Goal: Contribute content: Add original content to the website for others to see

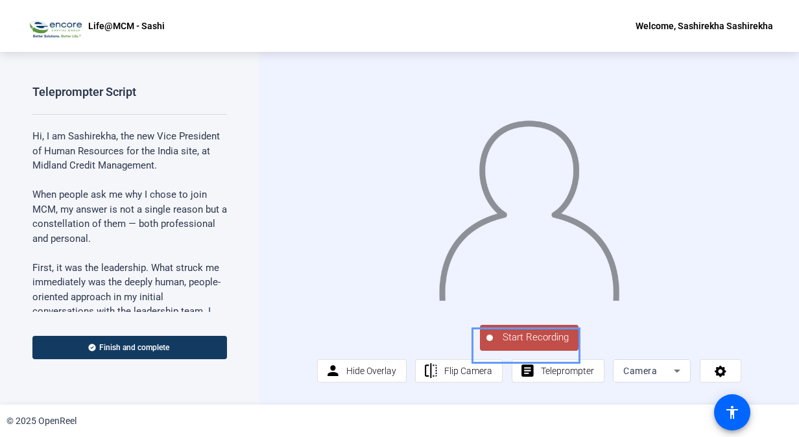
click at [499, 345] on span "Start Recording" at bounding box center [536, 337] width 86 height 15
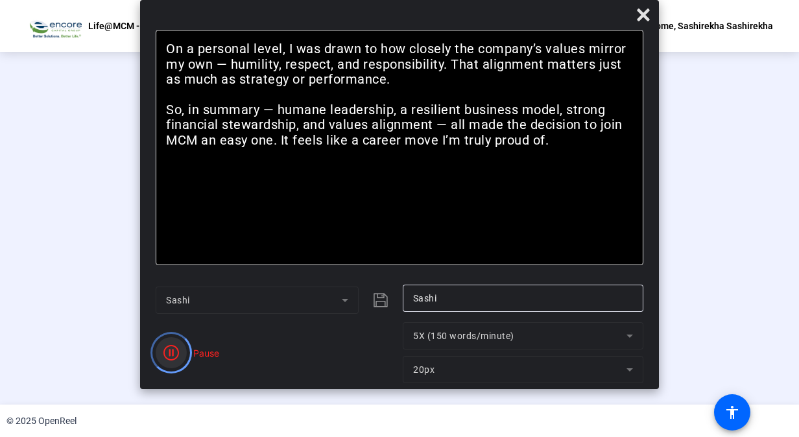
click at [170, 349] on icon "Pause" at bounding box center [171, 353] width 16 height 16
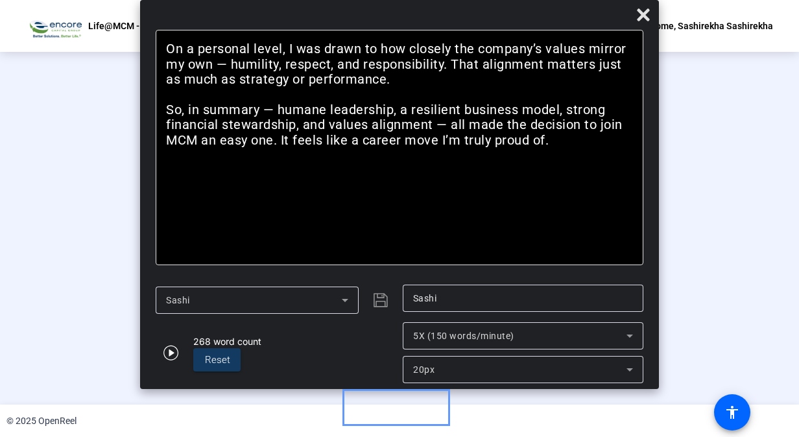
click at [396, 339] on div "Stop Recording" at bounding box center [405, 331] width 65 height 15
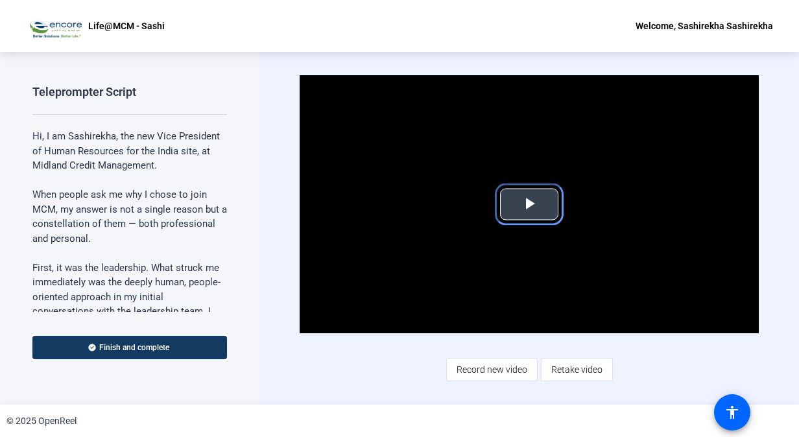
click at [529, 204] on span "color: darkslategray" at bounding box center [529, 204] width 0 height 0
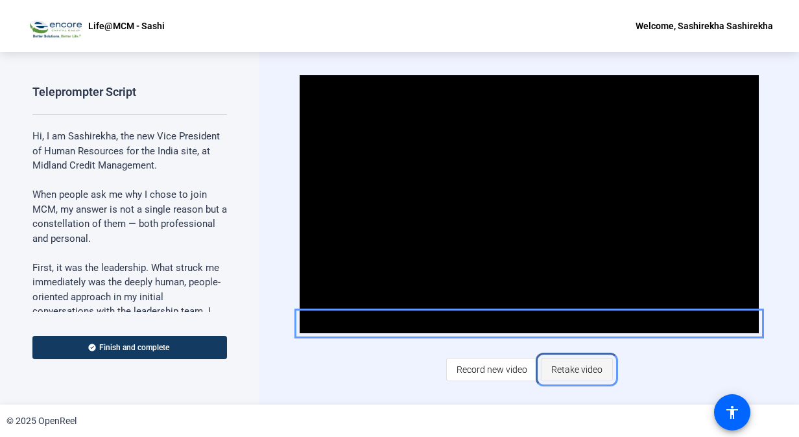
click at [576, 368] on span "Retake video" at bounding box center [576, 369] width 51 height 25
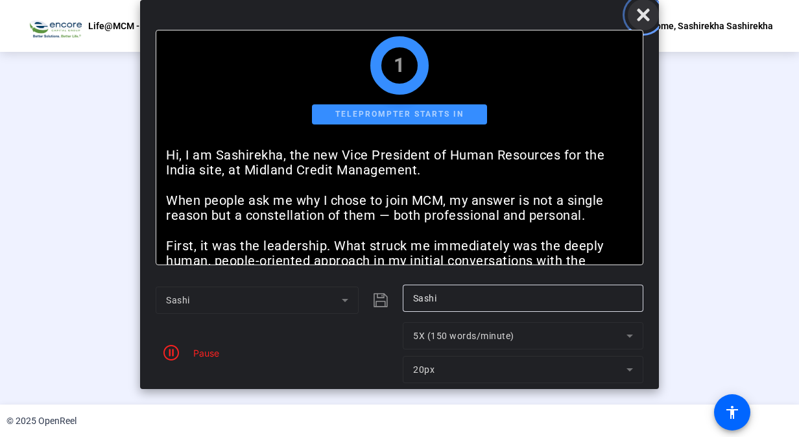
click at [650, 15] on icon "Close" at bounding box center [643, 15] width 16 height 16
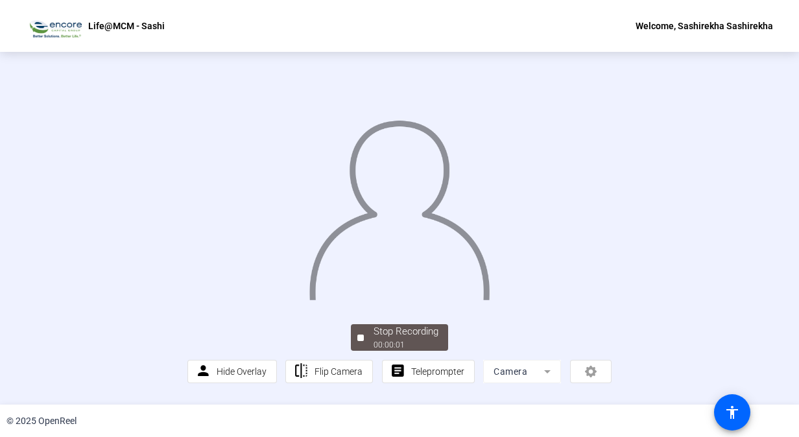
scroll to position [62, 0]
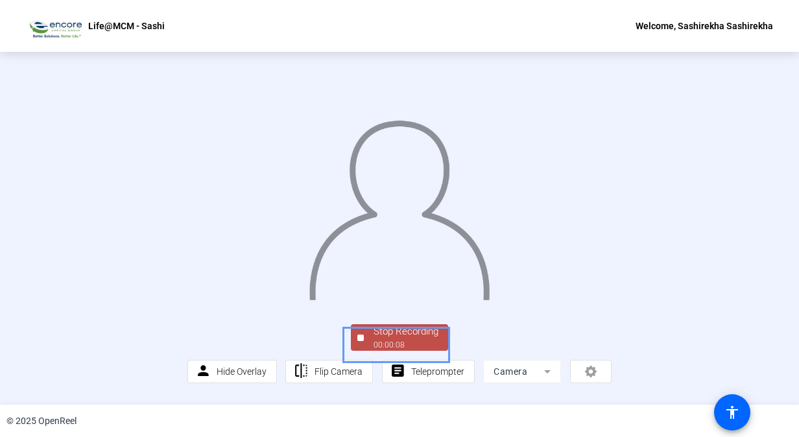
click at [395, 337] on div "Stop Recording" at bounding box center [405, 331] width 65 height 15
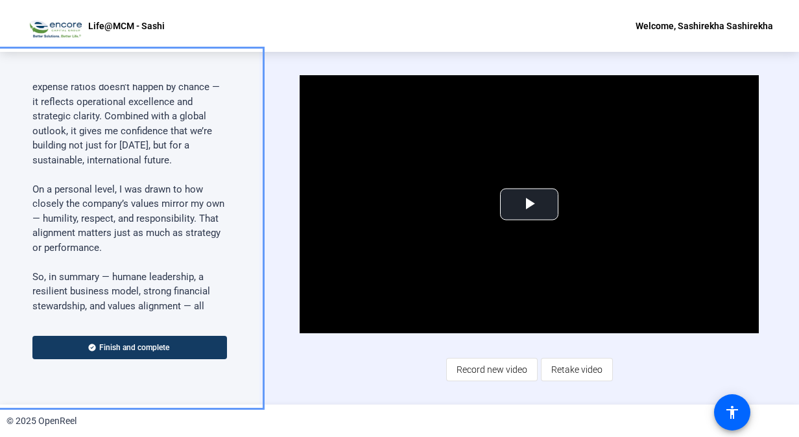
scroll to position [311, 0]
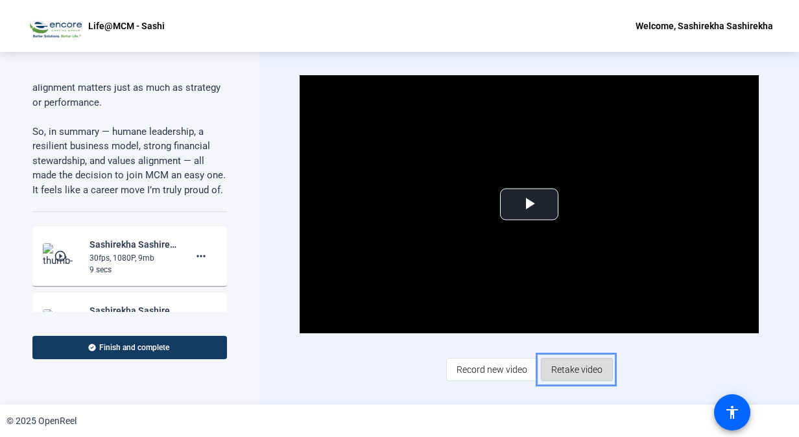
click at [583, 371] on span "Retake video" at bounding box center [576, 369] width 51 height 25
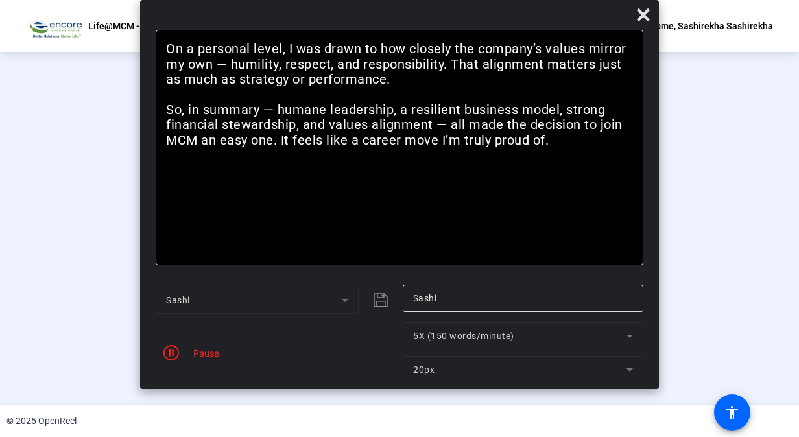
click at [206, 355] on div "Pause" at bounding box center [203, 353] width 32 height 14
click at [169, 351] on icon "Color" at bounding box center [171, 353] width 16 height 16
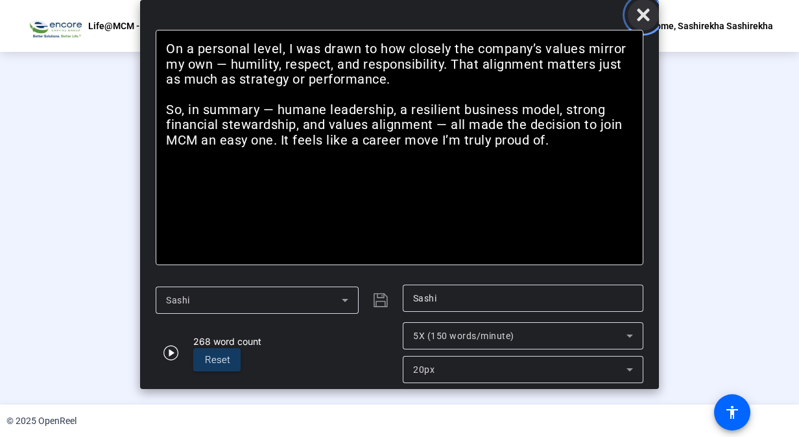
click at [638, 17] on icon "Close" at bounding box center [643, 15] width 16 height 16
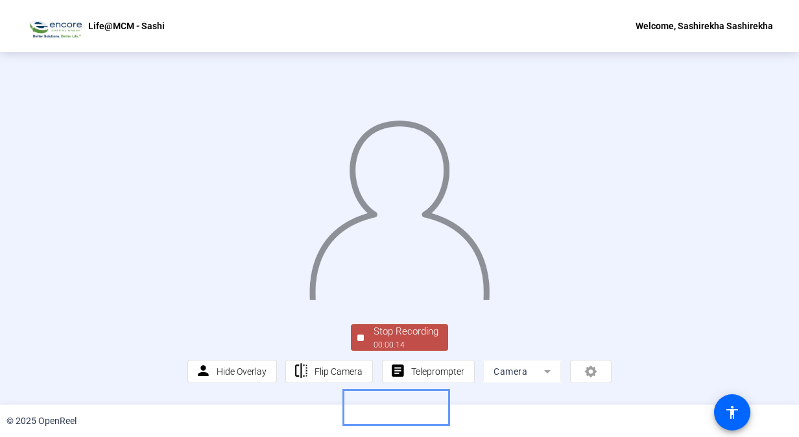
click at [399, 339] on div "Stop Recording" at bounding box center [405, 331] width 65 height 15
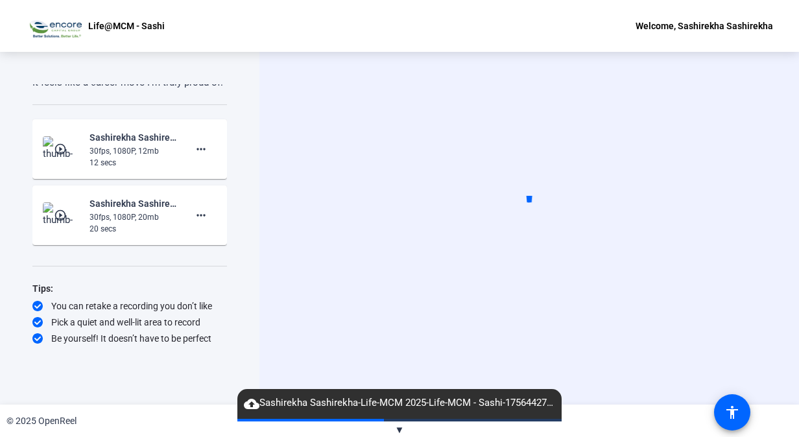
scroll to position [213, 0]
click at [196, 143] on mat-icon "more_horiz" at bounding box center [201, 149] width 16 height 16
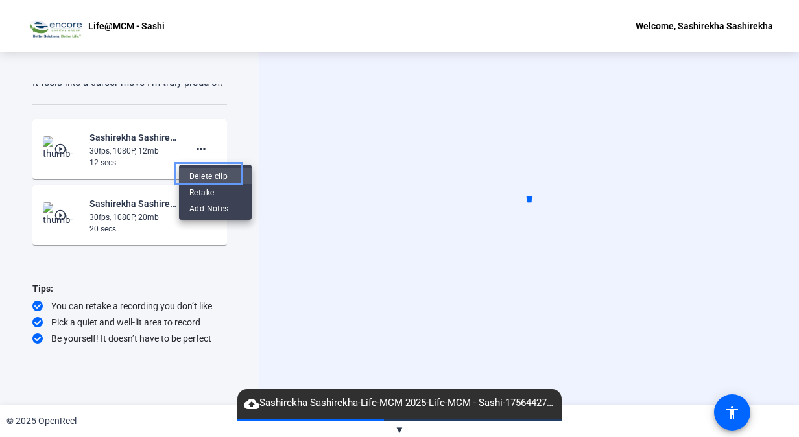
click at [212, 175] on span "Delete clip" at bounding box center [215, 177] width 52 height 16
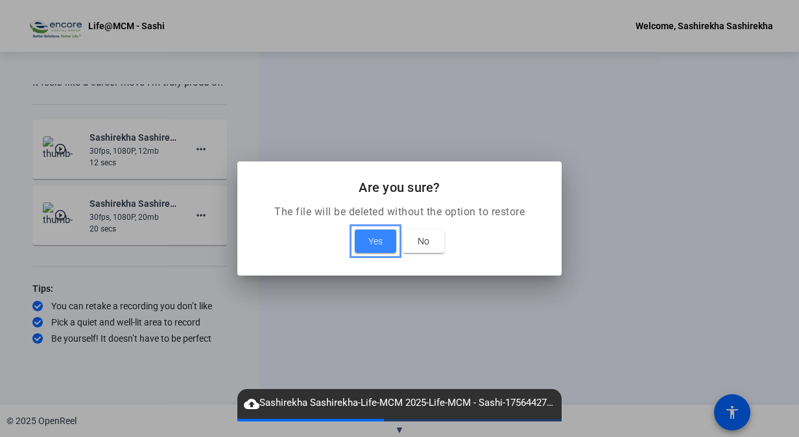
click at [366, 240] on span at bounding box center [375, 241] width 41 height 31
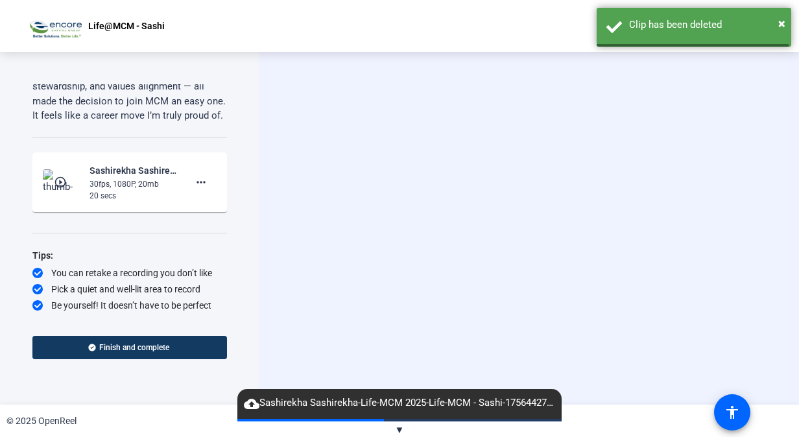
scroll to position [180, 0]
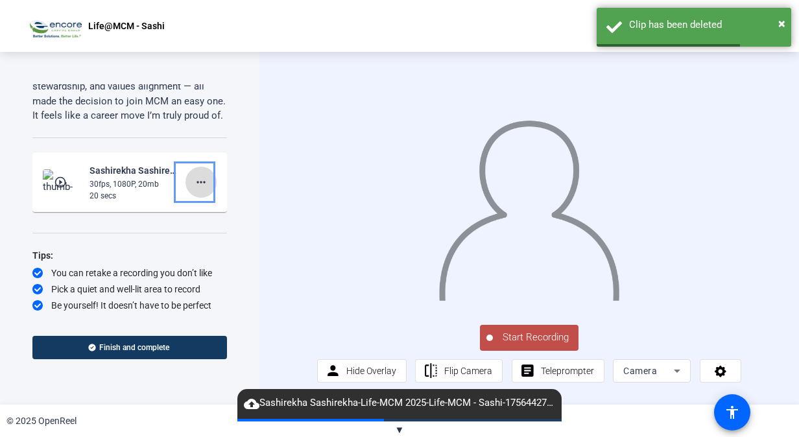
click at [196, 178] on mat-icon "more_horiz" at bounding box center [201, 182] width 16 height 16
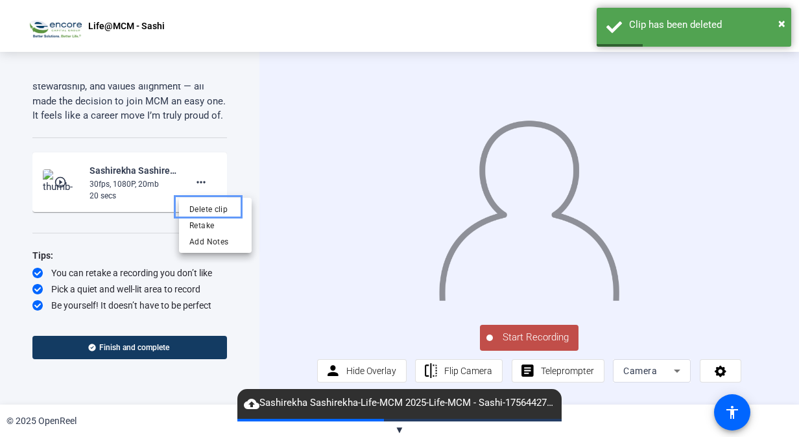
click at [222, 207] on span "Delete clip" at bounding box center [215, 210] width 52 height 16
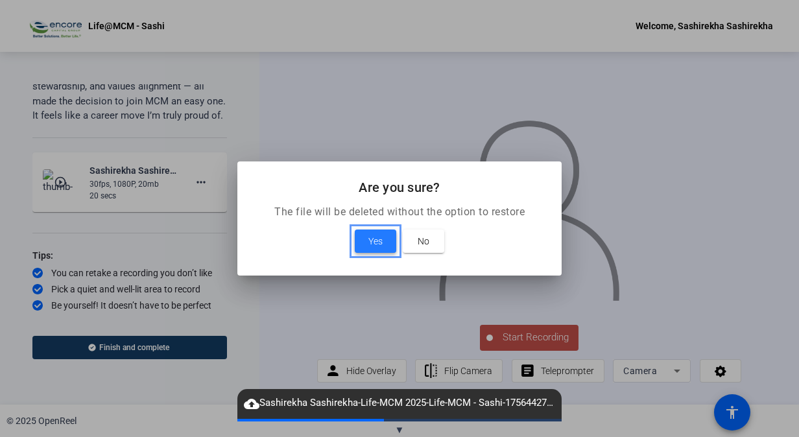
click at [384, 244] on span at bounding box center [375, 241] width 41 height 31
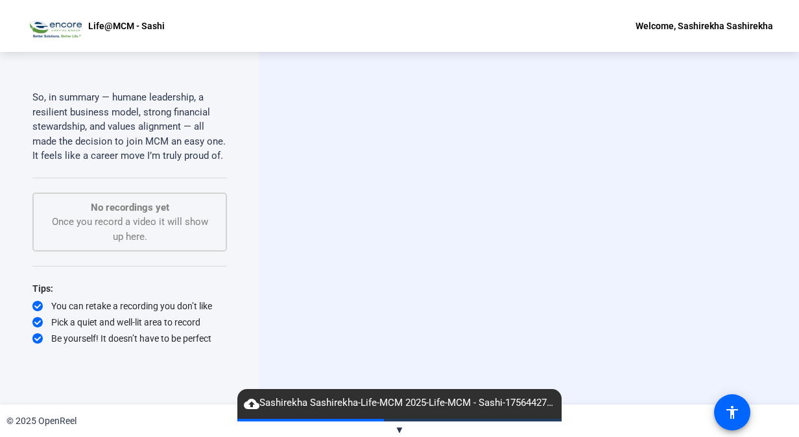
scroll to position [140, 0]
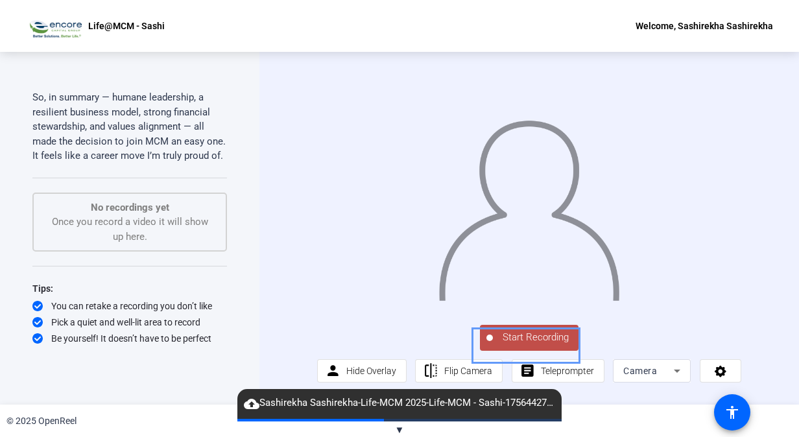
click at [519, 345] on span "Start Recording" at bounding box center [536, 337] width 86 height 15
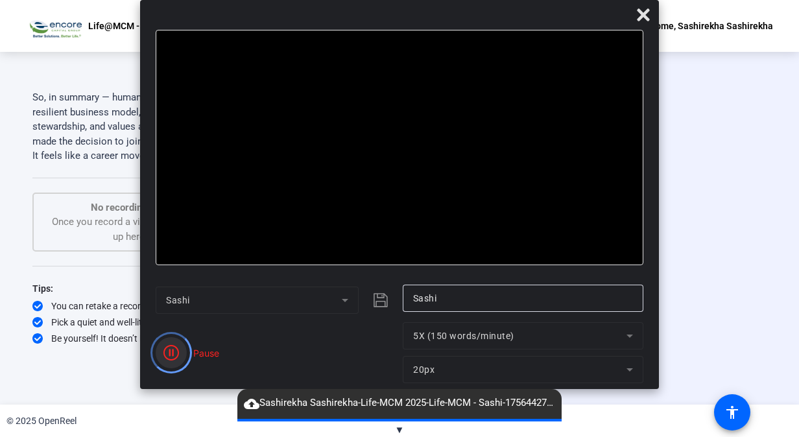
click at [164, 355] on icon "Color" at bounding box center [171, 353] width 16 height 16
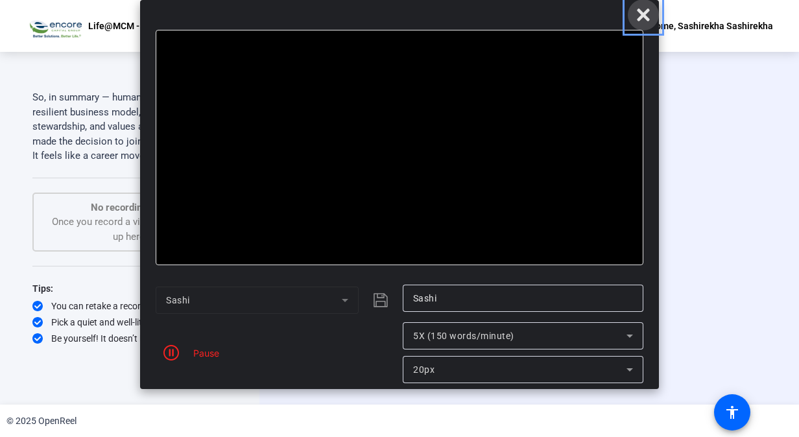
click at [642, 16] on icon "Close" at bounding box center [643, 14] width 12 height 12
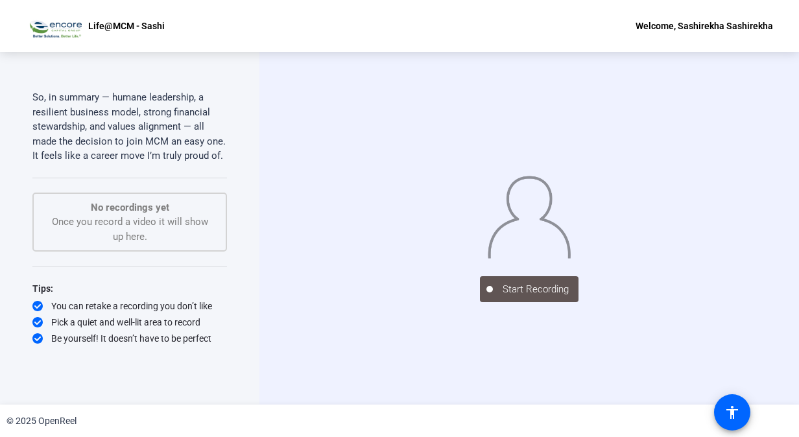
click at [218, 254] on div "Teleprompter Script Hi, I am Sashirekha, the new Vice President of Human Resour…" at bounding box center [129, 214] width 194 height 261
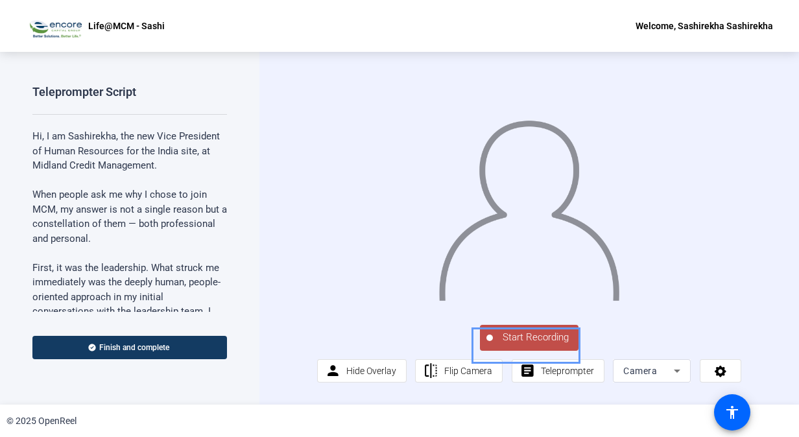
click at [566, 345] on span "Start Recording" at bounding box center [536, 337] width 86 height 15
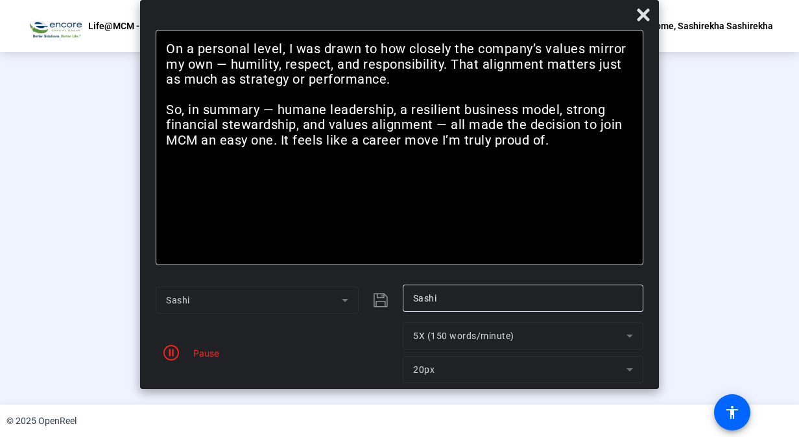
click at [209, 358] on div "Pause" at bounding box center [203, 353] width 32 height 14
click at [169, 358] on icon "Pause" at bounding box center [171, 353] width 16 height 16
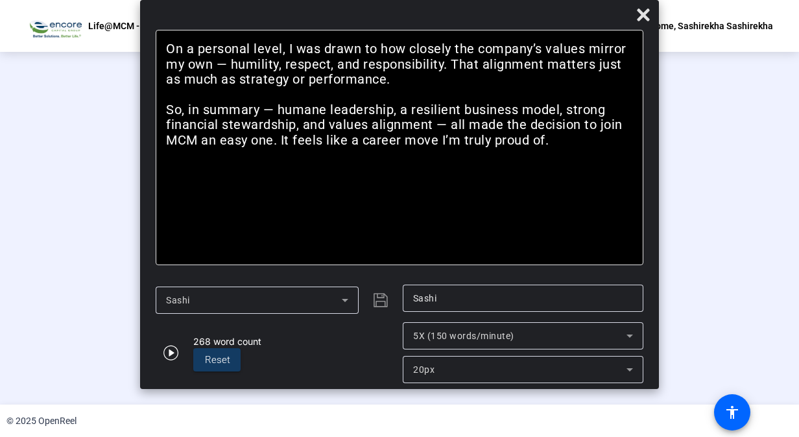
click at [388, 339] on div "Stop Recording" at bounding box center [405, 331] width 65 height 15
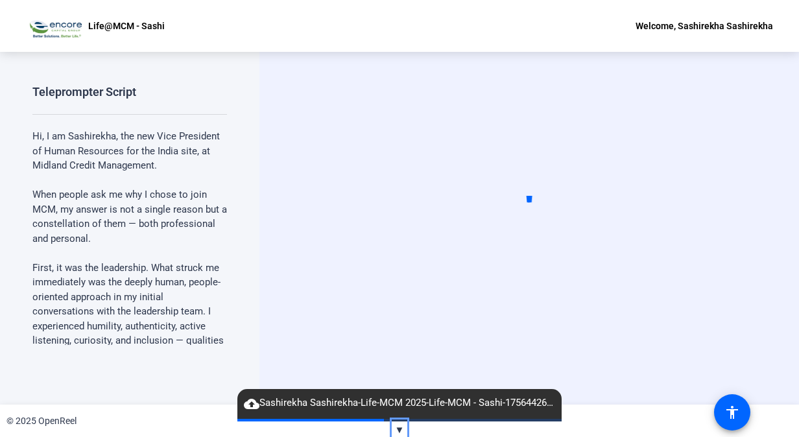
click at [399, 430] on span "▼" at bounding box center [400, 430] width 10 height 12
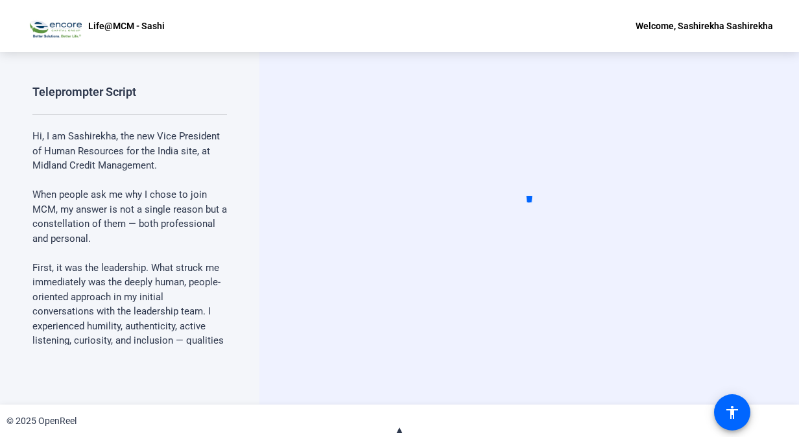
click at [556, 265] on video at bounding box center [529, 229] width 194 height 110
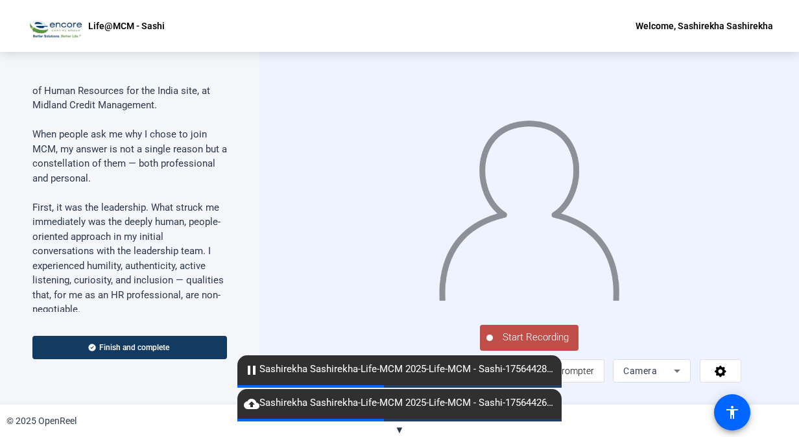
scroll to position [65, 0]
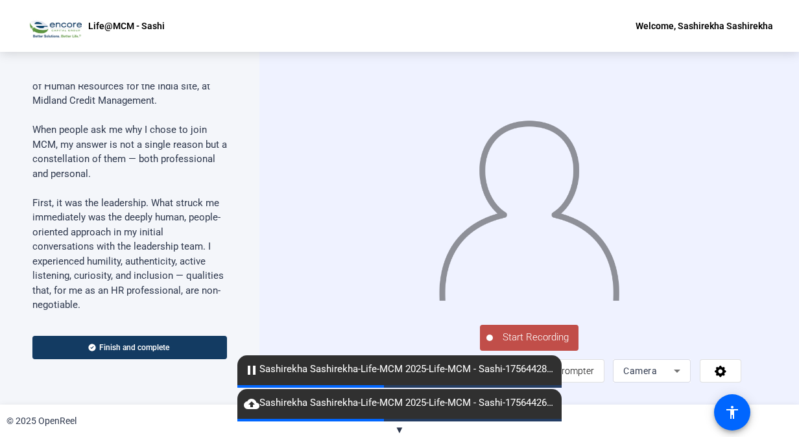
click at [434, 399] on span "cloud_upload Sashirekha Sashirekha-Life-MCM 2025-Life-MCM - Sashi-1756442692557…" at bounding box center [399, 403] width 324 height 16
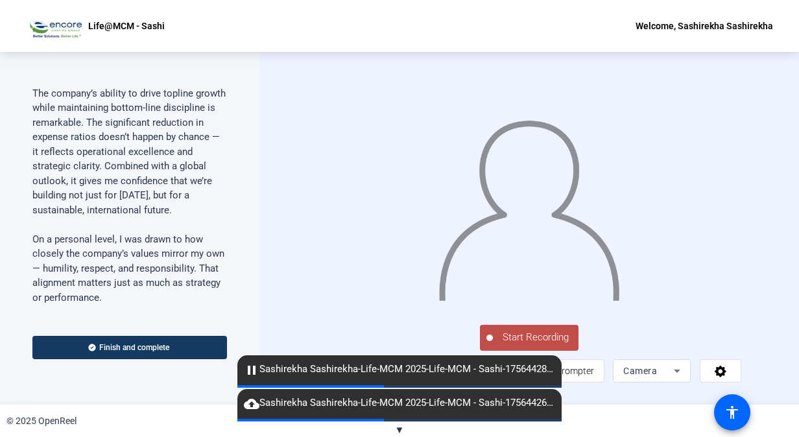
scroll to position [222, 0]
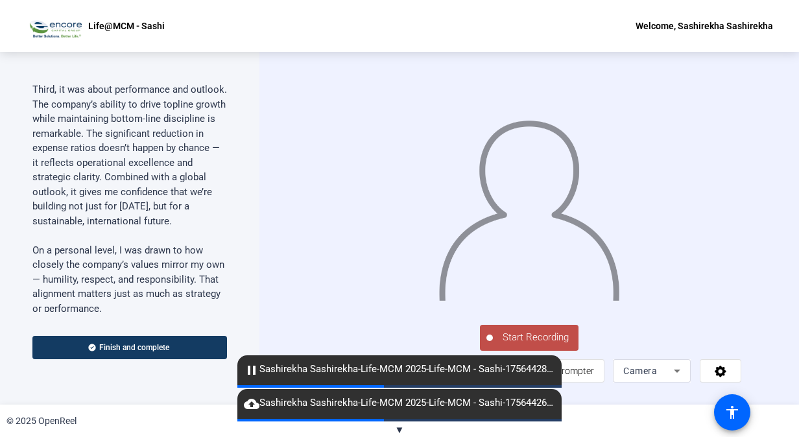
click at [250, 369] on mat-icon "pause" at bounding box center [252, 370] width 16 height 16
click at [403, 372] on span "pause Sashirekha Sashirekha-Life-MCM 2025-Life-MCM - Sashi-1756442847599-webcam" at bounding box center [399, 370] width 324 height 16
click at [387, 401] on span "cloud_upload Sashirekha Sashirekha-Life-MCM 2025-Life-MCM - Sashi-1756442692557…" at bounding box center [399, 403] width 324 height 16
click at [517, 345] on span "Start Recording" at bounding box center [536, 337] width 86 height 15
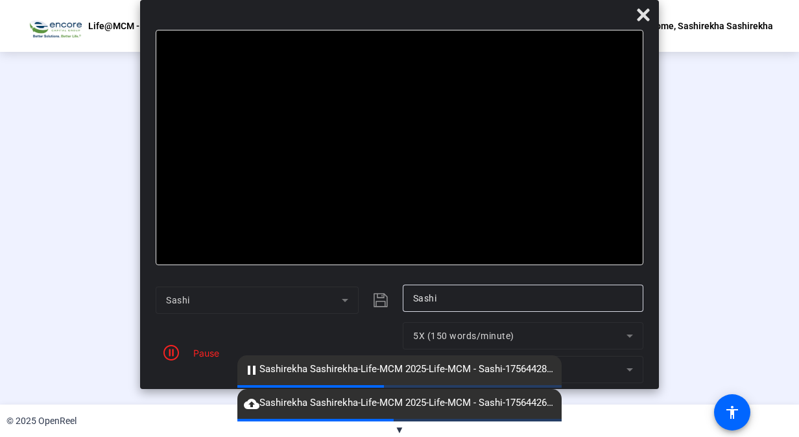
click at [198, 354] on div "Pause" at bounding box center [203, 353] width 32 height 14
click at [174, 353] on icon "Color" at bounding box center [171, 353] width 16 height 16
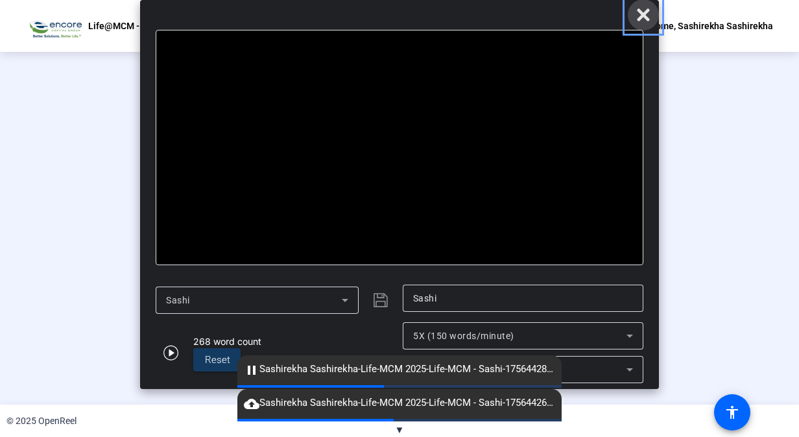
click at [647, 21] on icon "Close" at bounding box center [643, 15] width 16 height 16
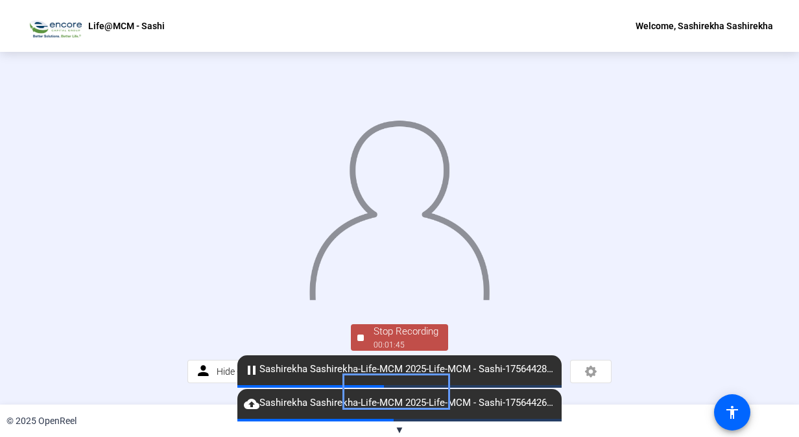
scroll to position [62, 0]
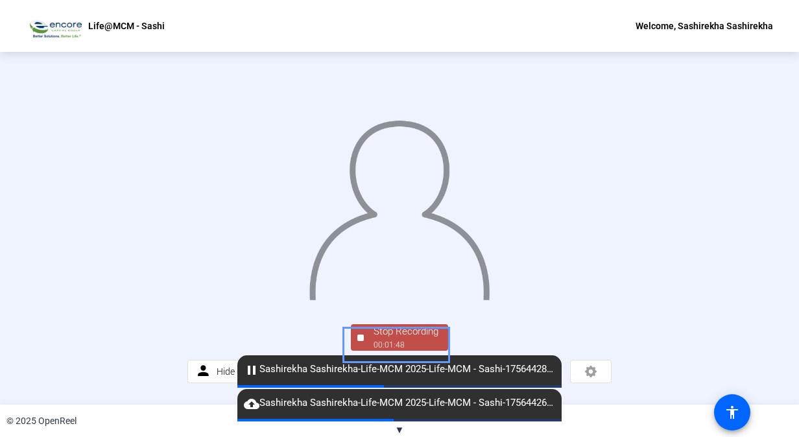
click at [412, 349] on div "00:01:48" at bounding box center [405, 345] width 65 height 12
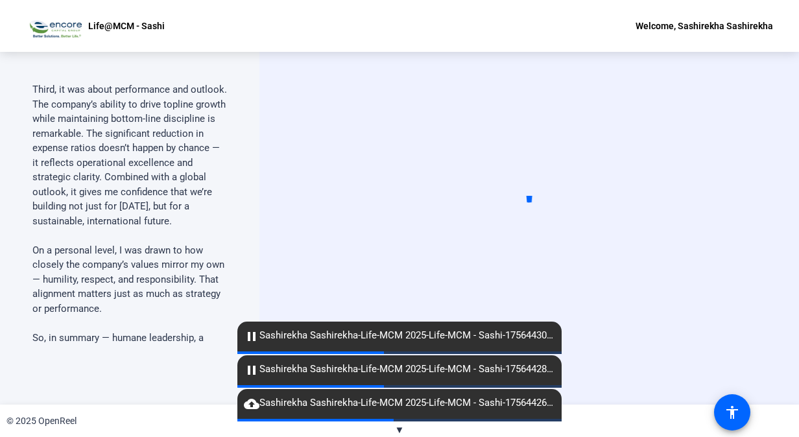
scroll to position [644, 0]
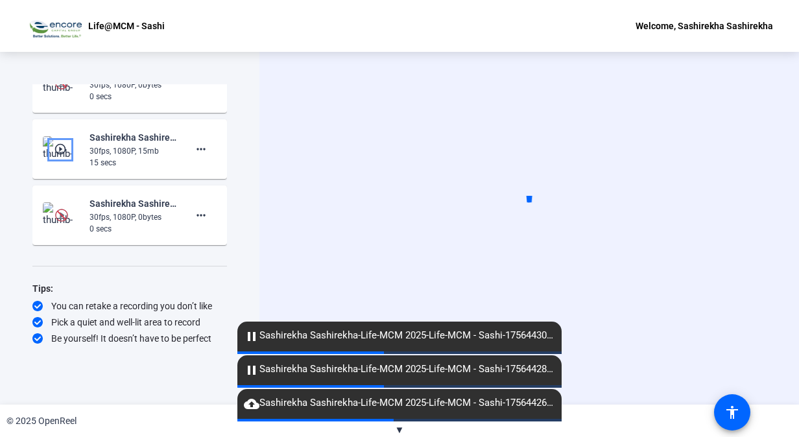
click at [54, 144] on mat-icon "play_circle_outline" at bounding box center [62, 149] width 16 height 13
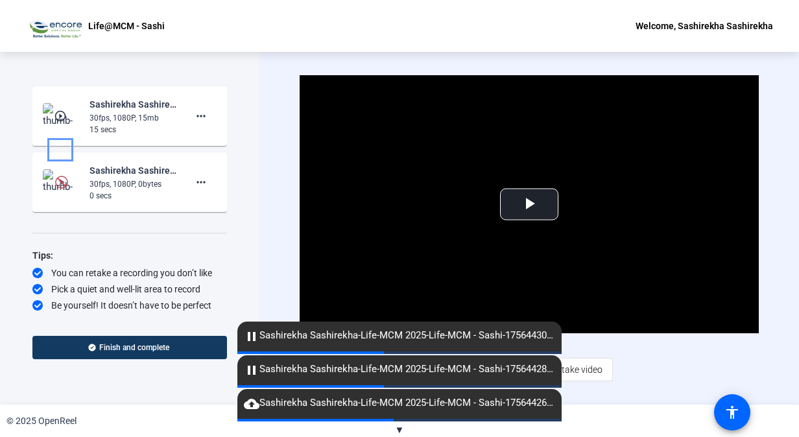
click at [54, 123] on mat-icon "play_circle_outline" at bounding box center [62, 116] width 16 height 13
click at [529, 204] on span "Video Player" at bounding box center [529, 204] width 0 height 0
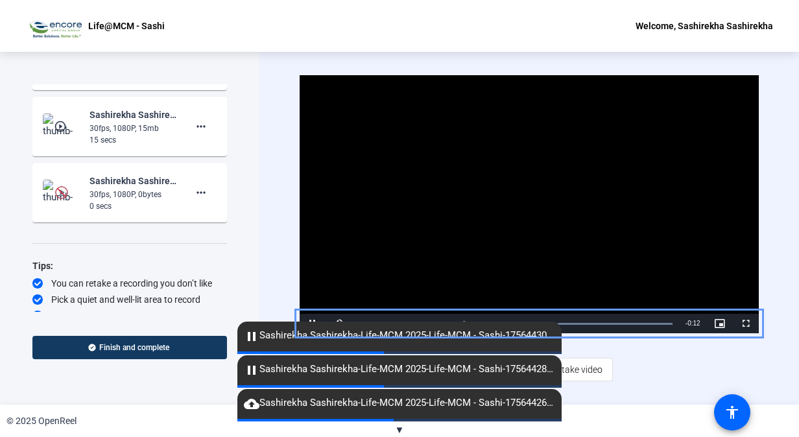
scroll to position [312, 0]
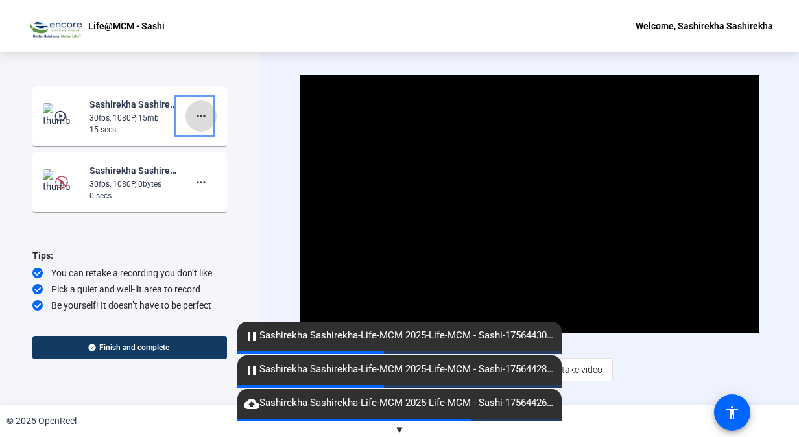
click at [194, 115] on mat-icon "more_horiz" at bounding box center [201, 116] width 16 height 16
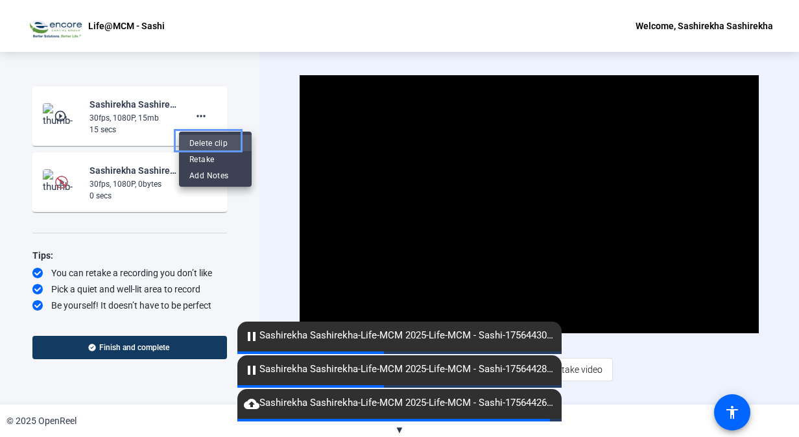
click at [217, 143] on span "Delete clip" at bounding box center [215, 143] width 52 height 16
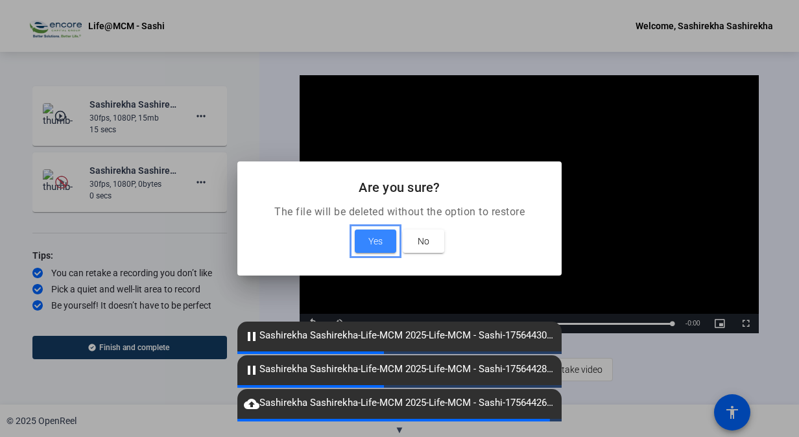
click at [377, 237] on span "Yes" at bounding box center [375, 241] width 14 height 16
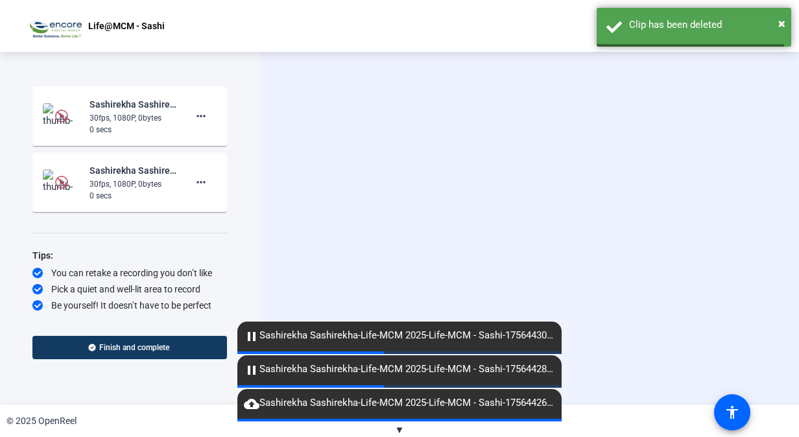
scroll to position [246, 0]
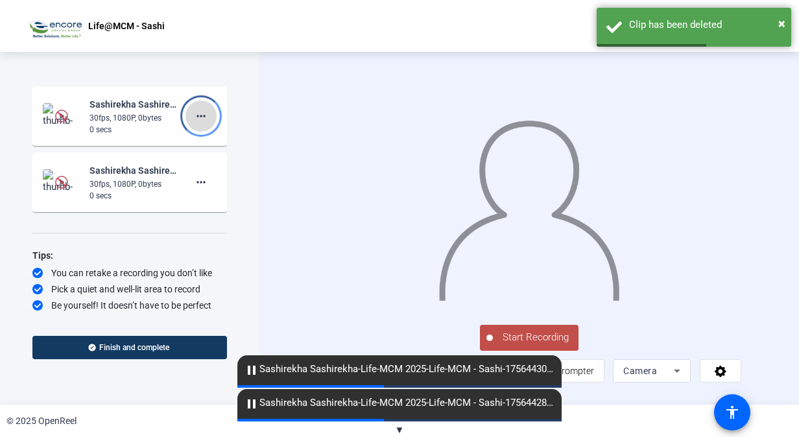
click at [196, 114] on mat-icon "more_horiz" at bounding box center [201, 116] width 16 height 16
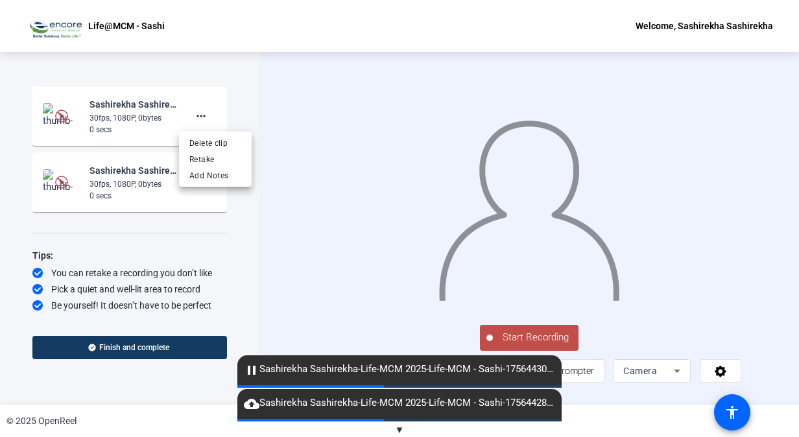
click at [92, 184] on div at bounding box center [399, 218] width 799 height 437
click at [122, 131] on div "0 secs" at bounding box center [132, 130] width 87 height 12
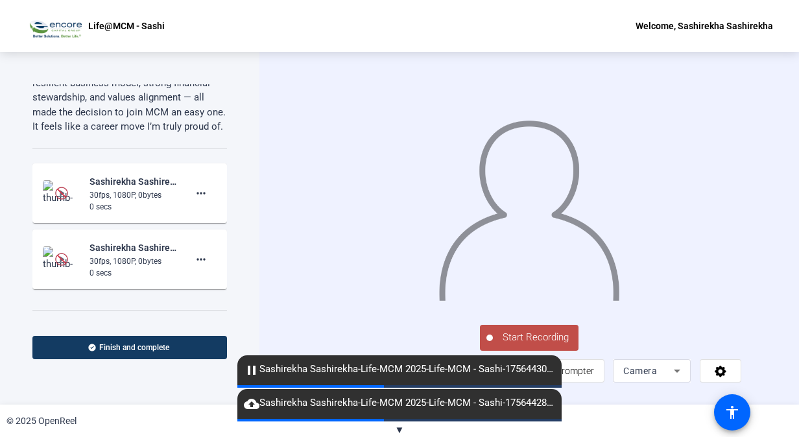
scroll to position [153, 0]
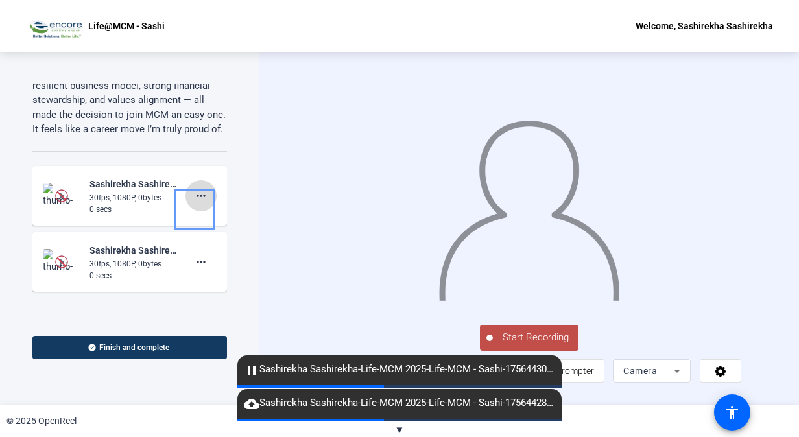
click at [193, 204] on mat-icon "more_horiz" at bounding box center [201, 196] width 16 height 16
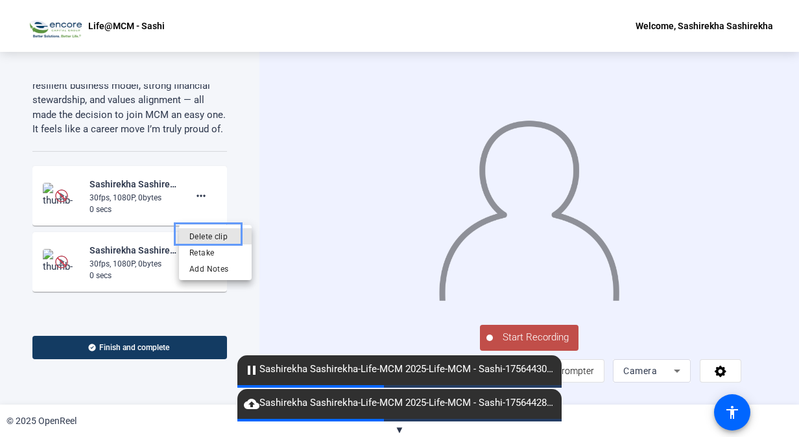
click at [207, 233] on span "Delete clip" at bounding box center [215, 236] width 52 height 16
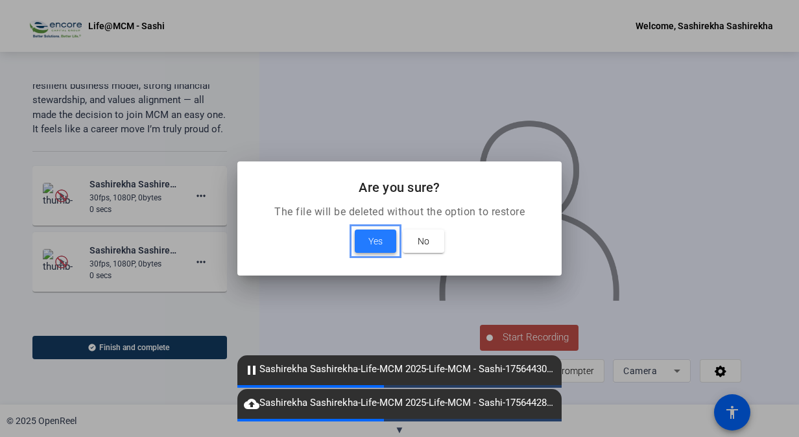
click at [379, 246] on span "Yes" at bounding box center [375, 241] width 14 height 16
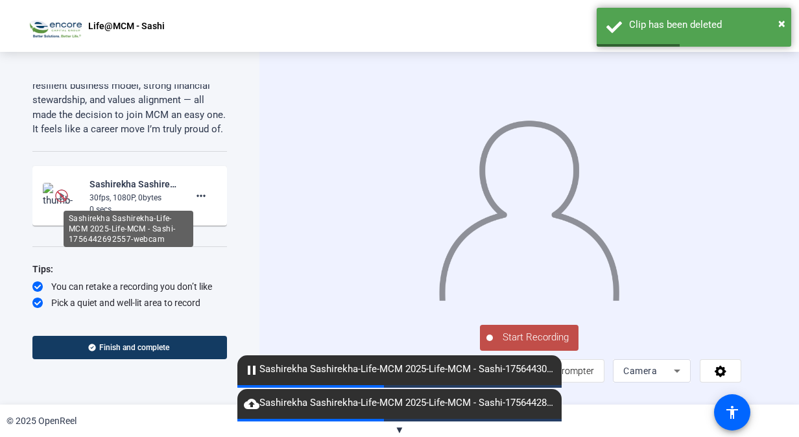
click at [115, 192] on div "Sashirekha Sashirekha-Life-MCM 2025-Life-MCM - Sashi-1756442692557-webcam" at bounding box center [132, 184] width 87 height 16
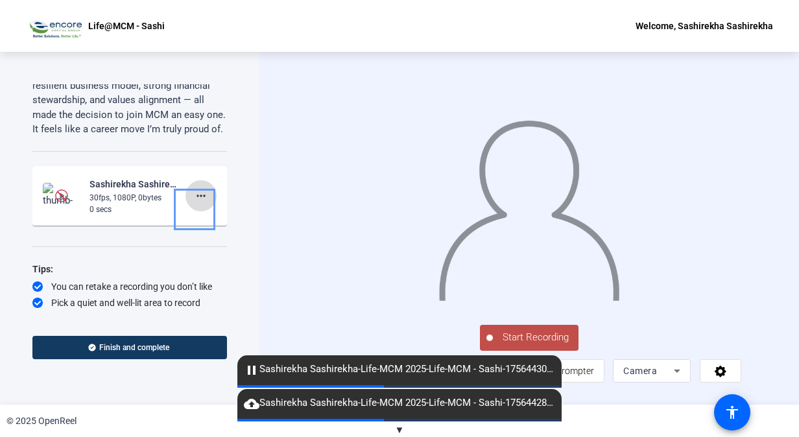
click at [193, 204] on mat-icon "more_horiz" at bounding box center [201, 196] width 16 height 16
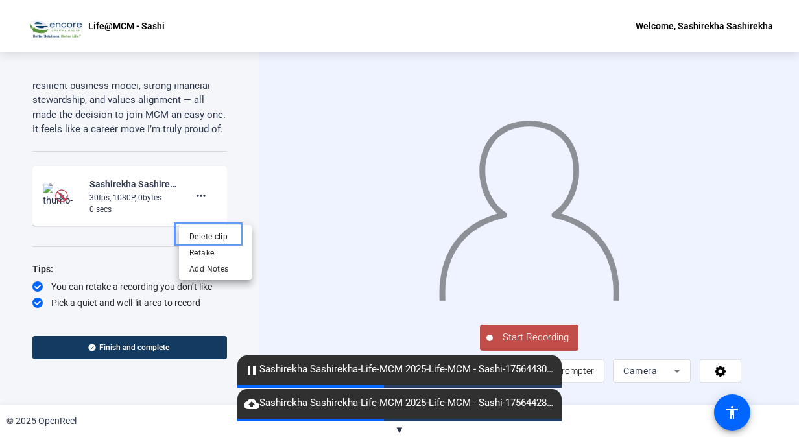
click at [509, 401] on span "cloud_upload Sashirekha Sashirekha-Life-MCM 2025-Life-MCM - Sashi-1756442847599…" at bounding box center [399, 403] width 324 height 16
click at [211, 253] on span "Retake" at bounding box center [215, 252] width 52 height 16
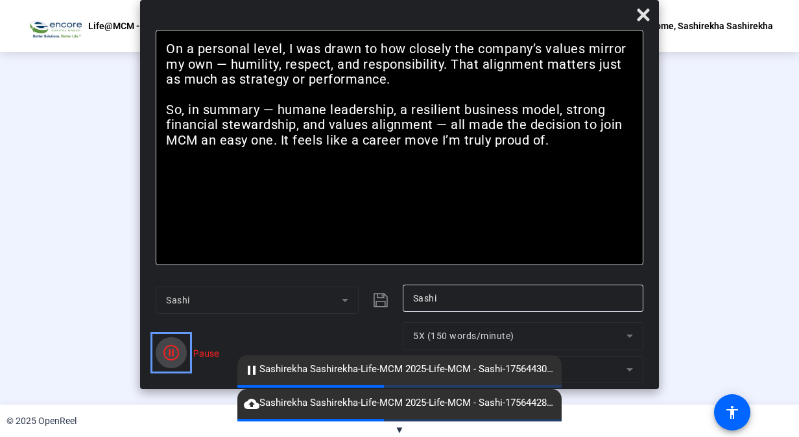
click at [172, 353] on icon "Color" at bounding box center [171, 353] width 16 height 16
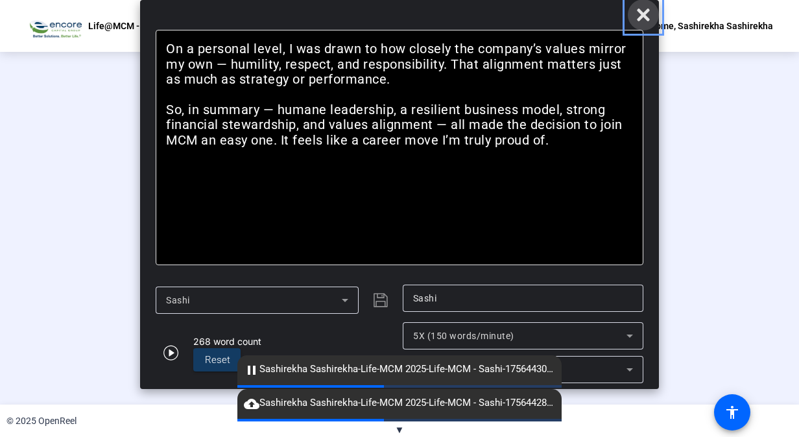
click at [639, 21] on icon "Close" at bounding box center [643, 15] width 16 height 16
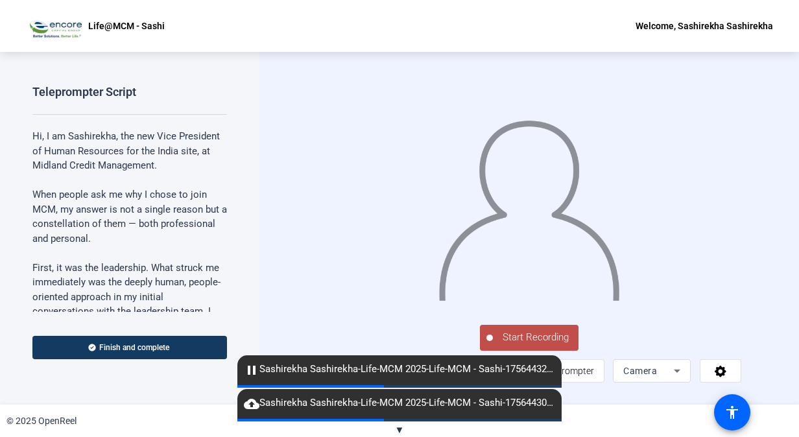
drag, startPoint x: 216, startPoint y: 121, endPoint x: 192, endPoint y: 353, distance: 233.3
click at [192, 353] on body "Accessibility Screen-Reader Guide, Feedback, and Issue Reporting | New window L…" at bounding box center [399, 218] width 799 height 437
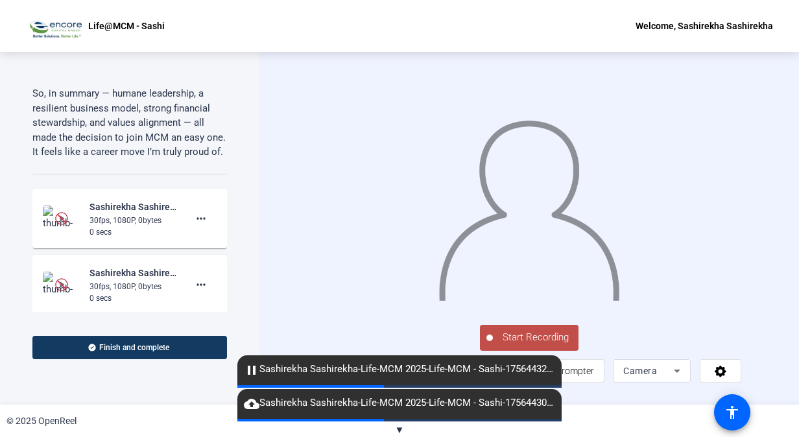
scroll to position [830, 0]
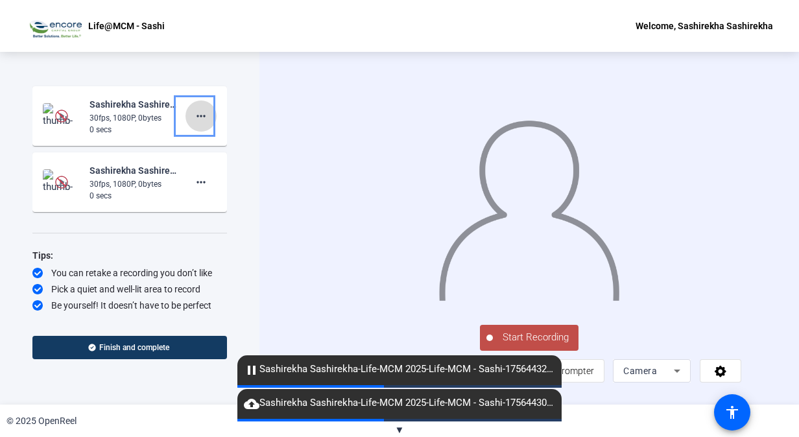
click at [194, 118] on mat-icon "more_horiz" at bounding box center [201, 116] width 16 height 16
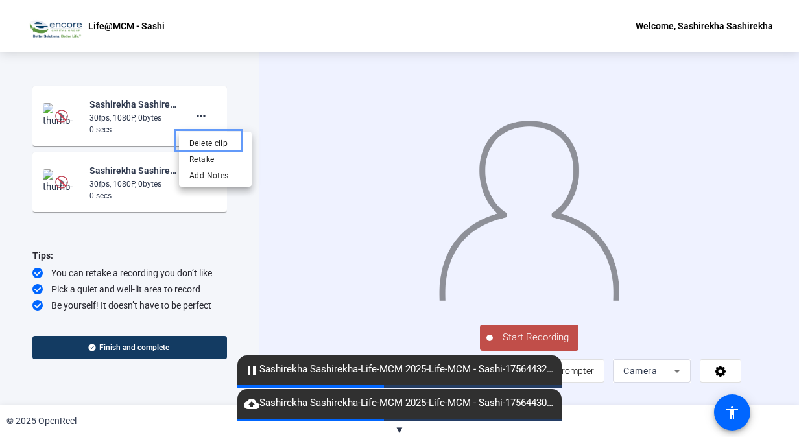
scroll to position [246, 0]
click at [218, 140] on span "Delete clip" at bounding box center [215, 143] width 52 height 16
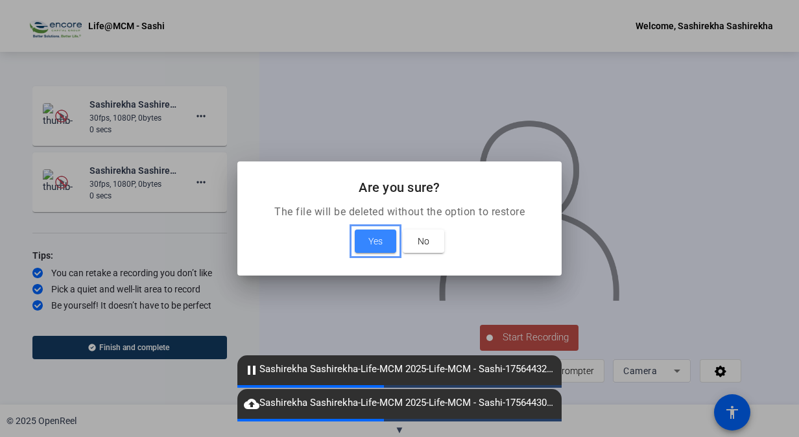
click at [380, 240] on span "Yes" at bounding box center [375, 241] width 14 height 16
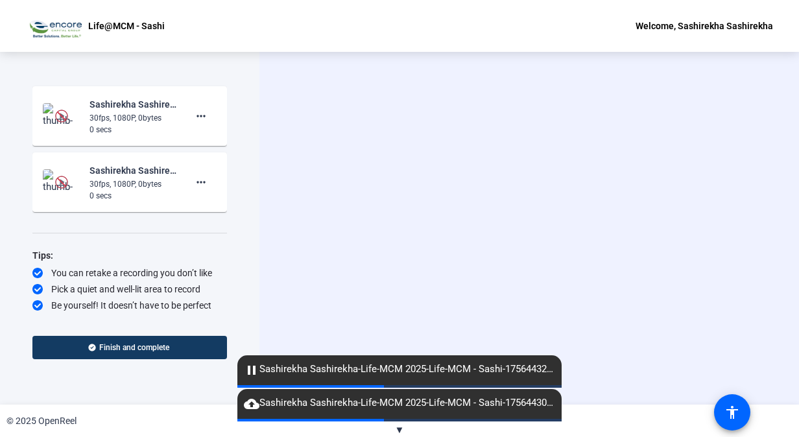
scroll to position [180, 0]
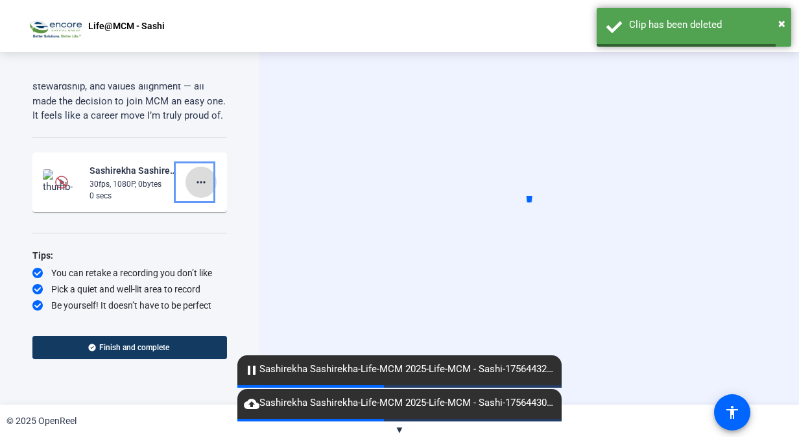
click at [194, 180] on mat-icon "more_horiz" at bounding box center [201, 182] width 16 height 16
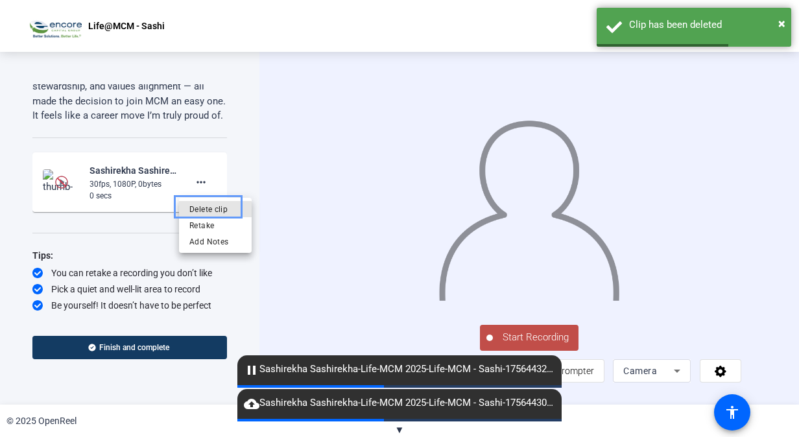
click at [213, 214] on span "Delete clip" at bounding box center [215, 210] width 52 height 16
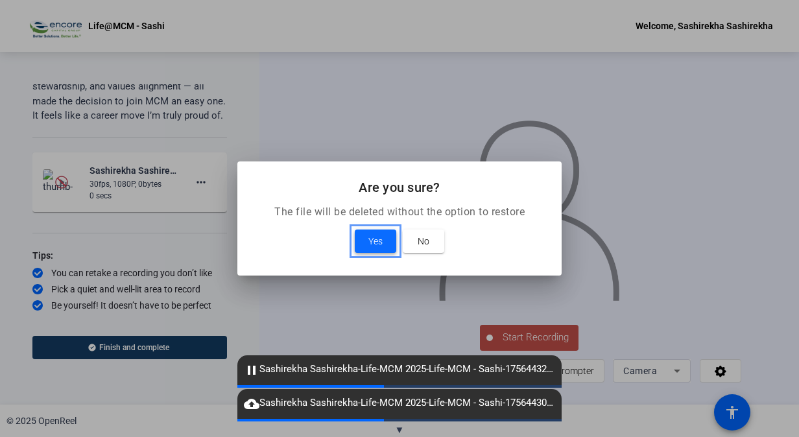
click at [376, 244] on span "Yes" at bounding box center [375, 241] width 14 height 16
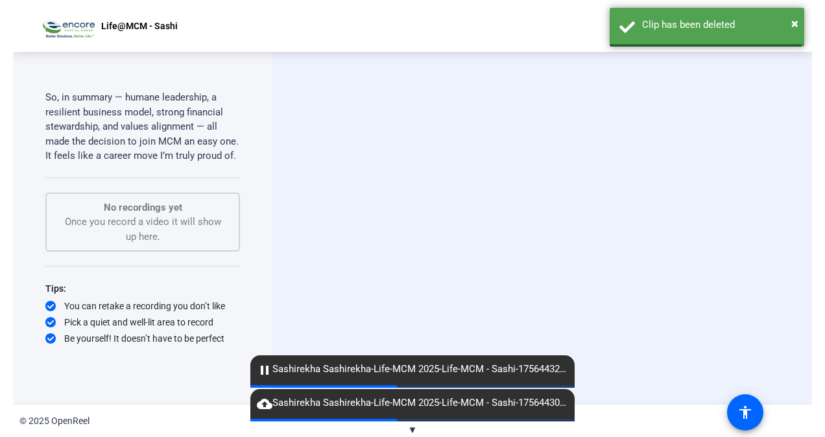
scroll to position [140, 0]
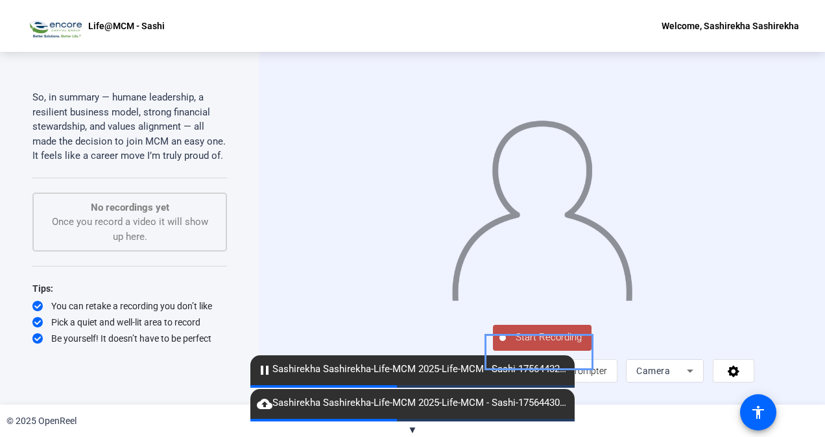
click at [569, 343] on button "Start Recording" at bounding box center [542, 338] width 99 height 26
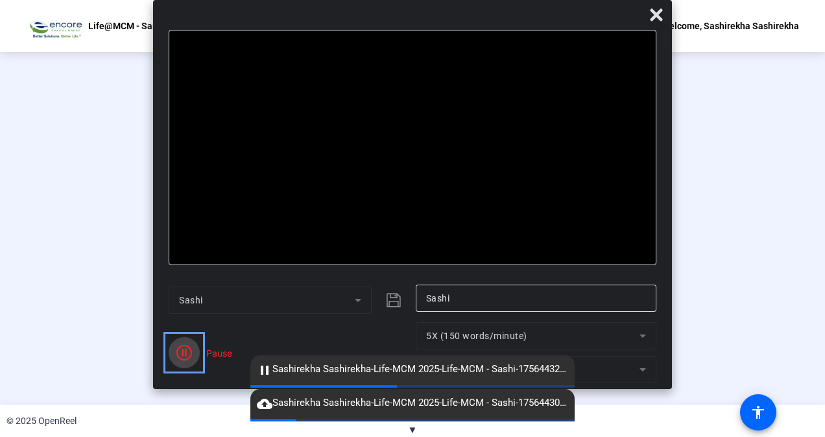
click at [189, 351] on icon "Color" at bounding box center [184, 353] width 16 height 16
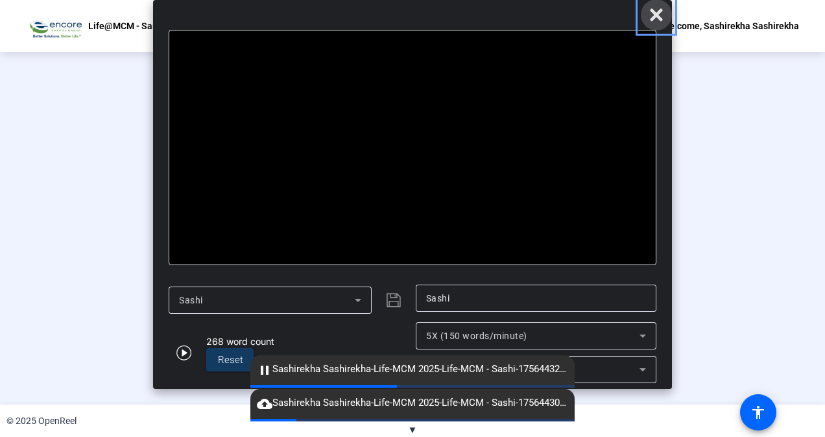
click at [654, 14] on icon "Close" at bounding box center [656, 14] width 12 height 12
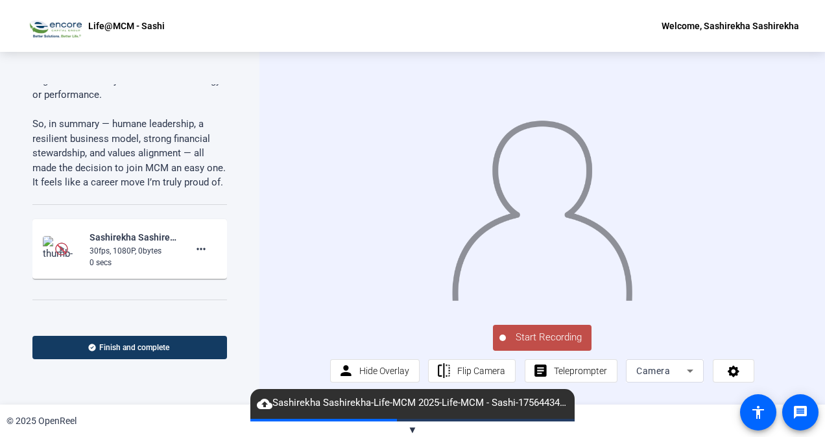
scroll to position [764, 0]
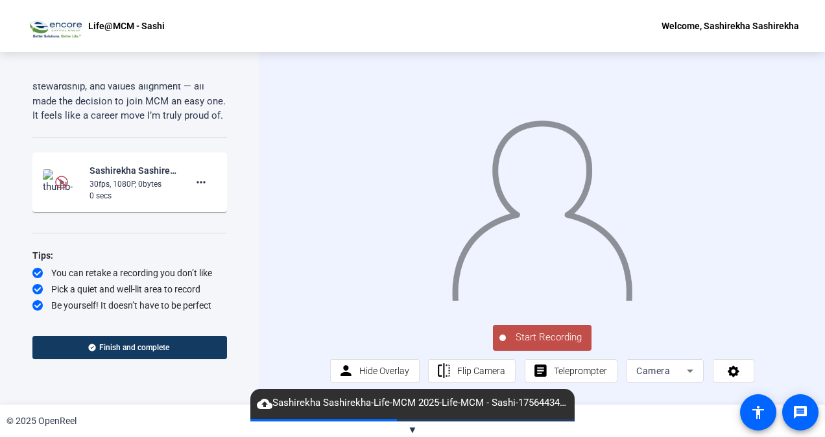
click at [109, 191] on div "0 secs" at bounding box center [132, 196] width 87 height 12
click at [198, 180] on mat-icon "more_horiz" at bounding box center [201, 182] width 16 height 16
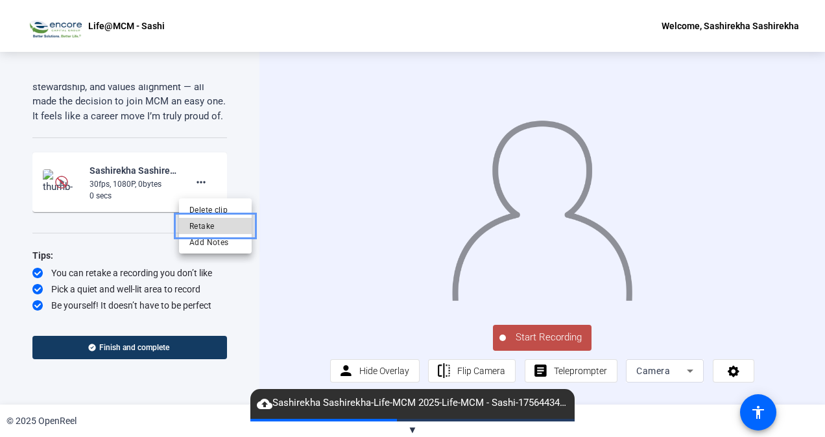
click at [217, 228] on span "Retake" at bounding box center [215, 226] width 52 height 16
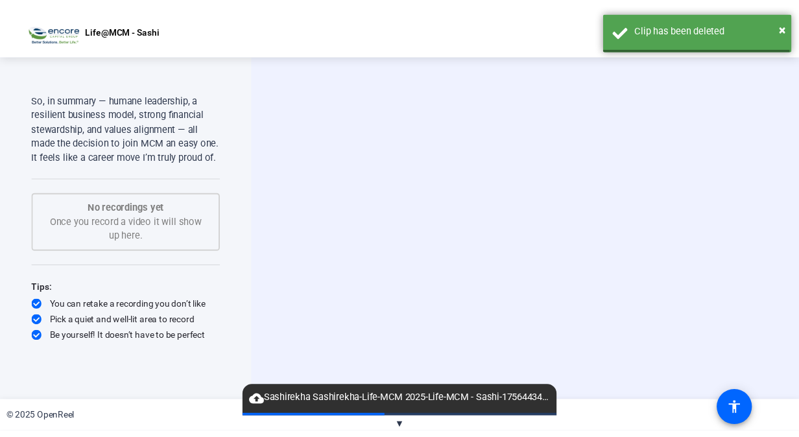
scroll to position [213, 0]
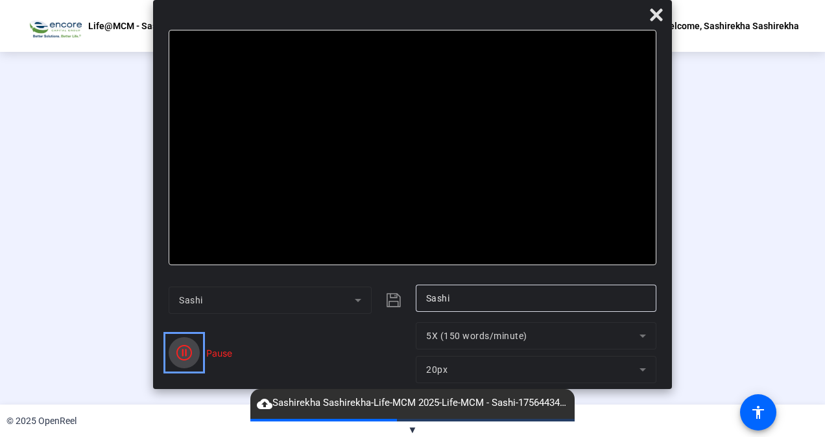
click at [187, 354] on icon "Color" at bounding box center [184, 353] width 16 height 16
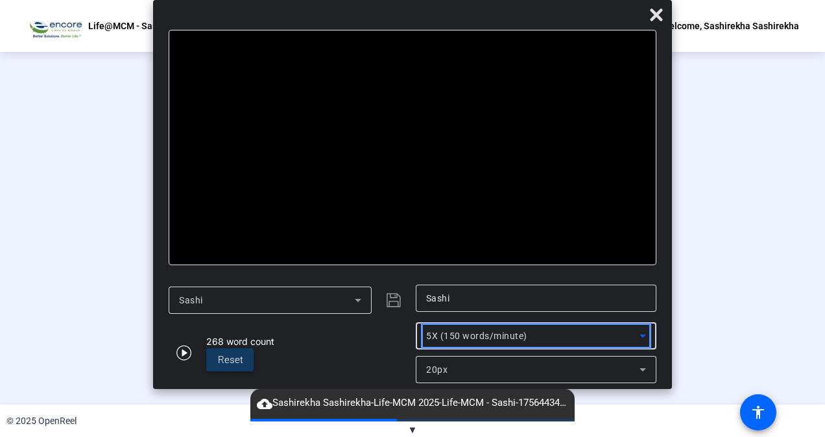
click at [645, 336] on icon at bounding box center [643, 336] width 16 height 16
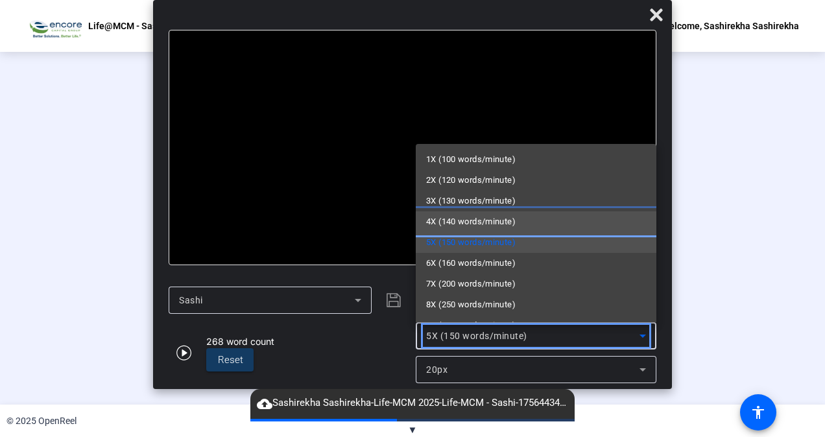
click at [497, 219] on span "4X (140 words/minute)" at bounding box center [470, 222] width 89 height 16
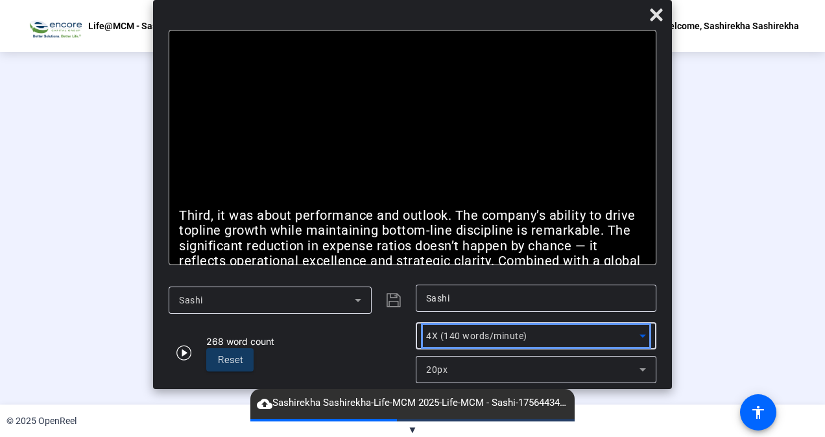
click at [497, 219] on div "Hi, I am Sashirekha, the new Vice President of Human Resources for the India si…" at bounding box center [412, 147] width 487 height 235
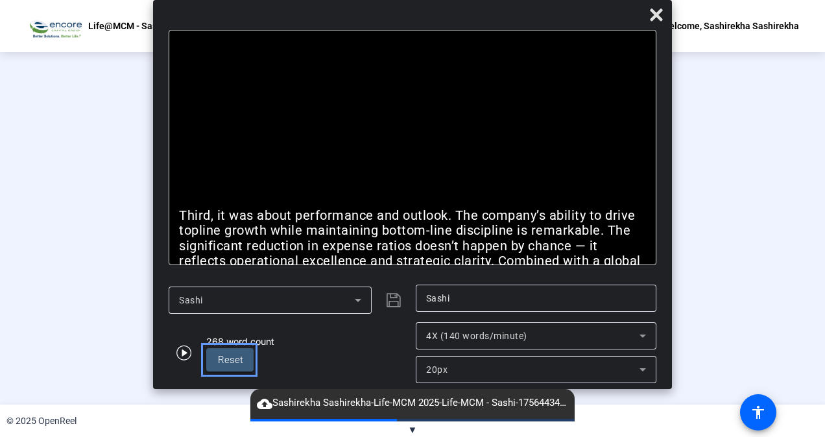
click at [242, 358] on span at bounding box center [229, 359] width 47 height 31
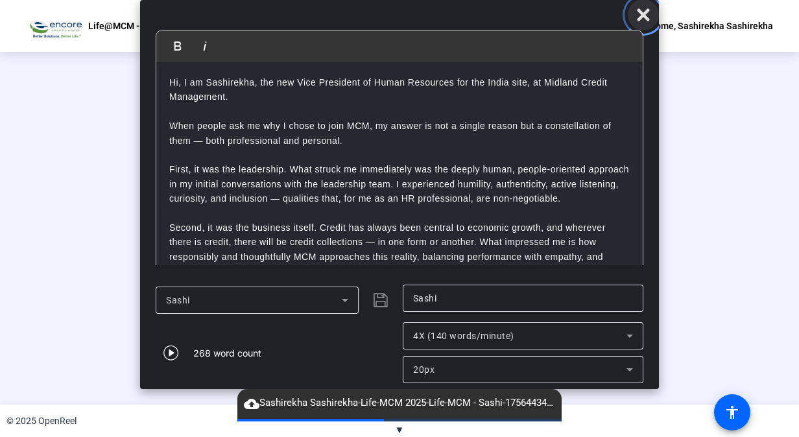
click at [648, 12] on icon "Close" at bounding box center [643, 15] width 16 height 16
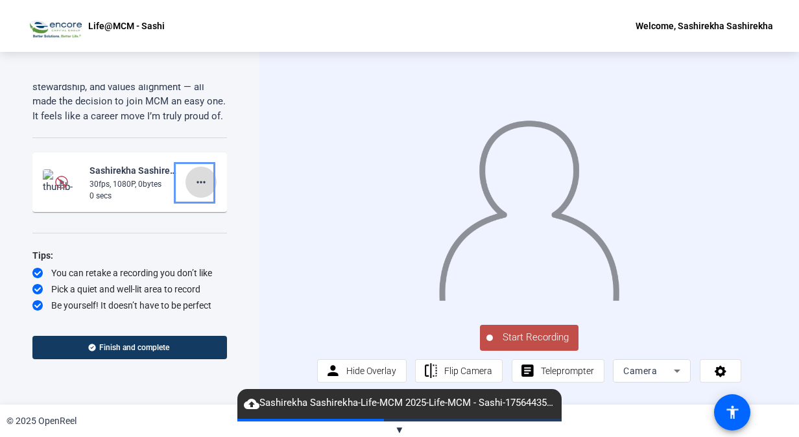
click at [193, 183] on mat-icon "more_horiz" at bounding box center [201, 182] width 16 height 16
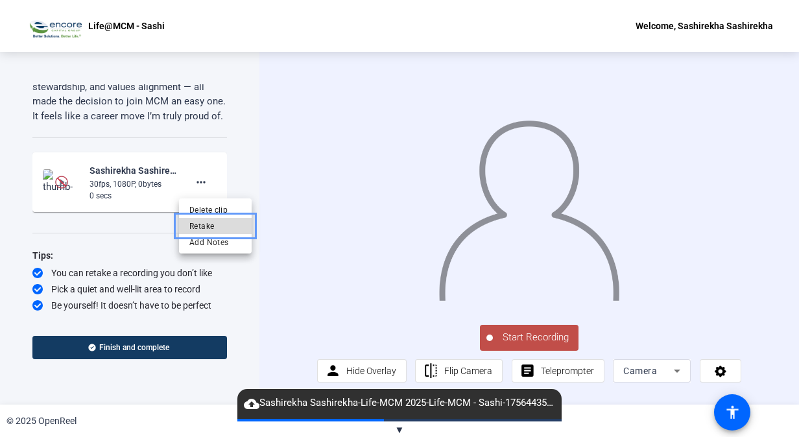
click at [206, 228] on span "Retake" at bounding box center [215, 226] width 52 height 16
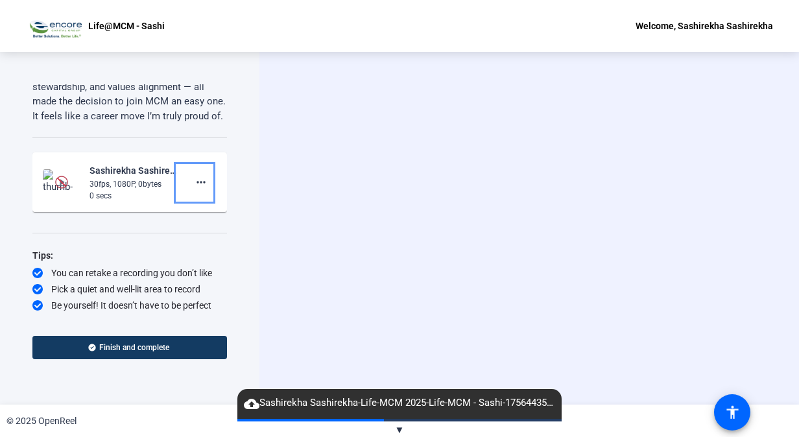
scroll to position [213, 0]
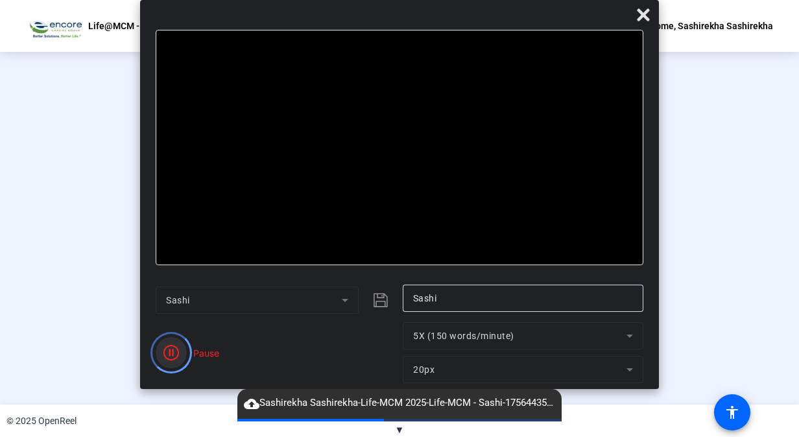
click at [177, 353] on icon "Color" at bounding box center [171, 353] width 16 height 16
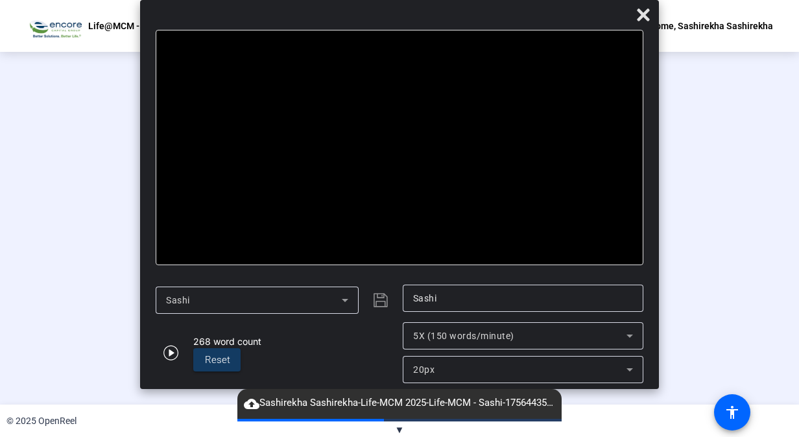
click at [611, 254] on div at bounding box center [399, 192] width 424 height 239
click at [290, 404] on span "cloud_upload Sashirekha Sashirekha-Life-MCM 2025-Life-MCM - Sashi-1756443522843…" at bounding box center [399, 403] width 324 height 16
click at [611, 162] on div at bounding box center [399, 192] width 424 height 239
click at [502, 10] on div at bounding box center [399, 17] width 519 height 23
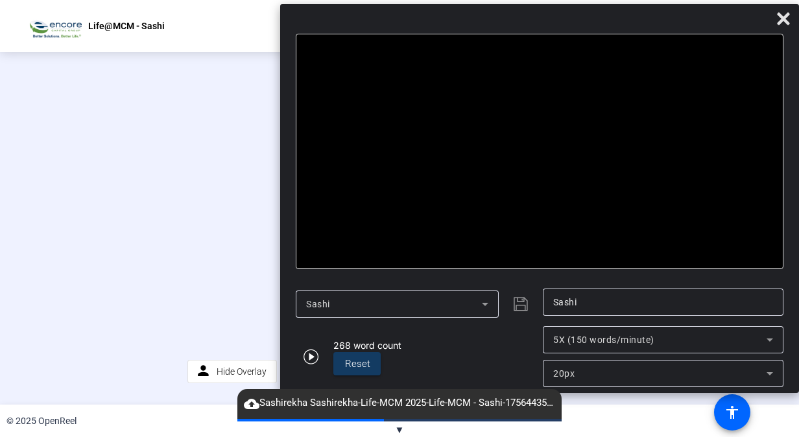
drag, startPoint x: 497, startPoint y: 14, endPoint x: 805, endPoint y: 18, distance: 307.9
click at [798, 18] on html "Accessibility Screen-Reader Guide, Feedback, and Issue Reporting | New window L…" at bounding box center [399, 218] width 799 height 437
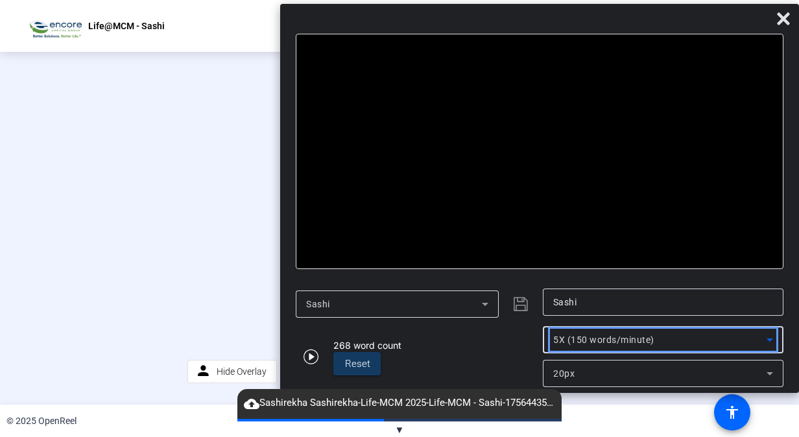
click at [770, 332] on icon at bounding box center [770, 340] width 16 height 16
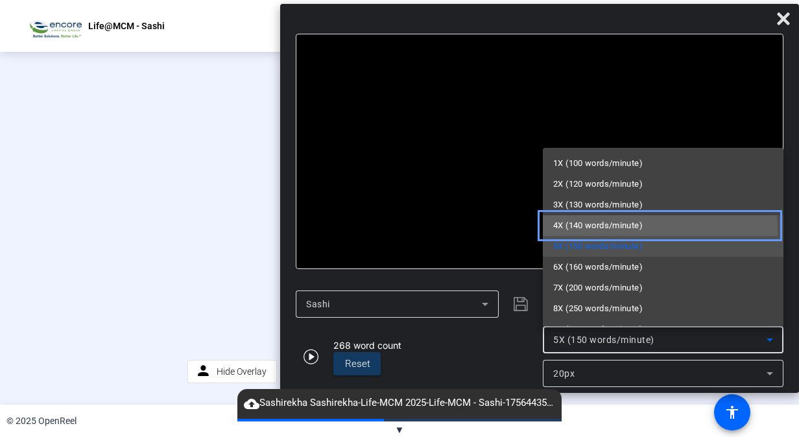
click at [612, 231] on span "4X (140 words/minute)" at bounding box center [597, 226] width 89 height 16
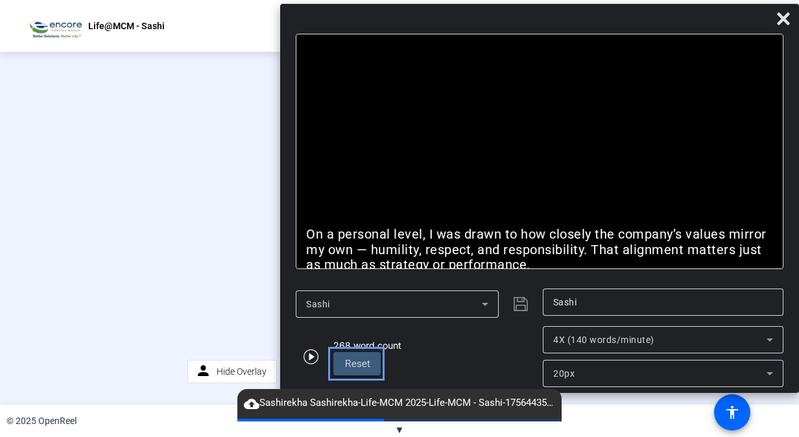
click at [360, 364] on span "Reset" at bounding box center [357, 364] width 25 height 12
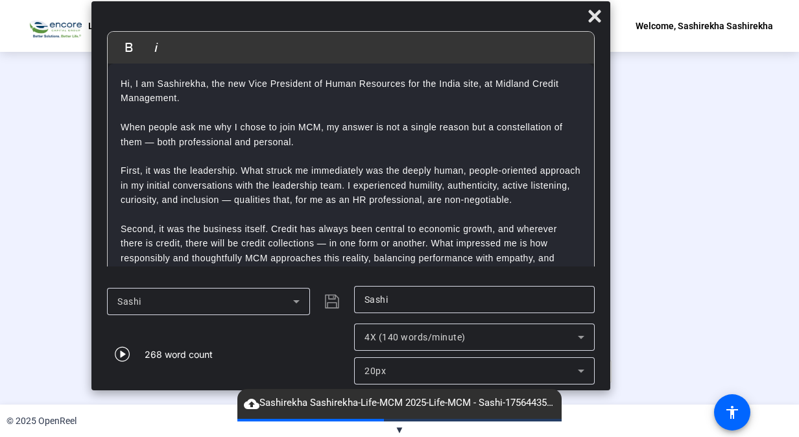
drag, startPoint x: 680, startPoint y: 18, endPoint x: 491, endPoint y: 16, distance: 188.6
click at [491, 16] on div at bounding box center [350, 19] width 519 height 23
click at [611, 262] on div at bounding box center [399, 192] width 424 height 239
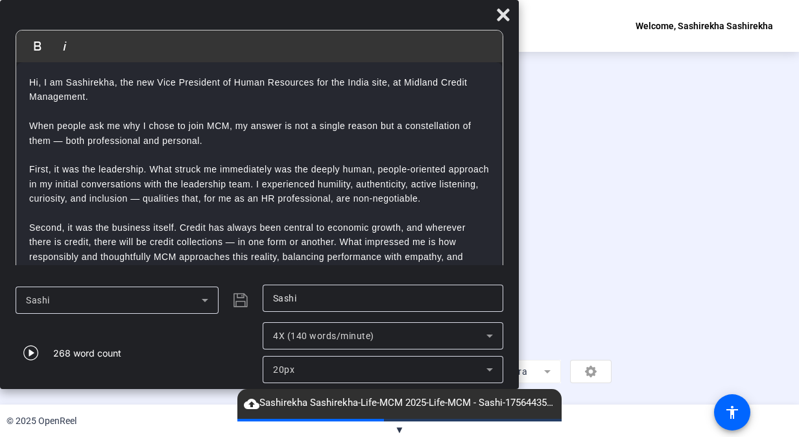
drag, startPoint x: 532, startPoint y: 18, endPoint x: 172, endPoint y: -40, distance: 363.8
click at [172, 0] on html "Accessibility Screen-Reader Guide, Feedback, and Issue Reporting | New window L…" at bounding box center [399, 218] width 799 height 437
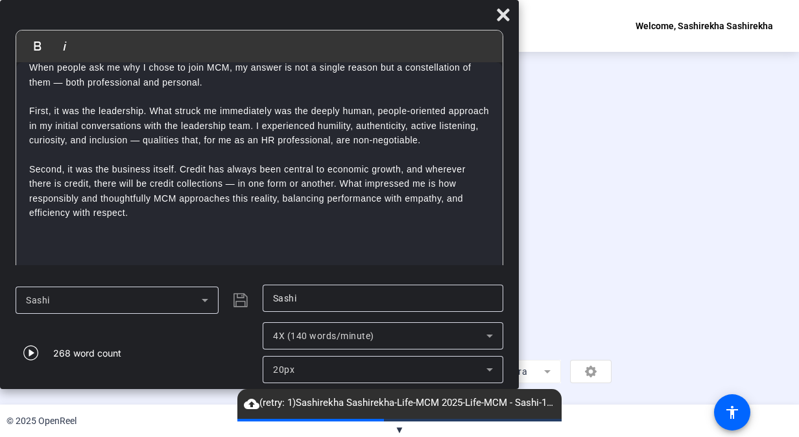
click at [241, 301] on div "Sashi | Submit" at bounding box center [136, 300] width 240 height 31
click at [497, 13] on icon "Close" at bounding box center [503, 15] width 16 height 16
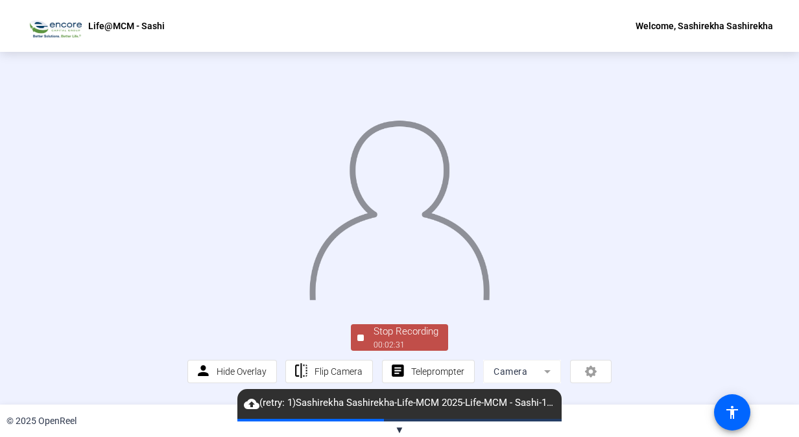
scroll to position [62, 0]
click at [404, 339] on div "Stop Recording" at bounding box center [405, 331] width 65 height 15
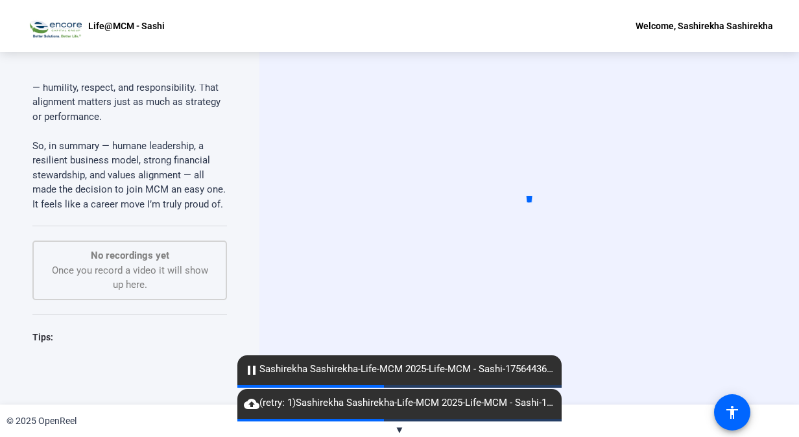
scroll to position [213, 0]
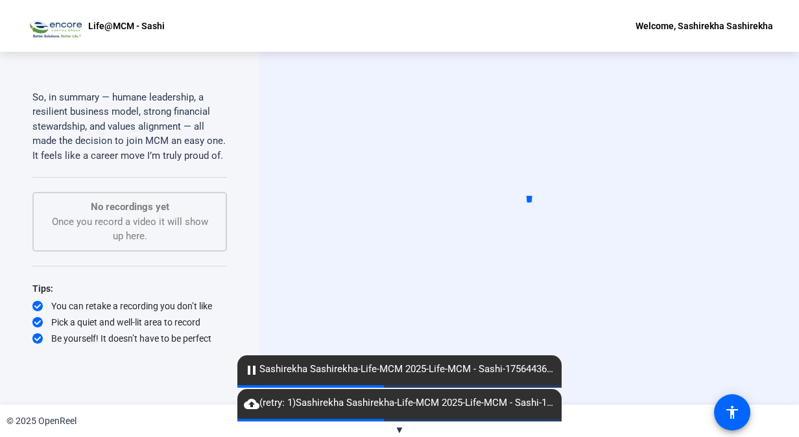
click at [477, 371] on span "pause Sashirekha Sashirekha-Life-MCM 2025-Life-MCM - Sashi-1756443668322-webcam" at bounding box center [399, 370] width 324 height 16
click at [463, 402] on span "cloud_upload (retry: 1) Sashirekha Sashirekha-Life-MCM 2025-Life-MCM - Sashi-17…" at bounding box center [399, 403] width 324 height 16
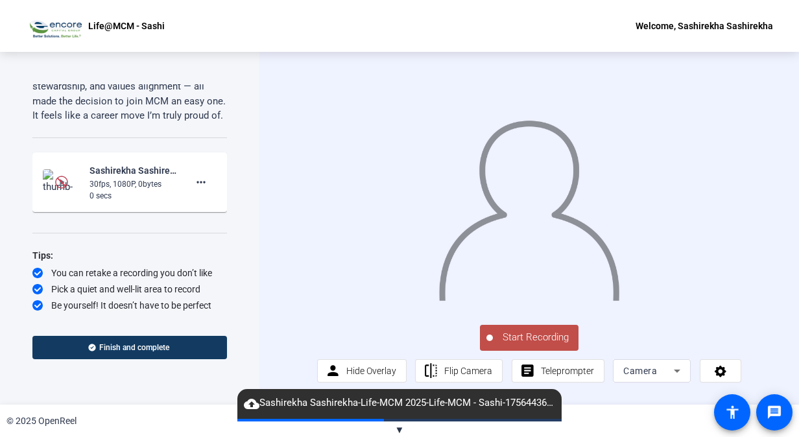
scroll to position [253, 0]
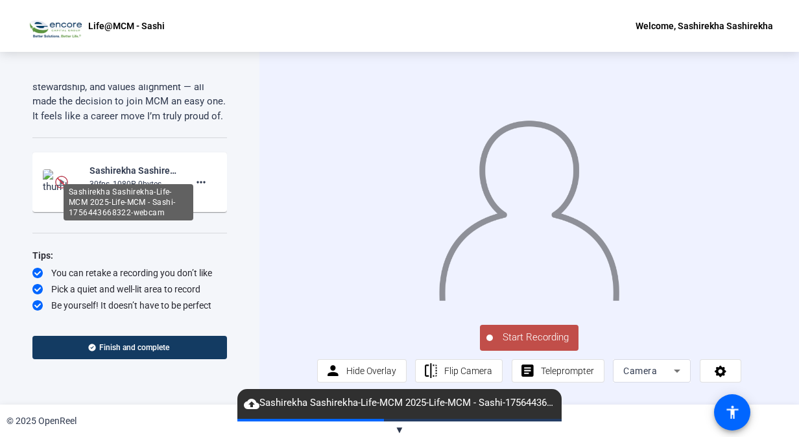
click at [154, 176] on div "Sashirekha Sashirekha-Life-MCM 2025-Life-MCM - Sashi-1756443668322-webcam" at bounding box center [132, 171] width 87 height 16
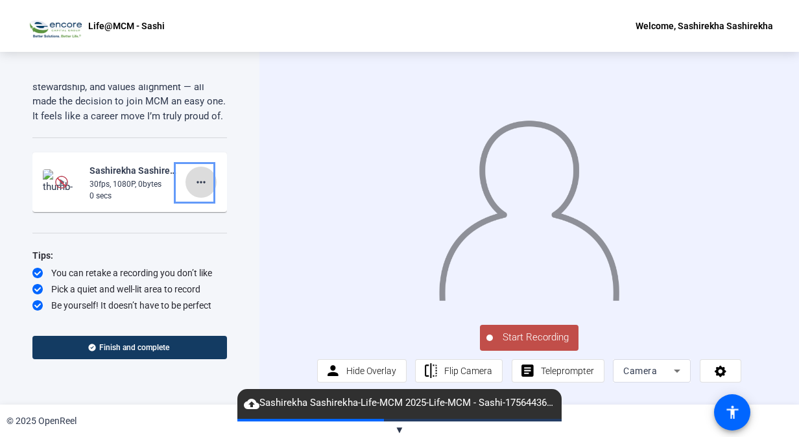
click at [193, 185] on mat-icon "more_horiz" at bounding box center [201, 182] width 16 height 16
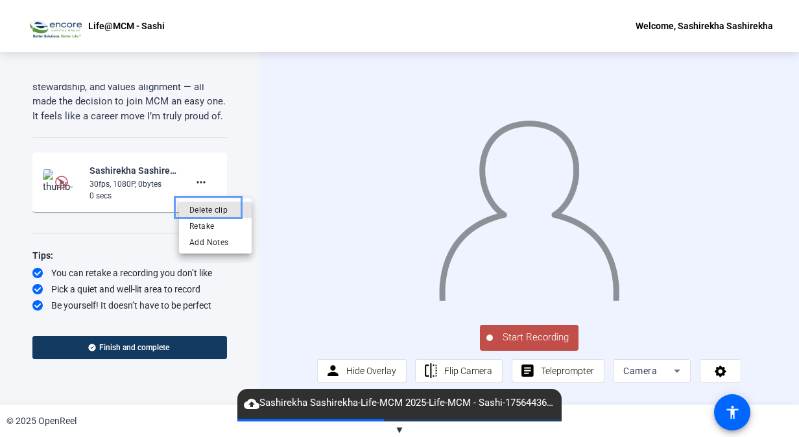
click at [222, 210] on span "Delete clip" at bounding box center [215, 210] width 52 height 16
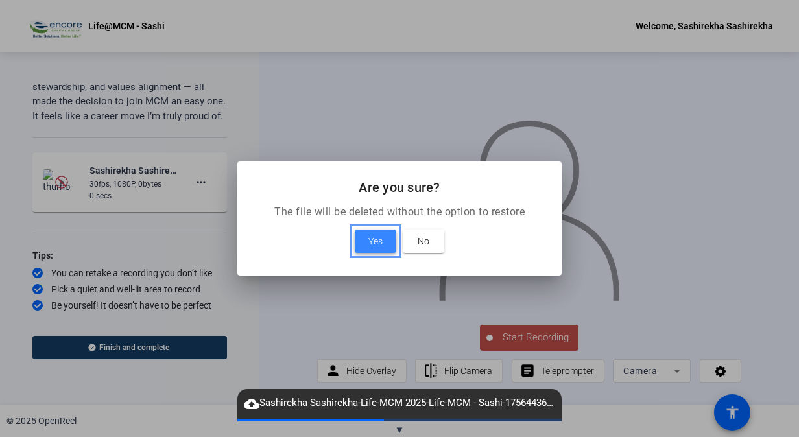
click at [375, 242] on span "Yes" at bounding box center [375, 241] width 14 height 16
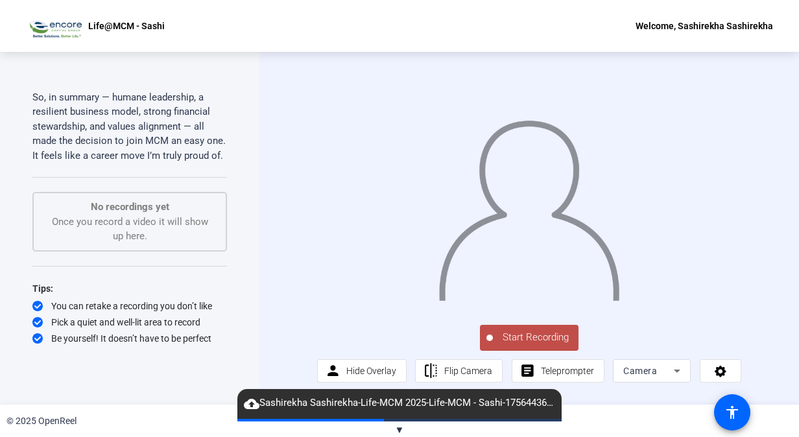
scroll to position [0, 0]
click at [568, 381] on span "Teleprompter" at bounding box center [567, 370] width 53 height 25
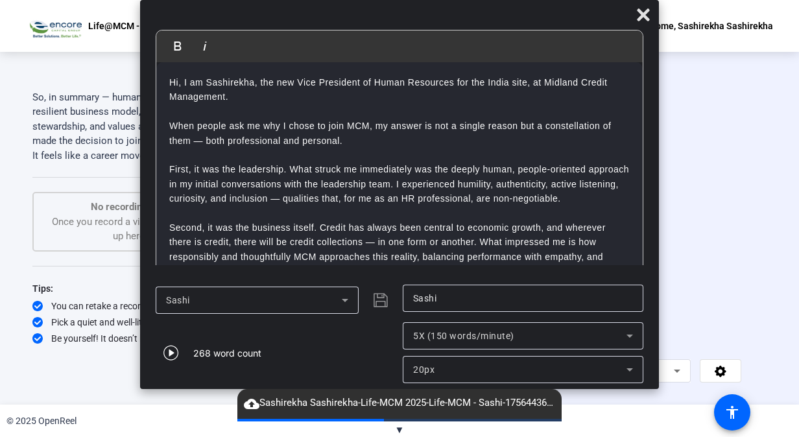
click at [629, 333] on icon at bounding box center [630, 336] width 16 height 16
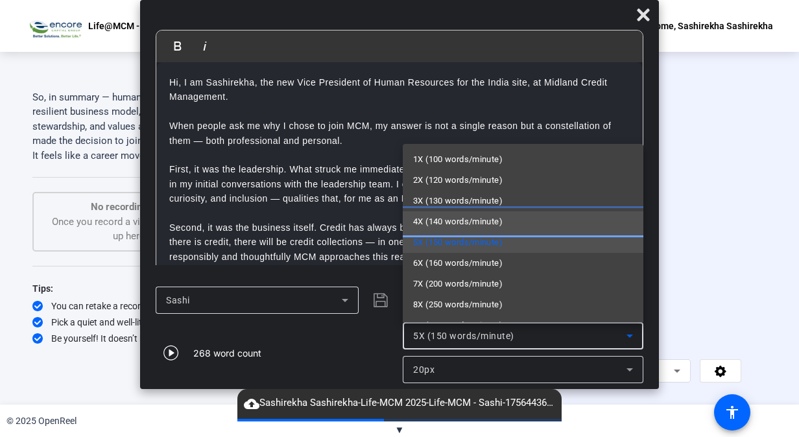
click at [447, 222] on span "4X (140 words/minute)" at bounding box center [457, 222] width 89 height 16
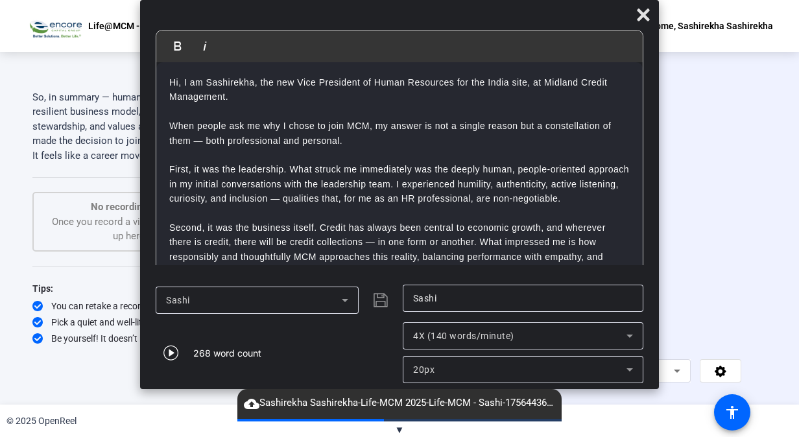
click at [741, 283] on div at bounding box center [529, 193] width 424 height 239
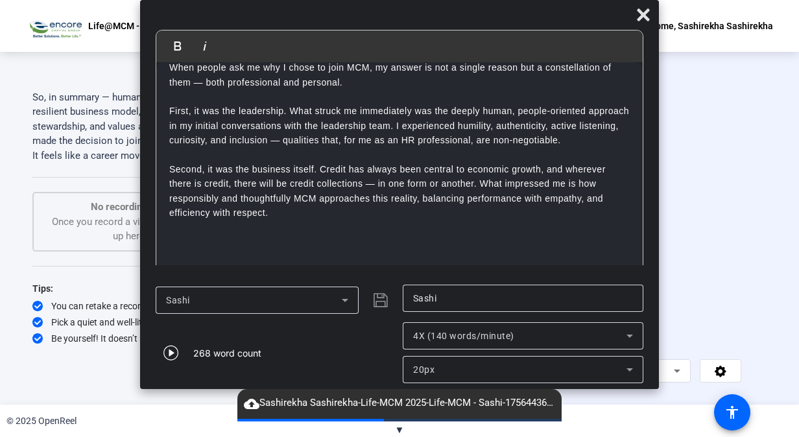
click at [731, 278] on div at bounding box center [529, 193] width 424 height 239
click at [710, 253] on div at bounding box center [529, 193] width 424 height 239
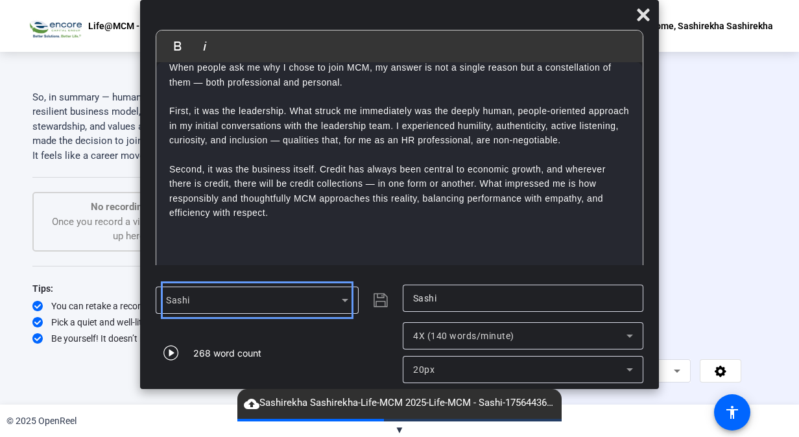
click at [344, 302] on icon at bounding box center [345, 300] width 16 height 16
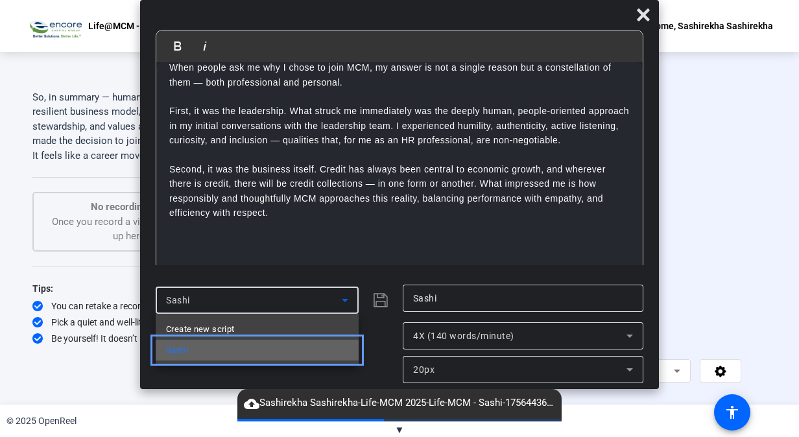
click at [189, 347] on mat-option "Sashi" at bounding box center [257, 350] width 203 height 21
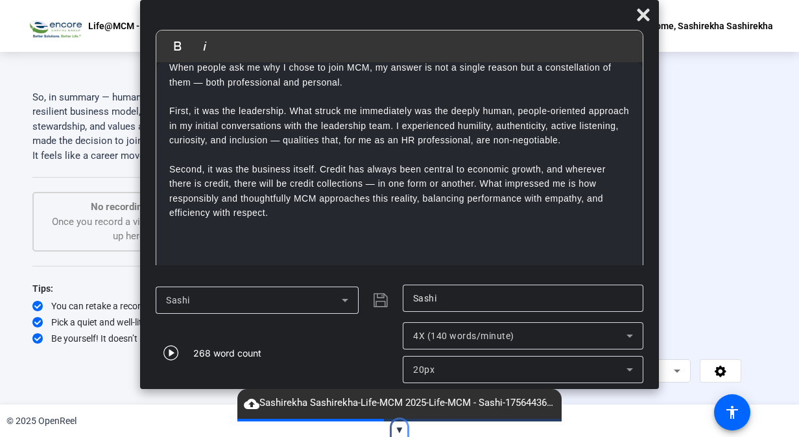
click at [397, 429] on span "▼" at bounding box center [400, 430] width 10 height 12
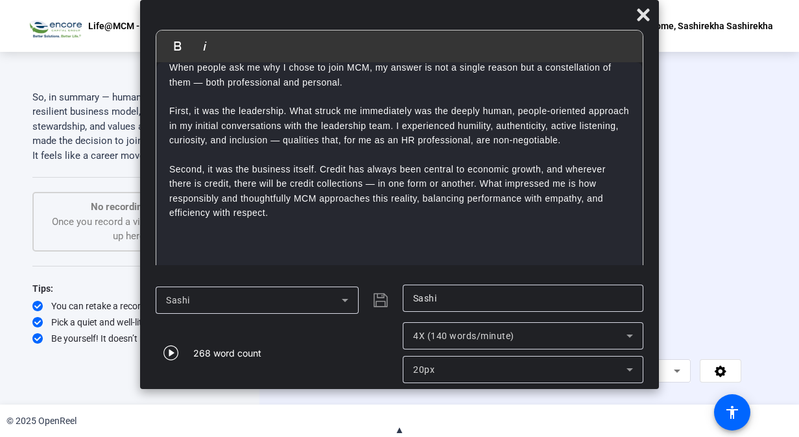
click at [380, 302] on div "Sashi | Submit" at bounding box center [276, 300] width 240 height 31
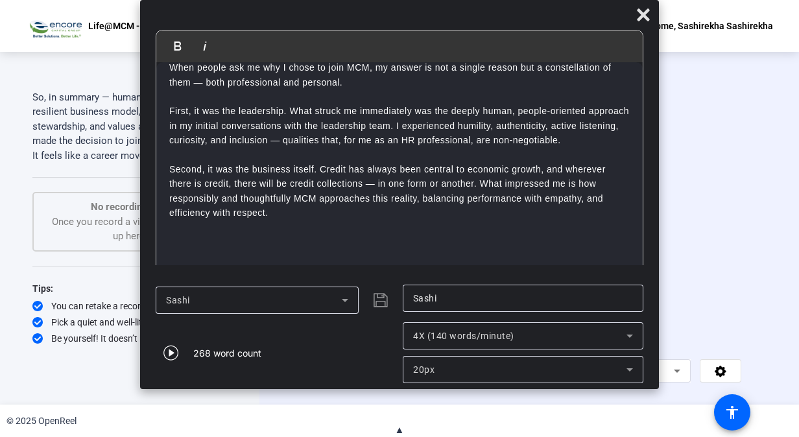
click at [380, 302] on div "Sashi | Submit" at bounding box center [276, 300] width 240 height 31
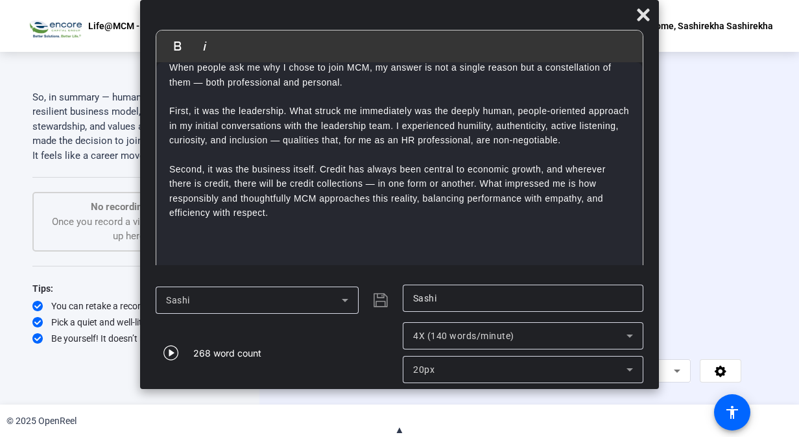
click at [380, 302] on div "Sashi | Submit" at bounding box center [276, 300] width 240 height 31
click at [642, 16] on icon "Close" at bounding box center [643, 14] width 12 height 12
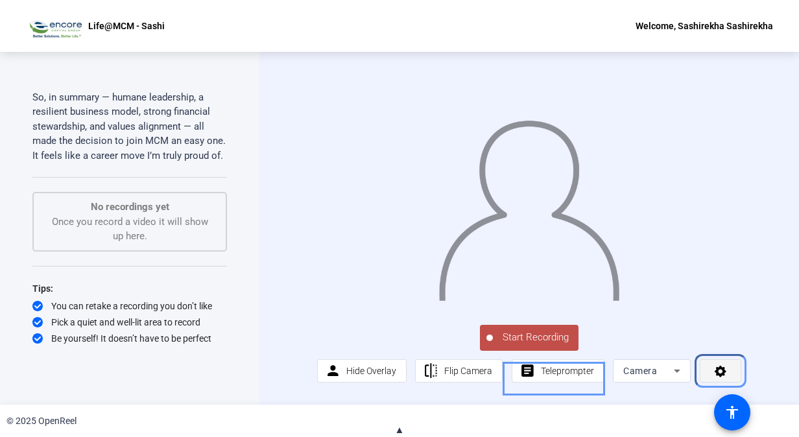
click at [713, 377] on icon "Menu" at bounding box center [720, 370] width 15 height 13
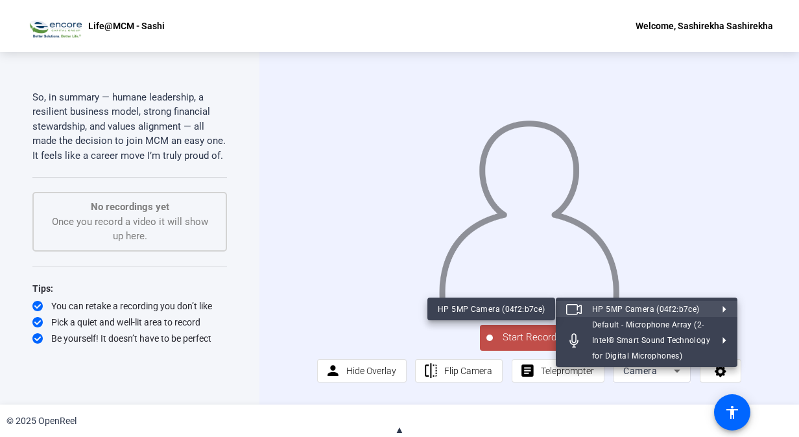
click at [559, 182] on div at bounding box center [399, 218] width 799 height 437
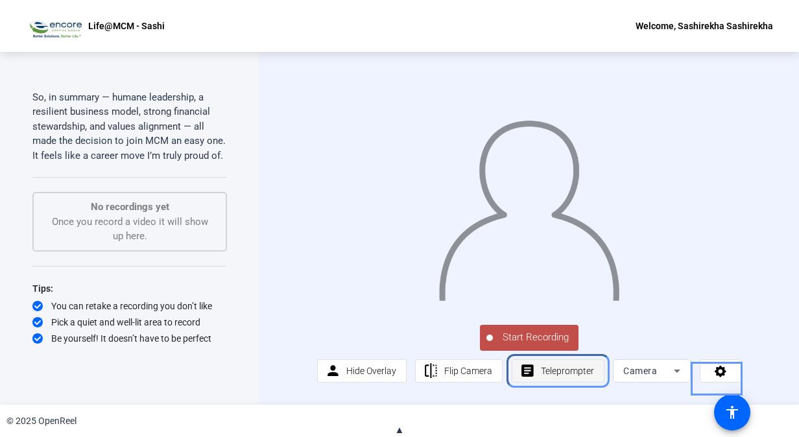
click at [567, 379] on span "Teleprompter" at bounding box center [567, 370] width 53 height 25
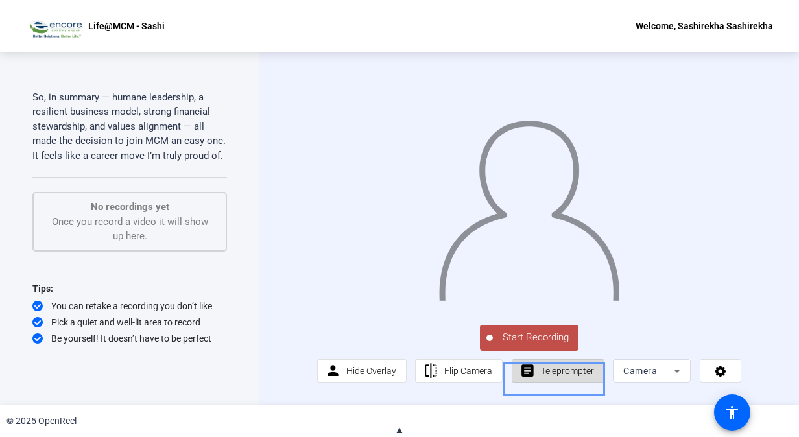
click at [567, 379] on span "Teleprompter" at bounding box center [567, 370] width 53 height 25
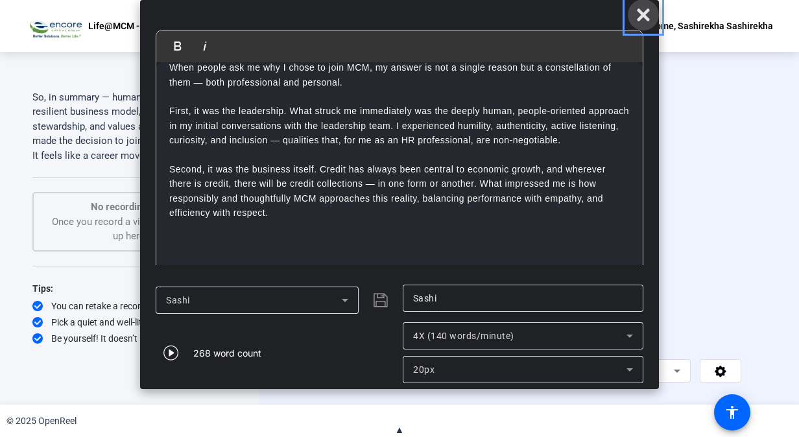
click at [643, 18] on icon "Close" at bounding box center [643, 15] width 16 height 16
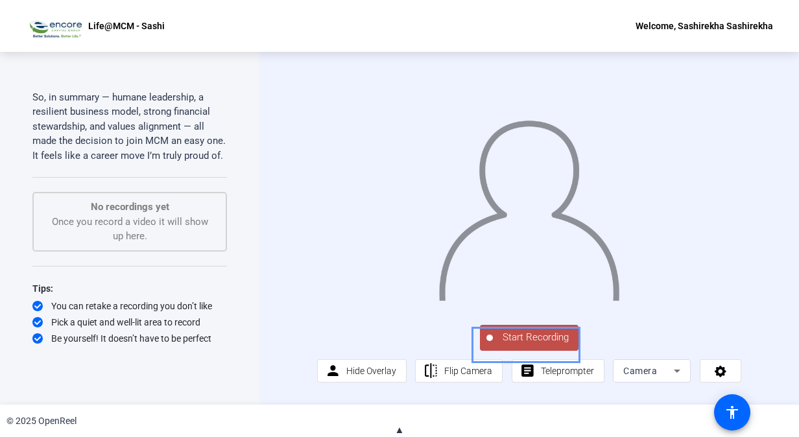
click at [529, 345] on span "Start Recording" at bounding box center [536, 337] width 86 height 15
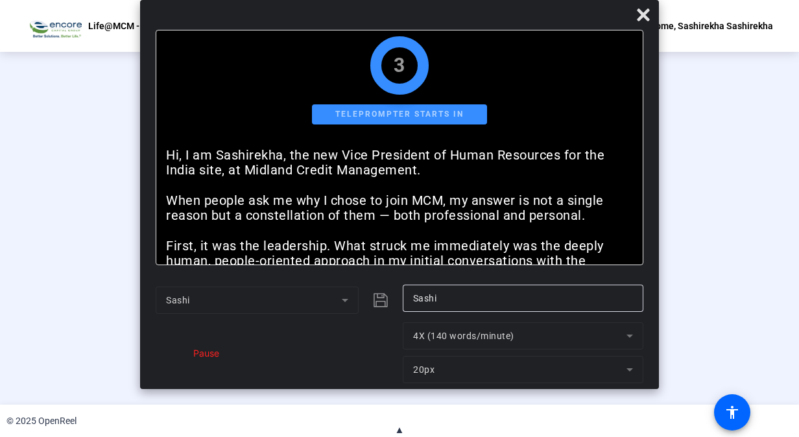
scroll to position [0, 0]
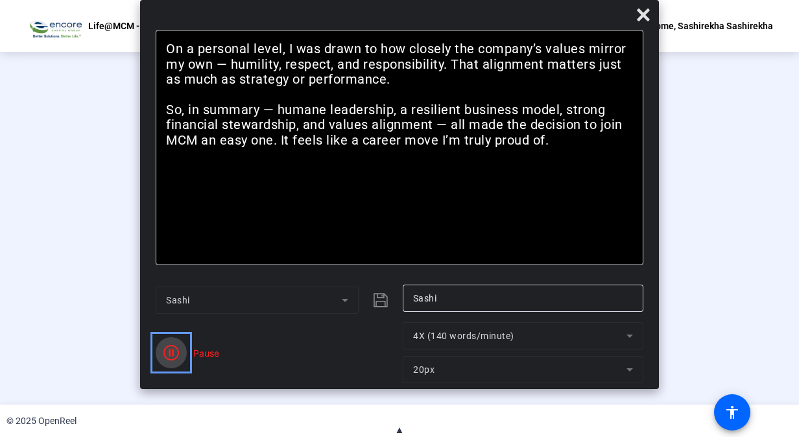
click at [172, 353] on icon "Color" at bounding box center [171, 353] width 16 height 16
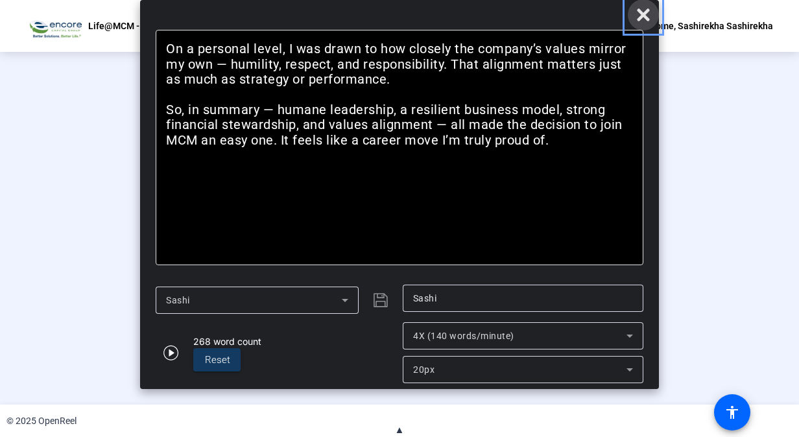
click at [639, 18] on icon "Close" at bounding box center [643, 14] width 12 height 12
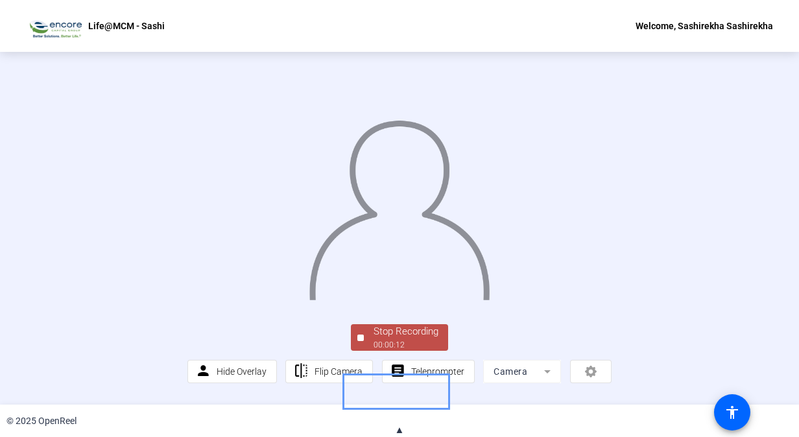
click at [384, 339] on div "Stop Recording" at bounding box center [405, 331] width 65 height 15
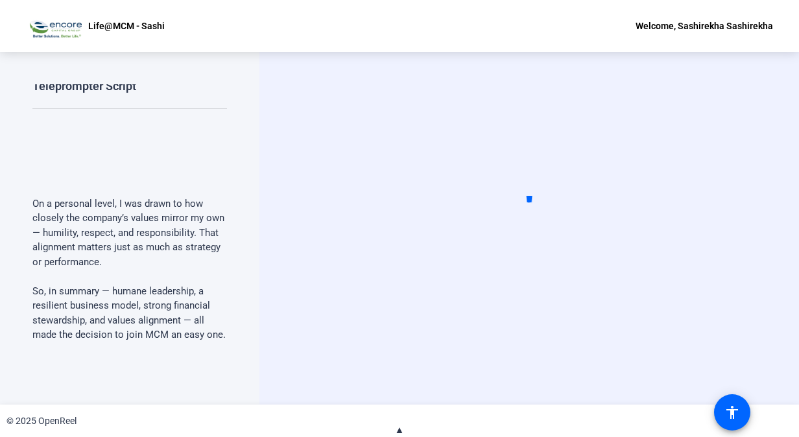
scroll to position [213, 0]
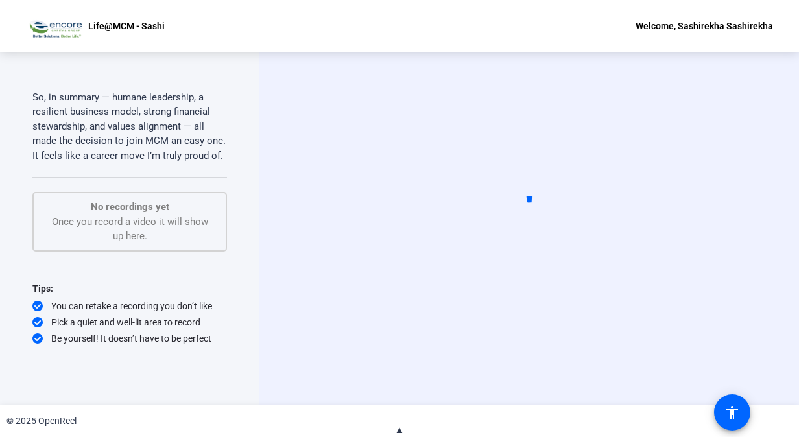
click at [152, 310] on div "You can retake a recording you don’t like" at bounding box center [129, 305] width 194 height 13
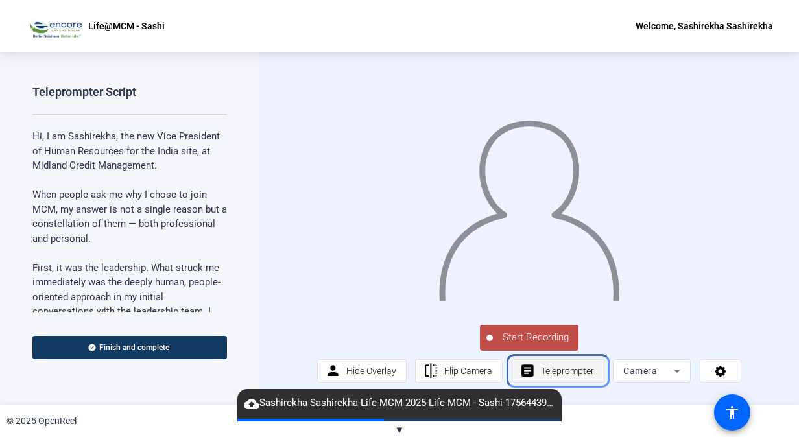
click at [569, 376] on span "Teleprompter" at bounding box center [567, 371] width 53 height 10
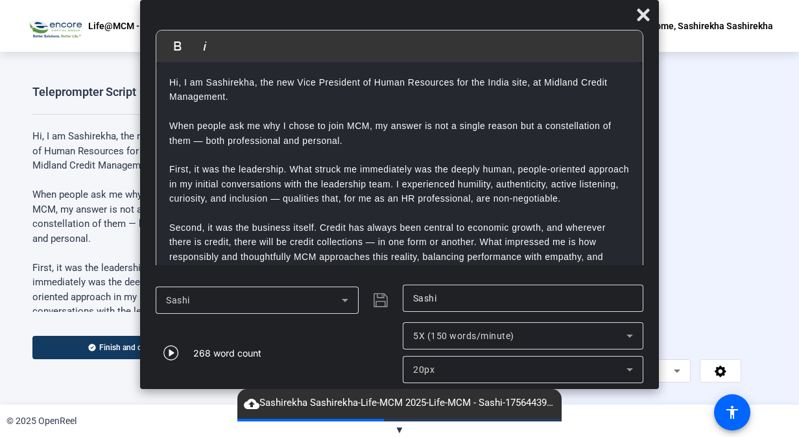
click at [622, 332] on icon at bounding box center [630, 336] width 16 height 16
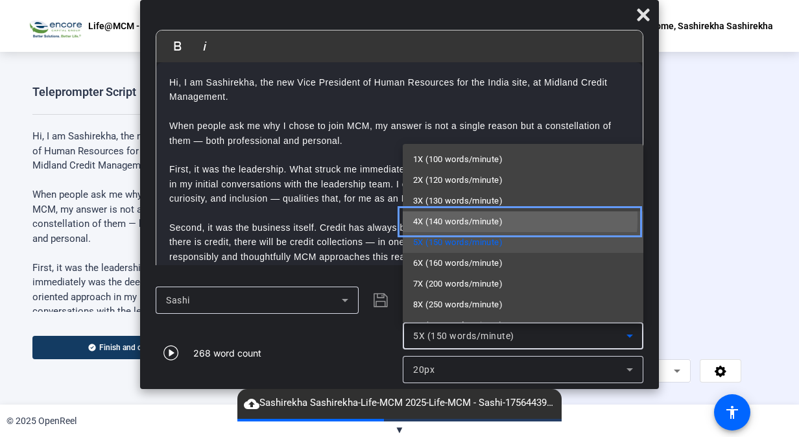
click at [464, 219] on span "4X (140 words/minute)" at bounding box center [457, 222] width 89 height 16
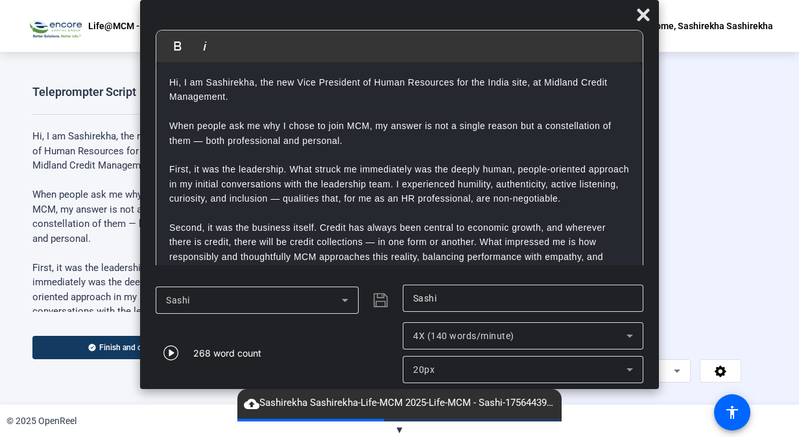
click at [730, 150] on div at bounding box center [529, 193] width 424 height 239
click at [639, 16] on icon "Close" at bounding box center [643, 15] width 16 height 16
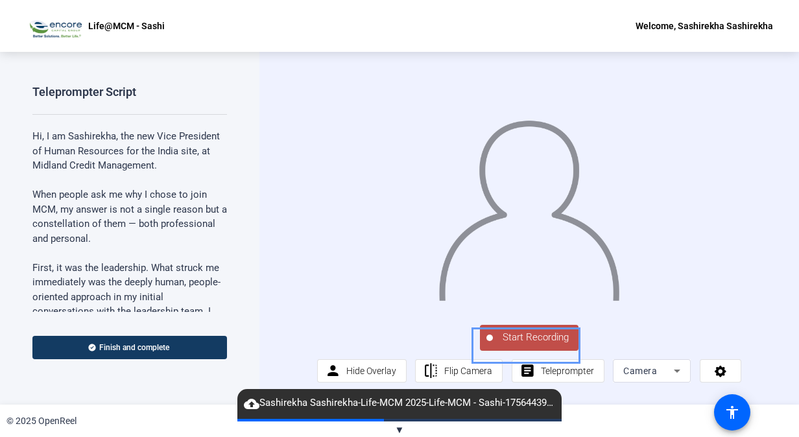
click at [551, 345] on span "Start Recording" at bounding box center [536, 337] width 86 height 15
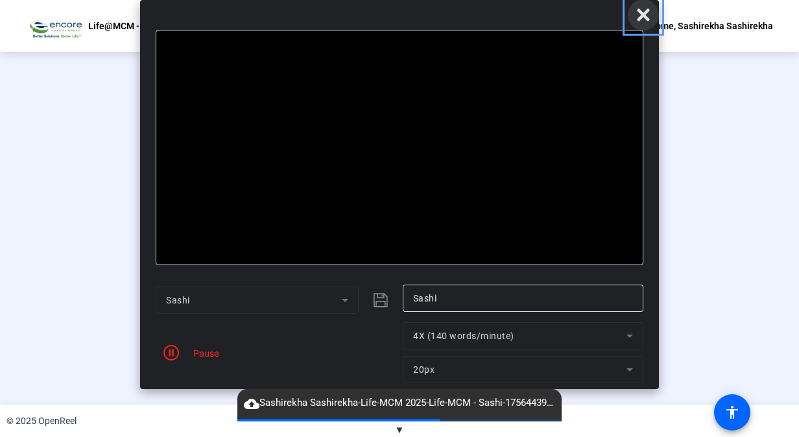
click at [641, 0] on html "Accessibility Screen-Reader Guide, Feedback, and Issue Reporting | New window L…" at bounding box center [399, 218] width 799 height 437
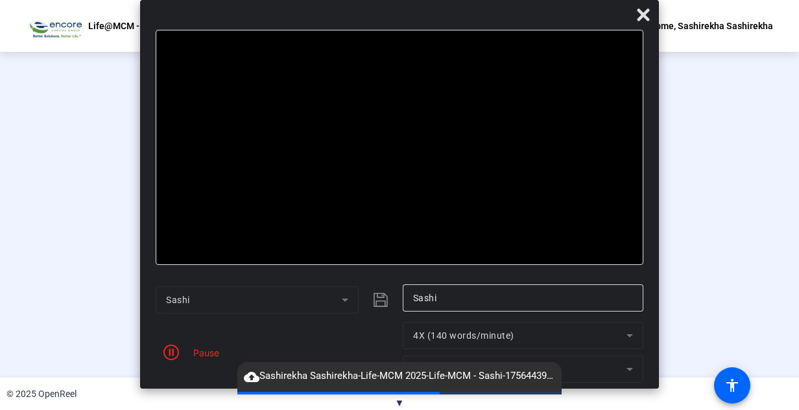
click at [201, 349] on div "Pause" at bounding box center [203, 353] width 32 height 14
click at [644, 13] on icon "Close" at bounding box center [643, 14] width 12 height 12
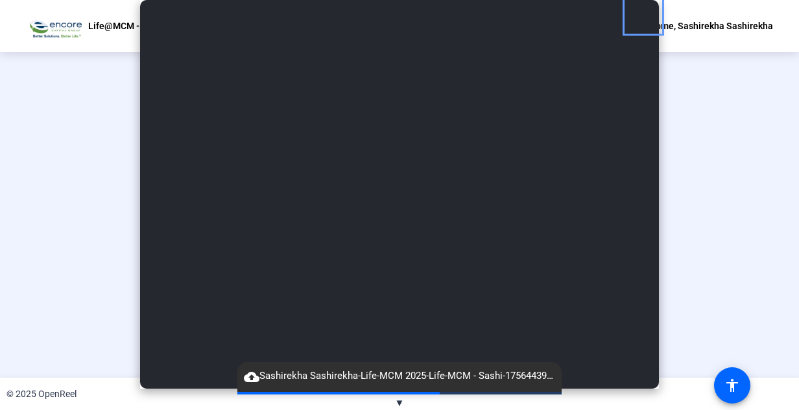
scroll to position [75, 0]
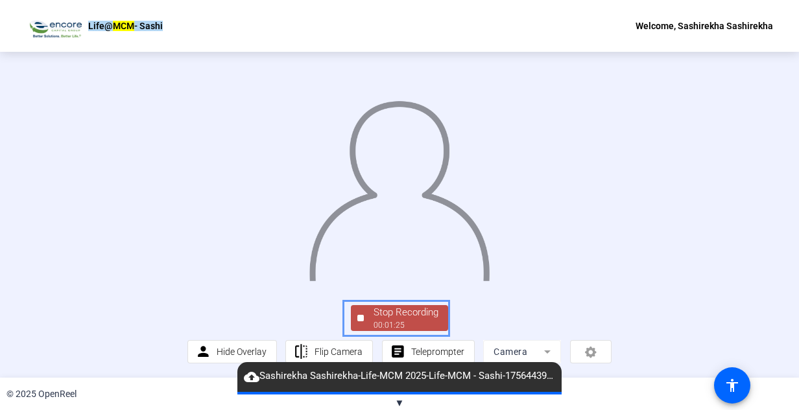
click at [425, 321] on div "00:01:25" at bounding box center [405, 326] width 65 height 12
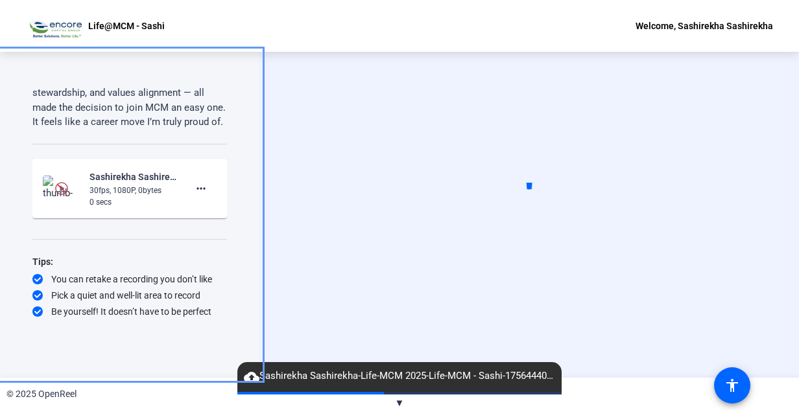
scroll to position [757, 0]
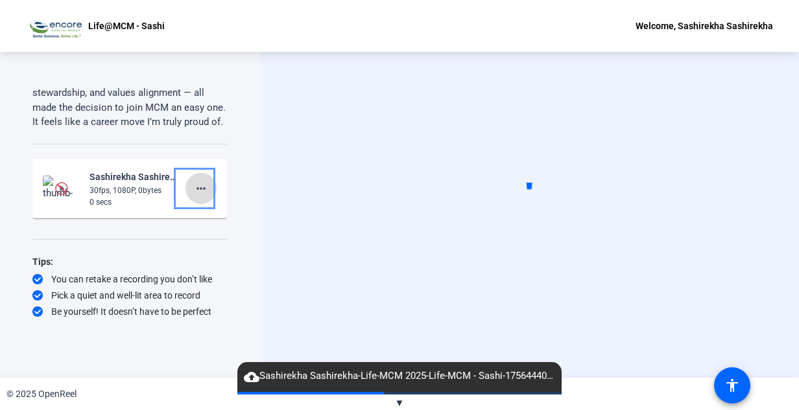
click at [194, 187] on mat-icon "more_horiz" at bounding box center [201, 189] width 16 height 16
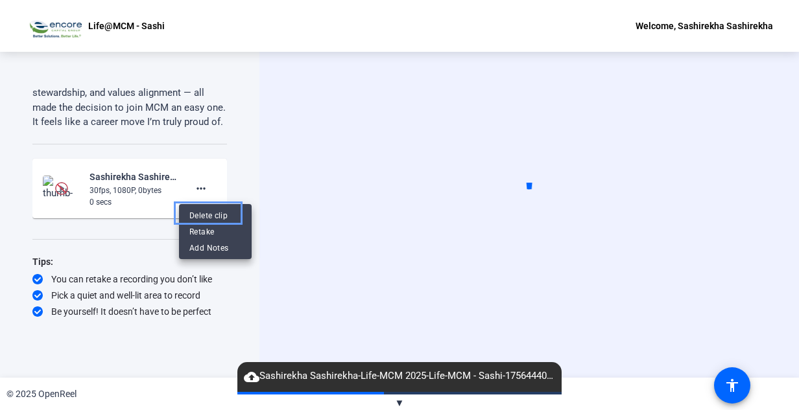
scroll to position [349, 0]
click at [211, 215] on span "Delete clip" at bounding box center [215, 216] width 52 height 16
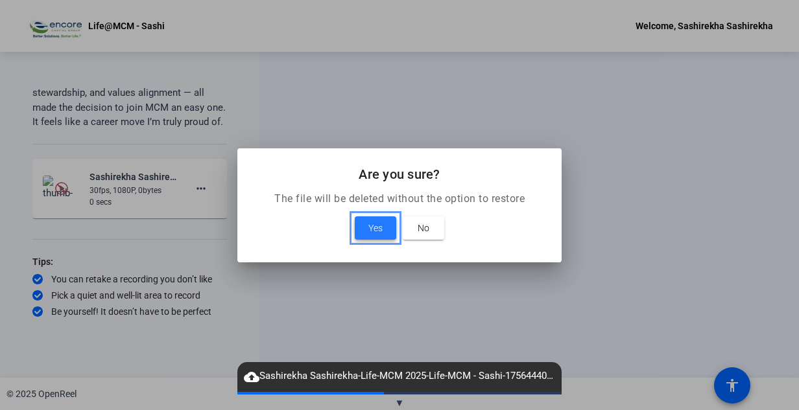
click at [380, 233] on span "Yes" at bounding box center [375, 228] width 14 height 16
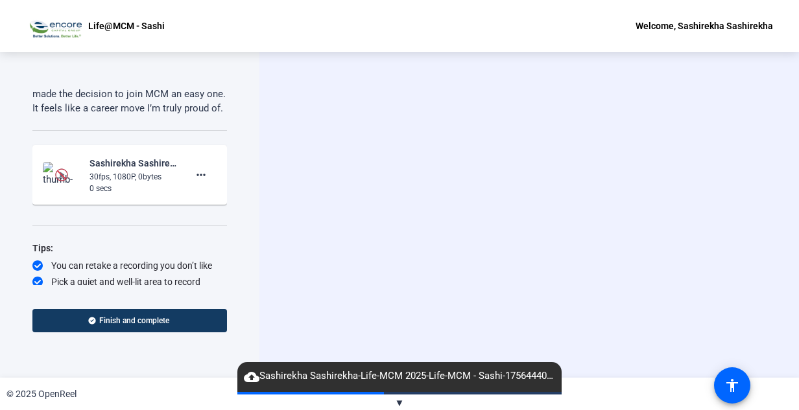
scroll to position [342, 0]
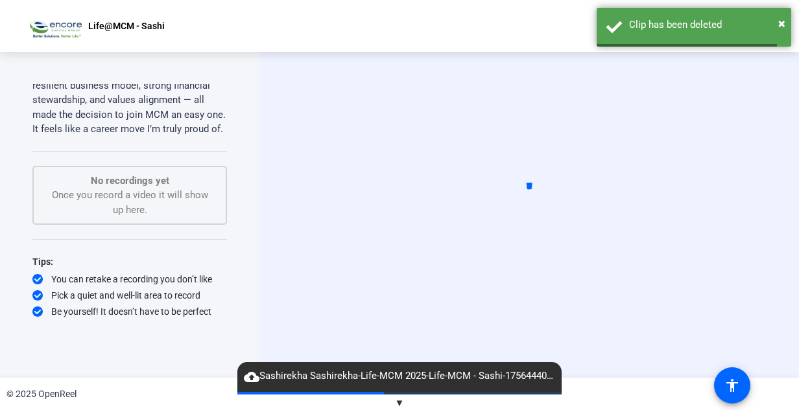
click at [194, 187] on p "No recordings yet" at bounding box center [130, 181] width 166 height 15
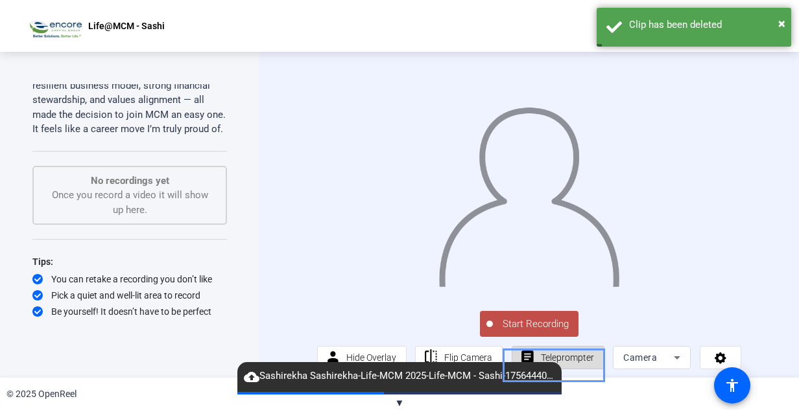
click at [581, 366] on span "Teleprompter" at bounding box center [567, 357] width 53 height 25
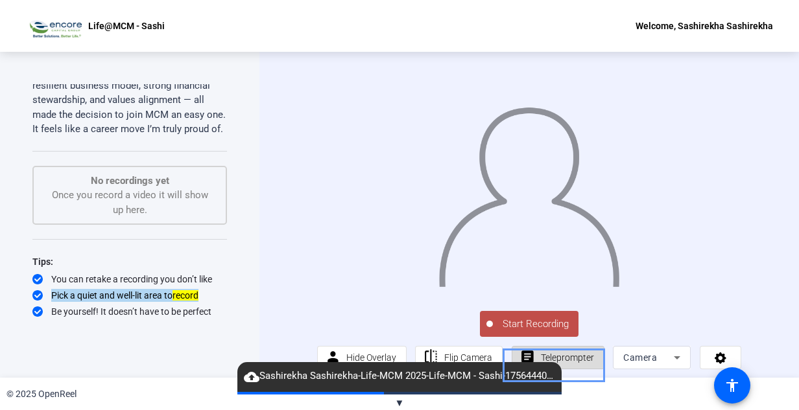
click at [570, 364] on span "Teleprompter" at bounding box center [567, 357] width 53 height 25
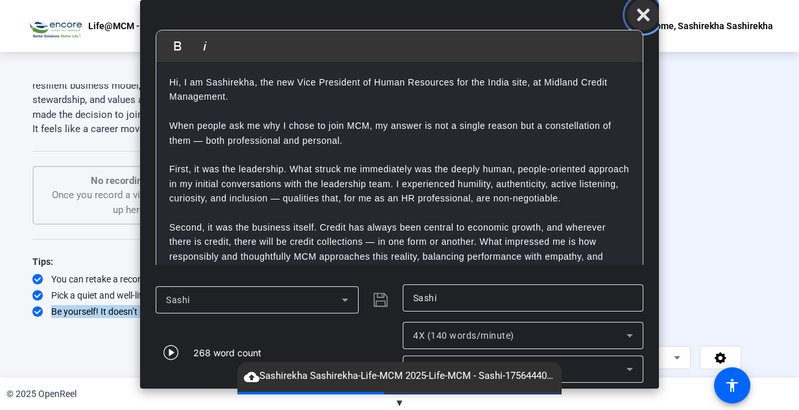
click at [646, 25] on span "Close" at bounding box center [642, 14] width 31 height 31
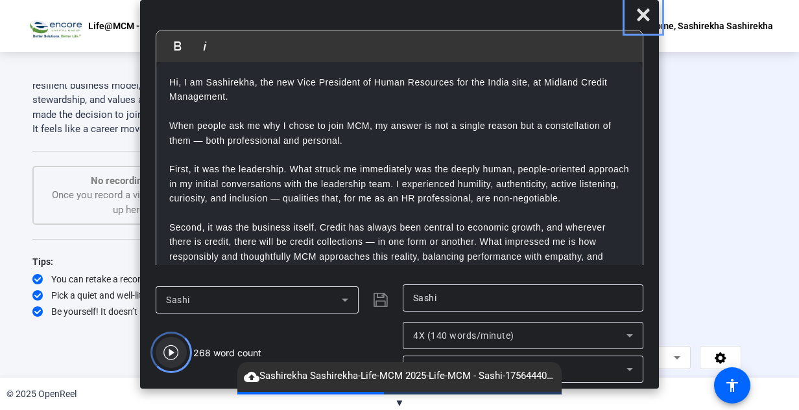
click at [172, 353] on icon "Carousel Slide Picker" at bounding box center [170, 352] width 15 height 15
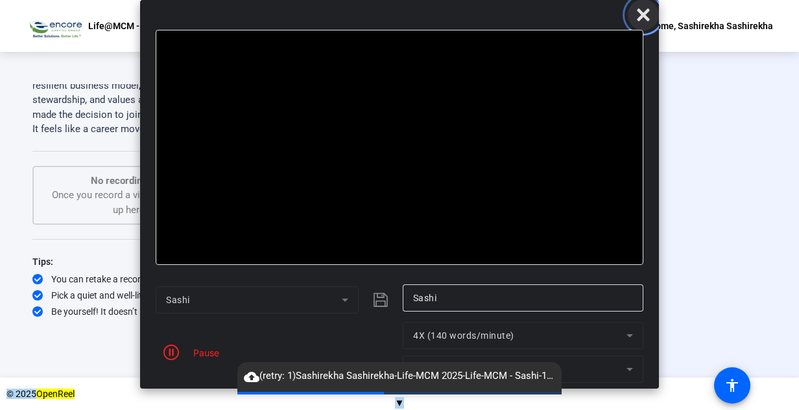
click at [635, 14] on span "Close" at bounding box center [642, 14] width 31 height 31
click at [172, 354] on icon "Color" at bounding box center [171, 353] width 16 height 16
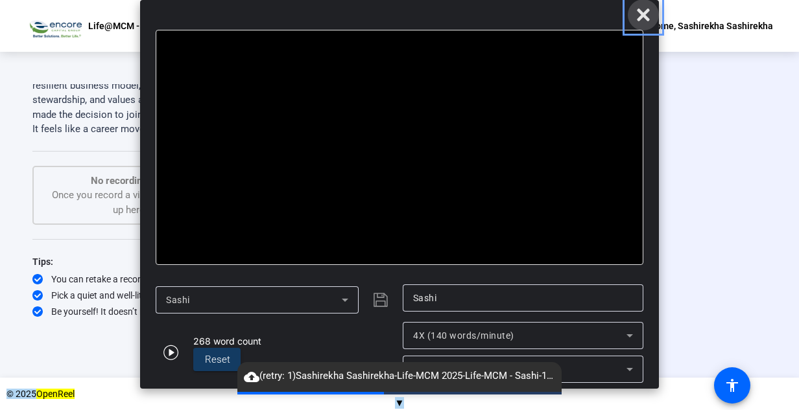
click at [643, 16] on icon "Close" at bounding box center [643, 14] width 12 height 12
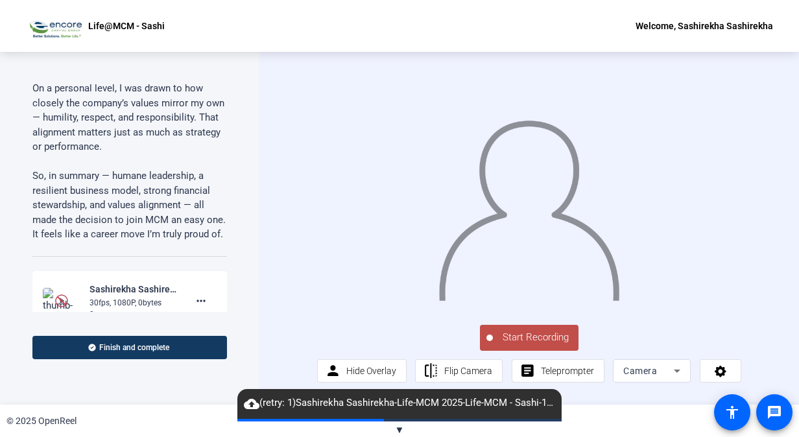
scroll to position [764, 0]
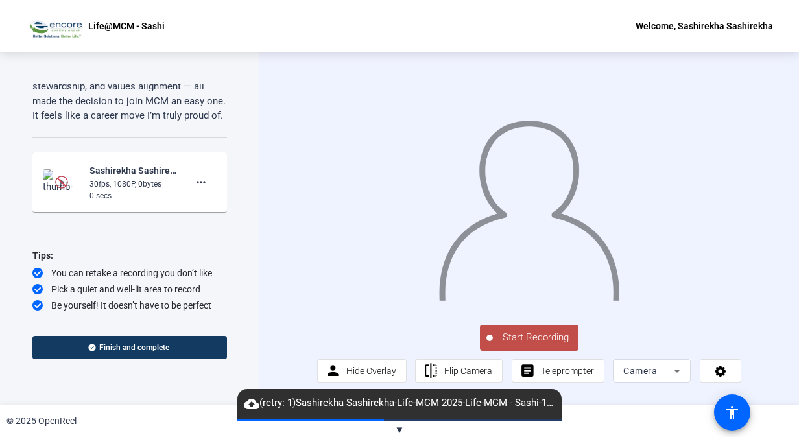
click at [196, 185] on mat-icon "more_horiz" at bounding box center [201, 182] width 16 height 16
click at [213, 213] on span "Delete clip" at bounding box center [215, 210] width 52 height 16
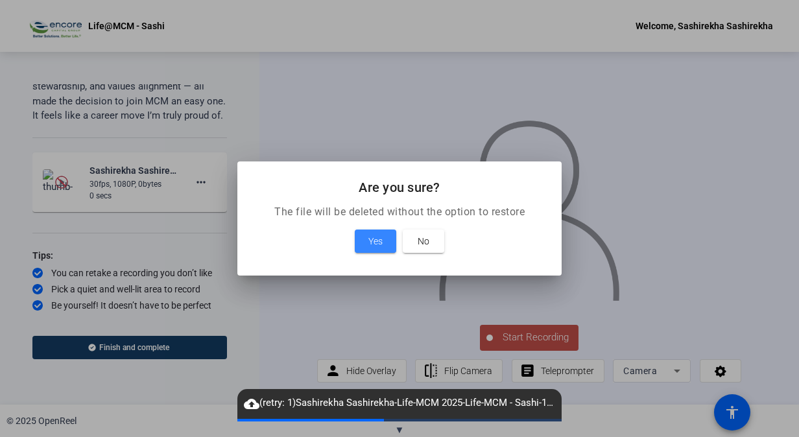
click at [373, 249] on span at bounding box center [375, 241] width 41 height 31
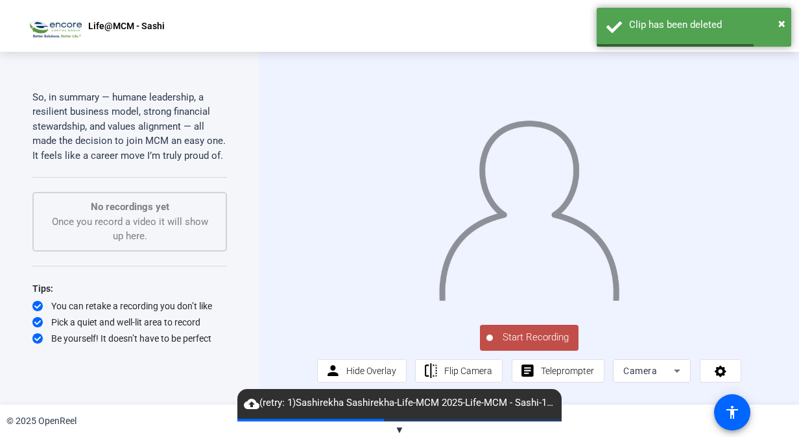
scroll to position [213, 0]
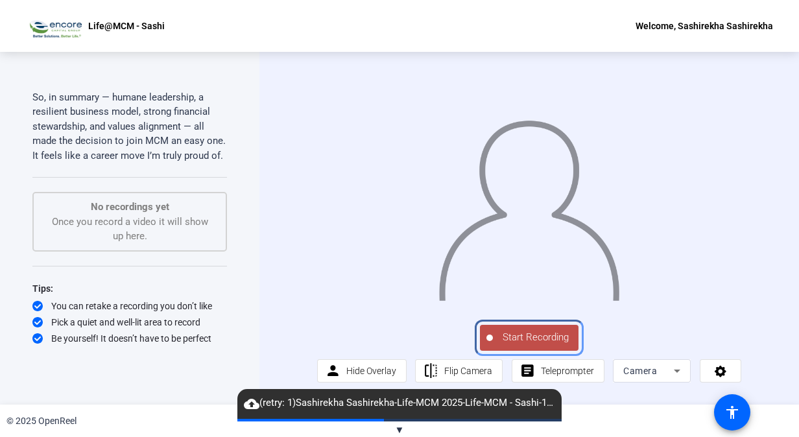
click at [514, 345] on span "Start Recording" at bounding box center [536, 337] width 86 height 15
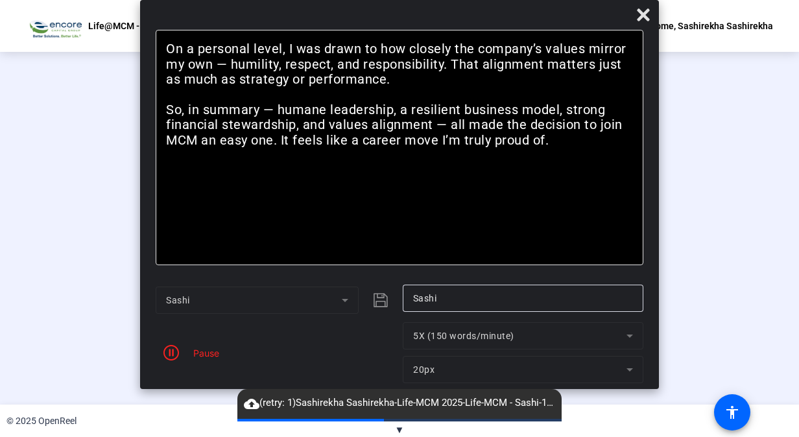
click at [629, 335] on mat-form-field "5X (150 words/minute)" at bounding box center [523, 335] width 240 height 27
click at [174, 349] on icon "Color" at bounding box center [171, 353] width 16 height 16
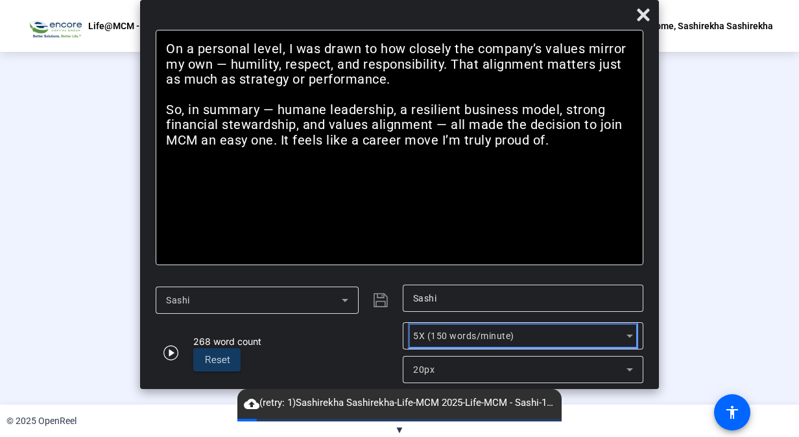
click at [629, 336] on icon at bounding box center [629, 335] width 6 height 3
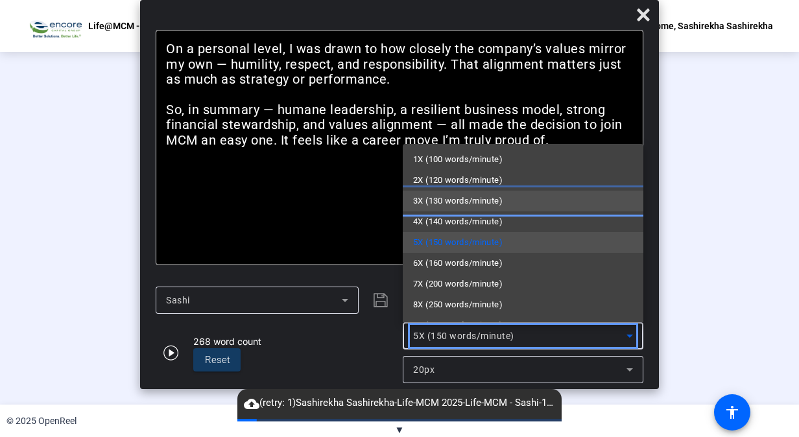
click at [507, 201] on mat-option "3X (130 words/minute)" at bounding box center [523, 201] width 240 height 21
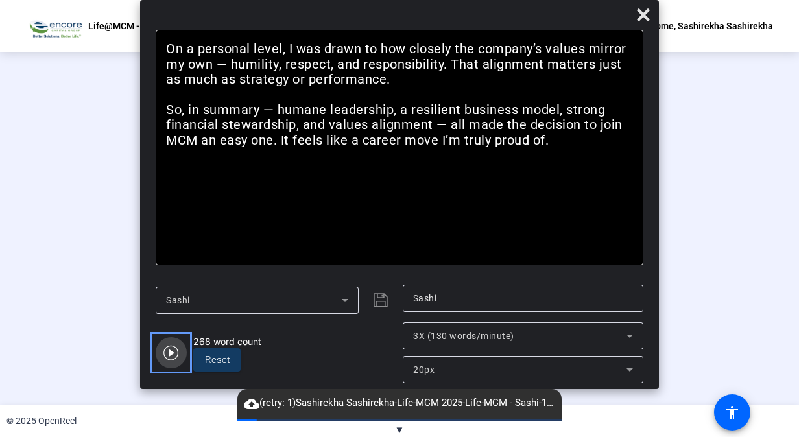
click at [172, 349] on icon "Carousel Slide Picker" at bounding box center [171, 353] width 16 height 16
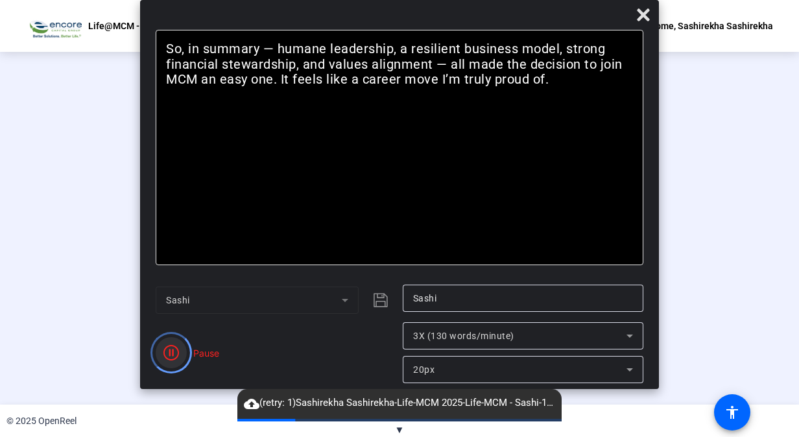
click at [170, 349] on icon "Color" at bounding box center [171, 353] width 16 height 16
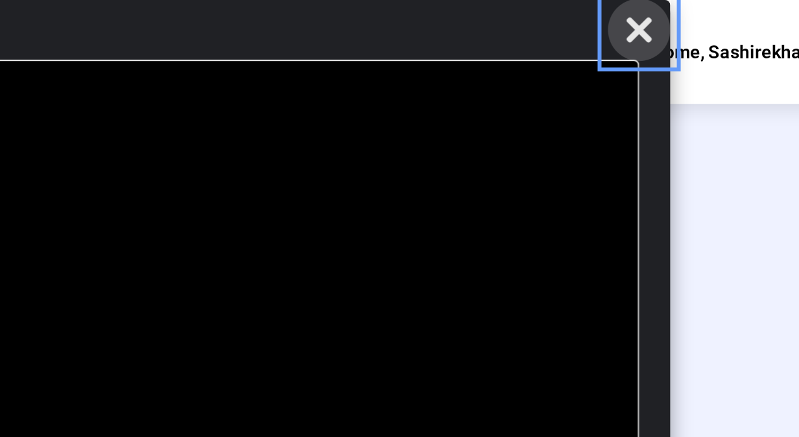
click at [639, 10] on icon "Close" at bounding box center [643, 14] width 12 height 12
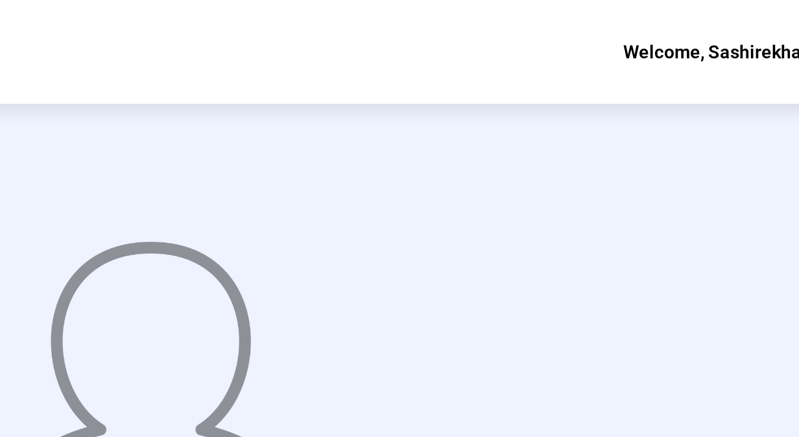
scroll to position [0, 0]
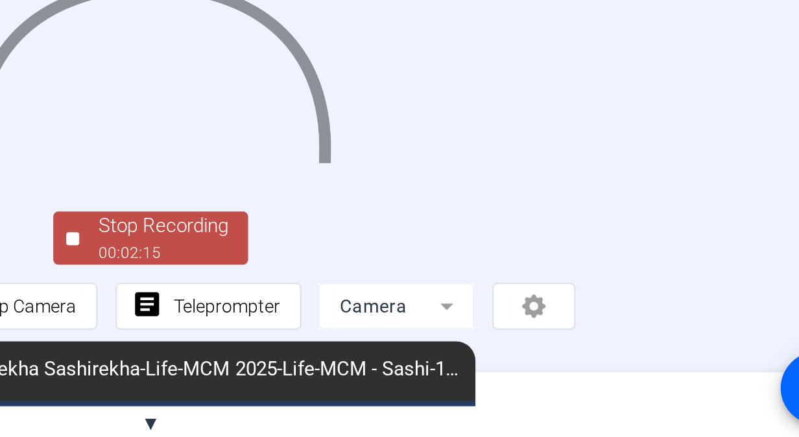
click at [611, 288] on div at bounding box center [399, 192] width 424 height 239
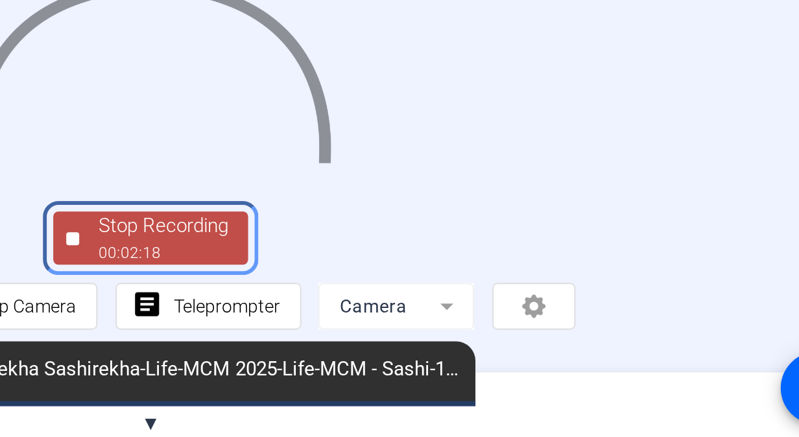
click at [410, 339] on div "Stop Recording" at bounding box center [405, 331] width 65 height 15
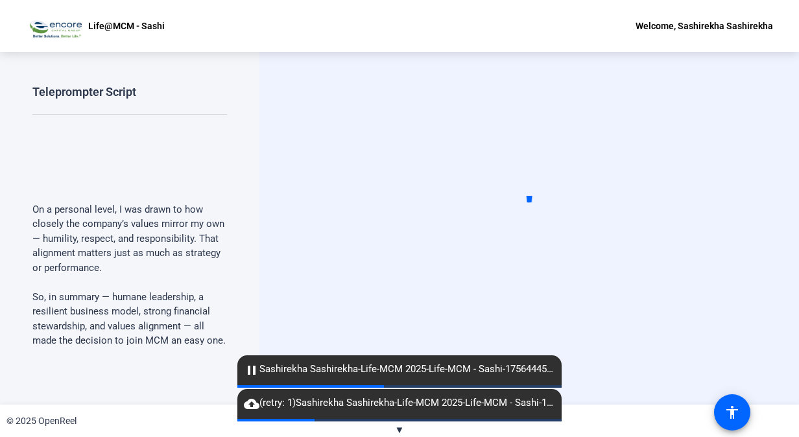
scroll to position [213, 0]
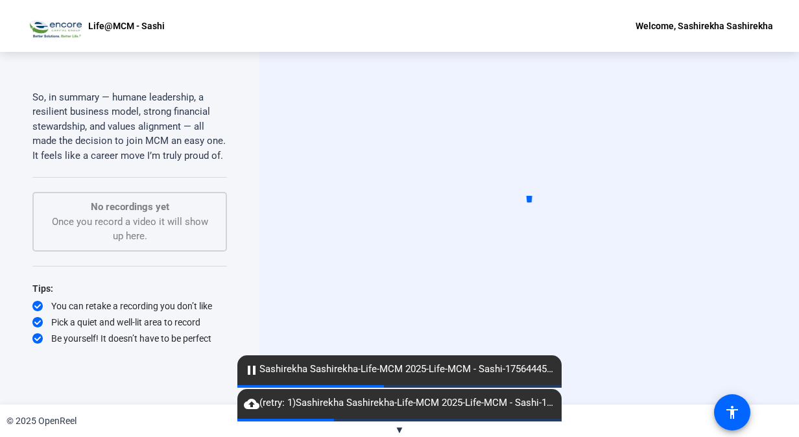
click at [252, 404] on mat-icon "cloud_upload" at bounding box center [252, 404] width 16 height 16
drag, startPoint x: 252, startPoint y: 404, endPoint x: 250, endPoint y: 371, distance: 33.1
click at [250, 371] on div "▼ cloud_upload (retry: 1) Sashirekha Sashirekha-Life-MCM 2025-Life-MCM - Sashi-…" at bounding box center [399, 396] width 799 height 84
click at [250, 371] on mat-icon "pause" at bounding box center [252, 370] width 16 height 16
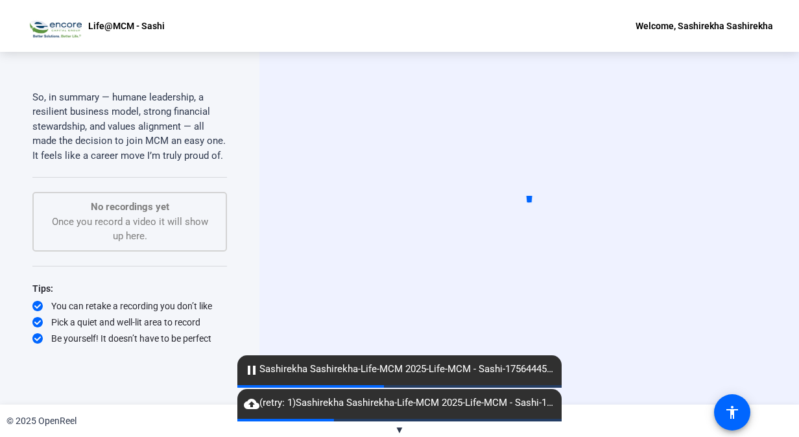
click at [250, 371] on mat-icon "pause" at bounding box center [252, 370] width 16 height 16
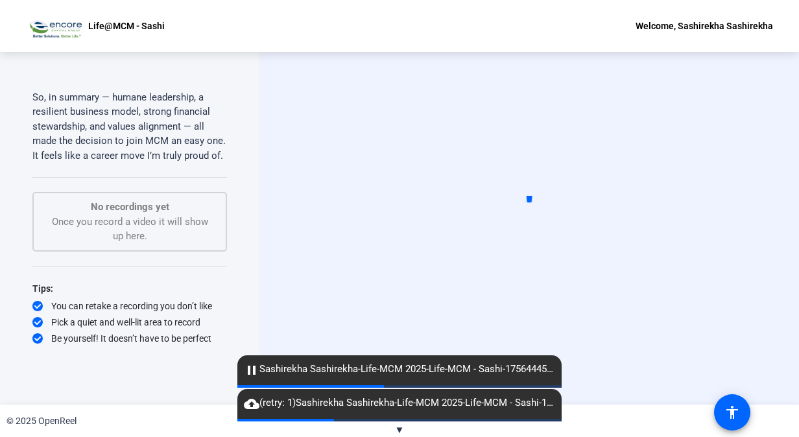
click at [250, 371] on mat-icon "pause" at bounding box center [252, 370] width 16 height 16
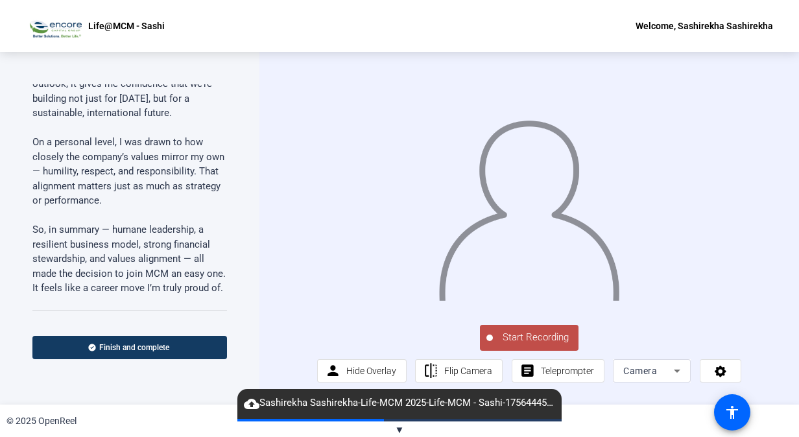
scroll to position [764, 0]
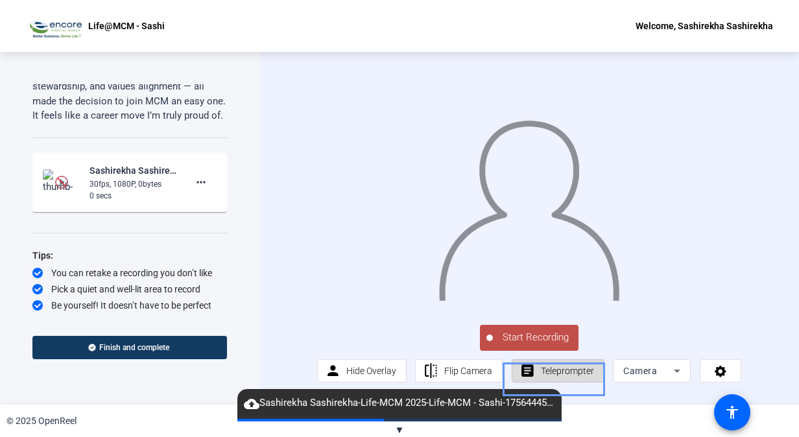
click at [572, 382] on span "Teleprompter" at bounding box center [567, 370] width 53 height 25
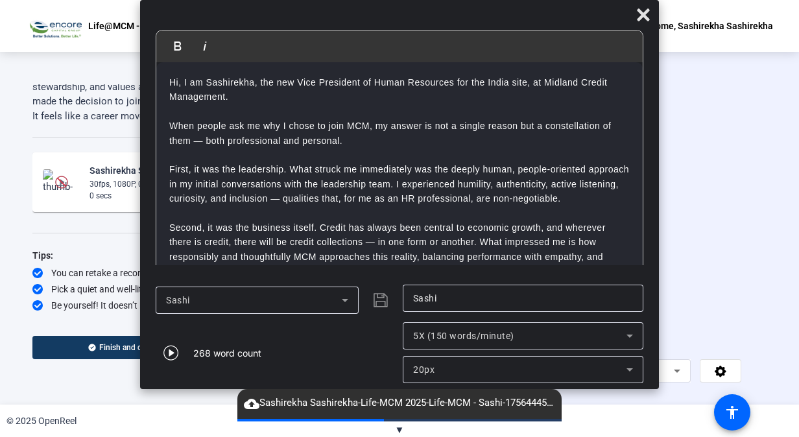
scroll to position [253, 0]
click at [627, 334] on icon at bounding box center [629, 335] width 6 height 3
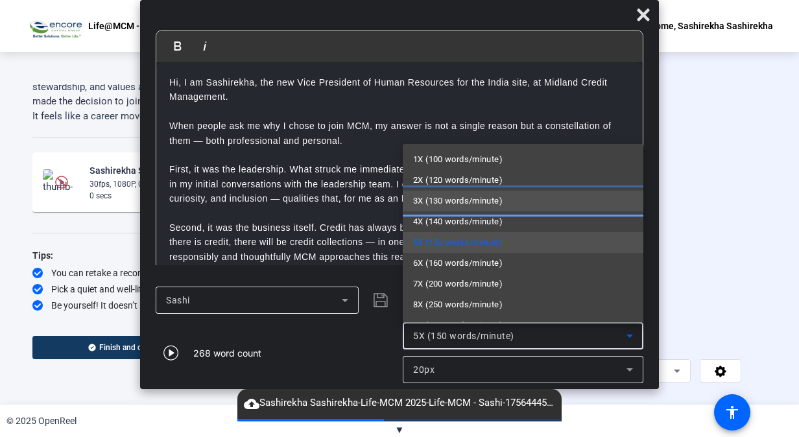
click at [474, 199] on span "3X (130 words/minute)" at bounding box center [457, 201] width 89 height 16
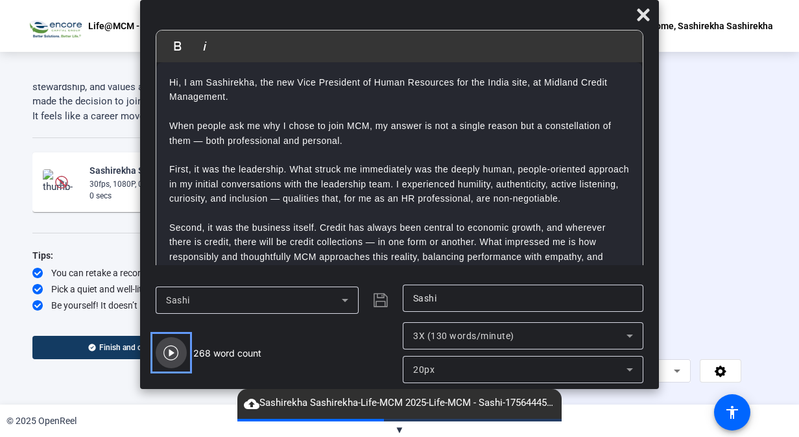
click at [169, 352] on icon "Video" at bounding box center [170, 352] width 15 height 15
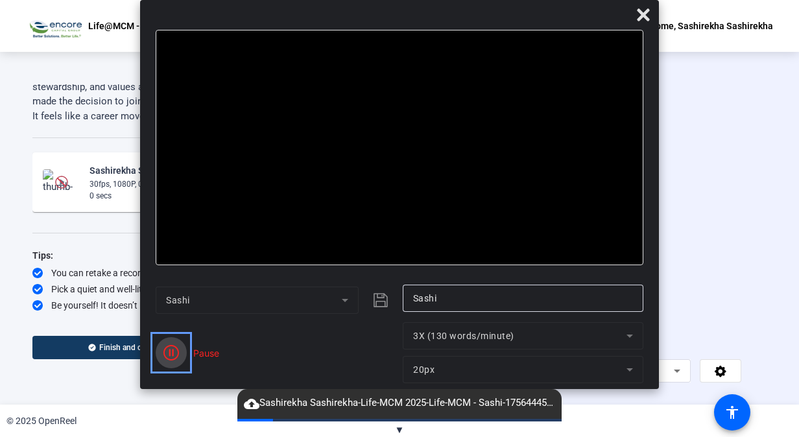
click at [169, 352] on icon "Color" at bounding box center [171, 353] width 16 height 16
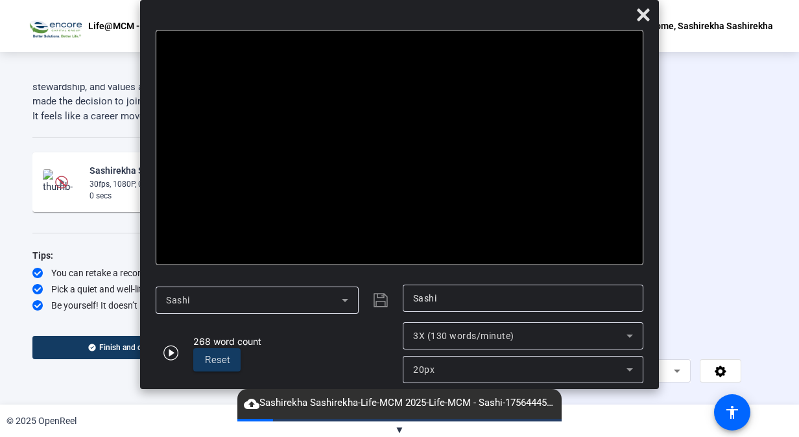
click at [705, 137] on div at bounding box center [529, 193] width 424 height 239
click at [645, 17] on icon "Close" at bounding box center [643, 14] width 12 height 12
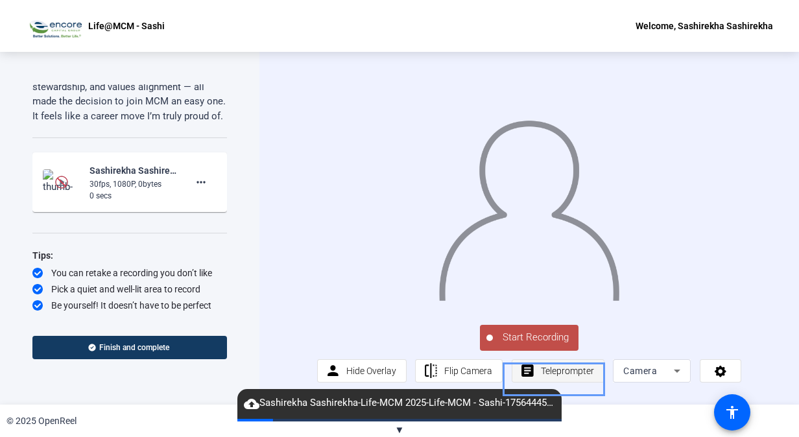
scroll to position [0, 0]
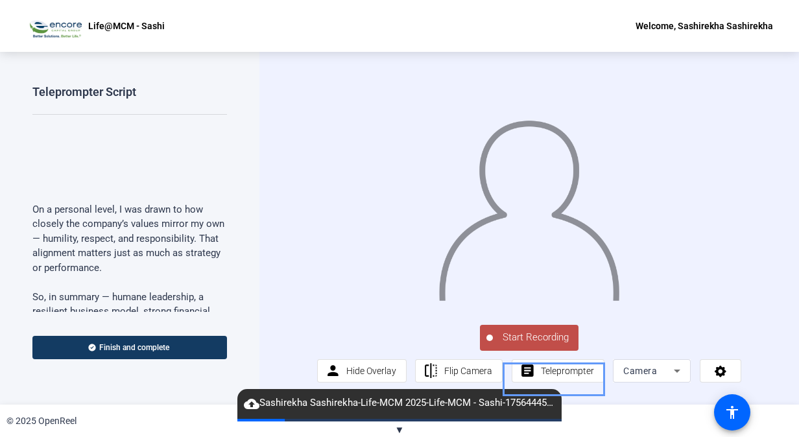
click at [355, 258] on div at bounding box center [529, 193] width 424 height 239
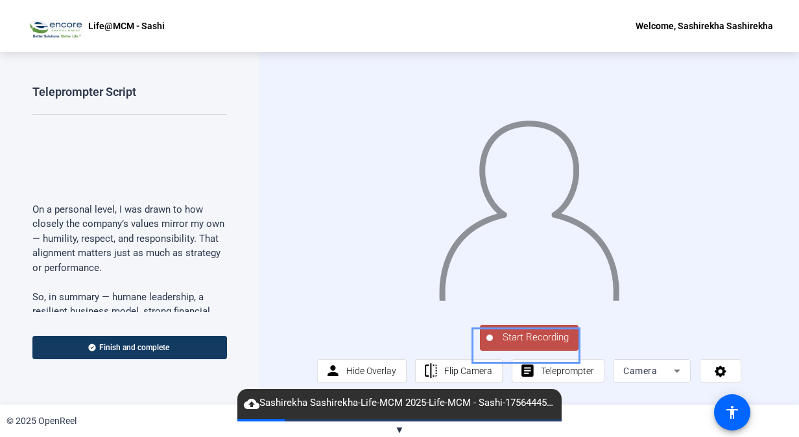
click at [524, 345] on span "Start Recording" at bounding box center [536, 337] width 86 height 15
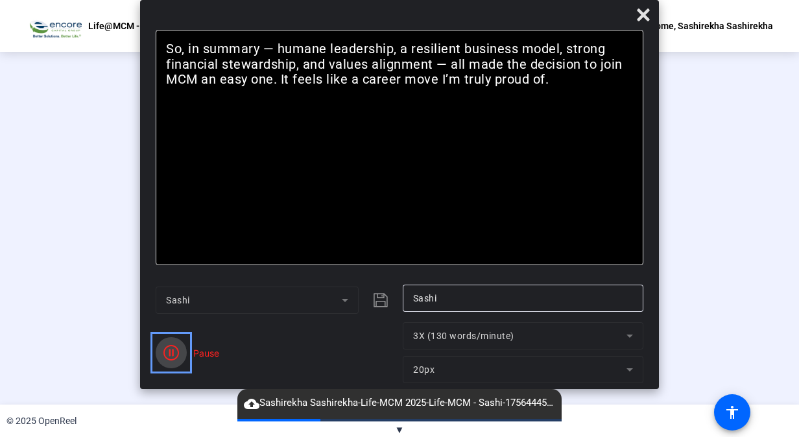
click at [175, 355] on icon "Color" at bounding box center [171, 353] width 16 height 16
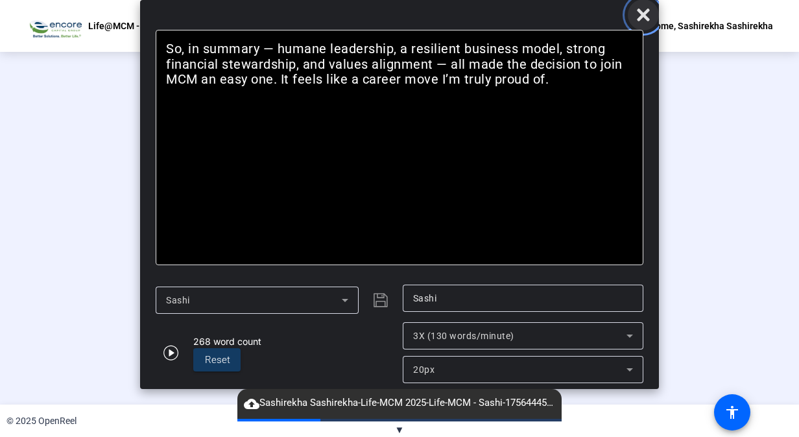
click at [649, 21] on icon "Close" at bounding box center [643, 15] width 16 height 16
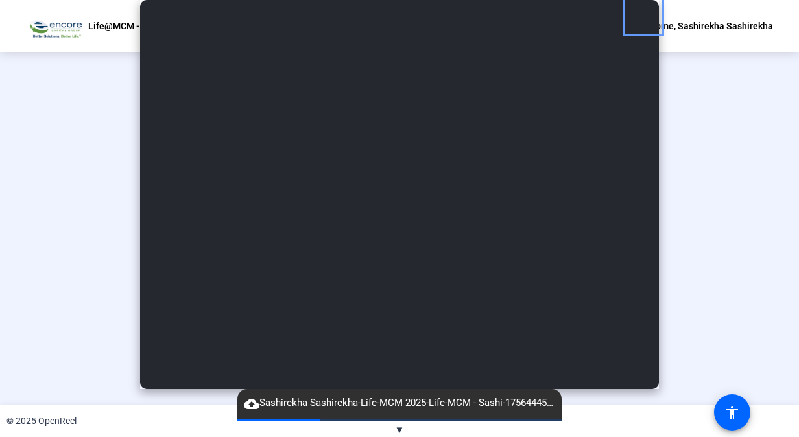
scroll to position [16, 0]
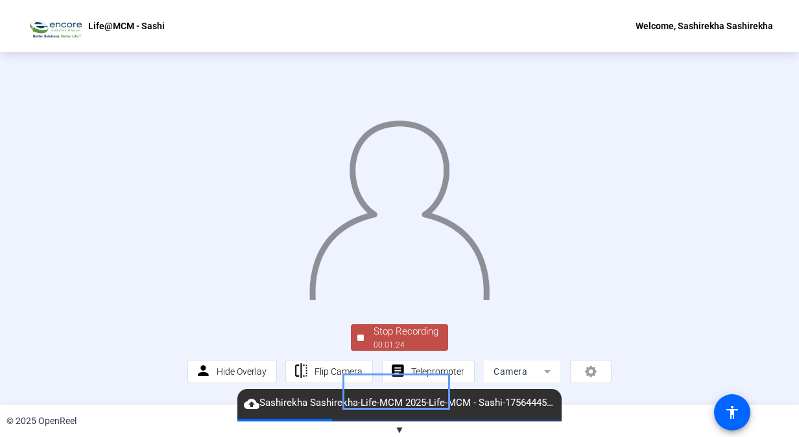
click at [393, 339] on div "Stop Recording" at bounding box center [405, 331] width 65 height 15
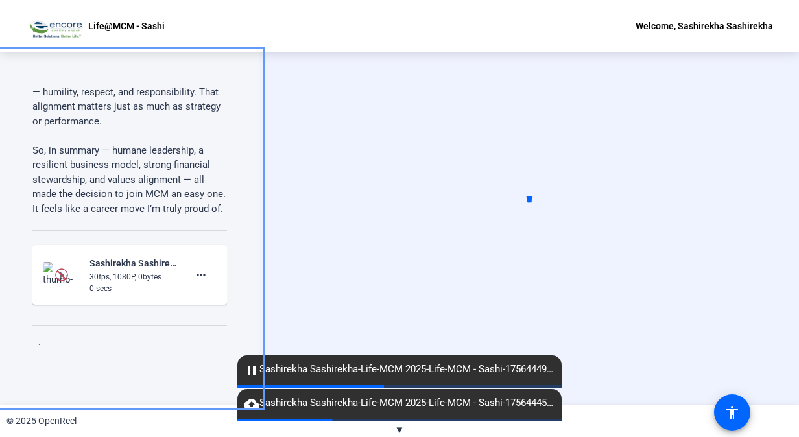
scroll to position [220, 0]
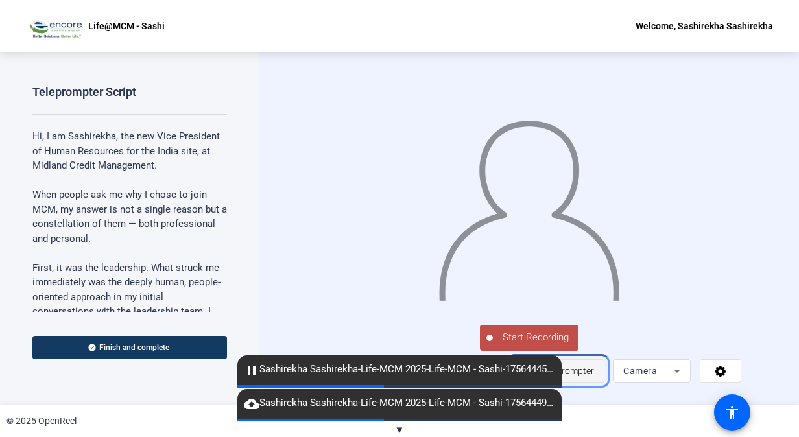
click at [582, 376] on span "Teleprompter" at bounding box center [567, 371] width 53 height 10
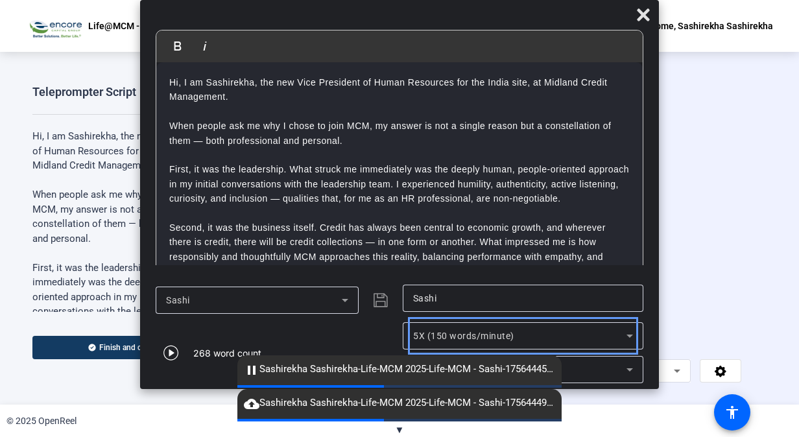
click at [631, 334] on icon at bounding box center [630, 336] width 16 height 16
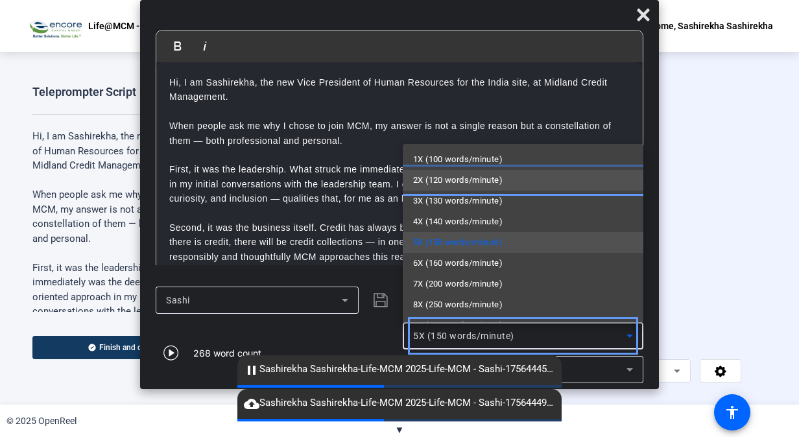
click at [486, 177] on span "2X (120 words/minute)" at bounding box center [457, 180] width 89 height 16
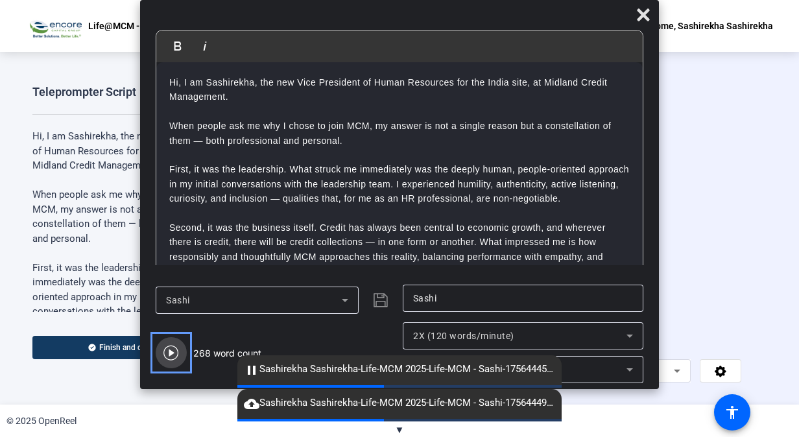
click at [172, 350] on icon "Video" at bounding box center [171, 353] width 16 height 16
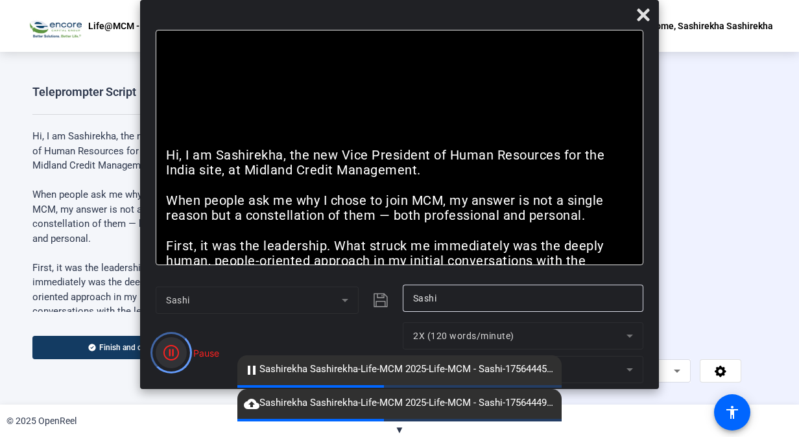
click at [172, 350] on icon "button" at bounding box center [171, 353] width 16 height 16
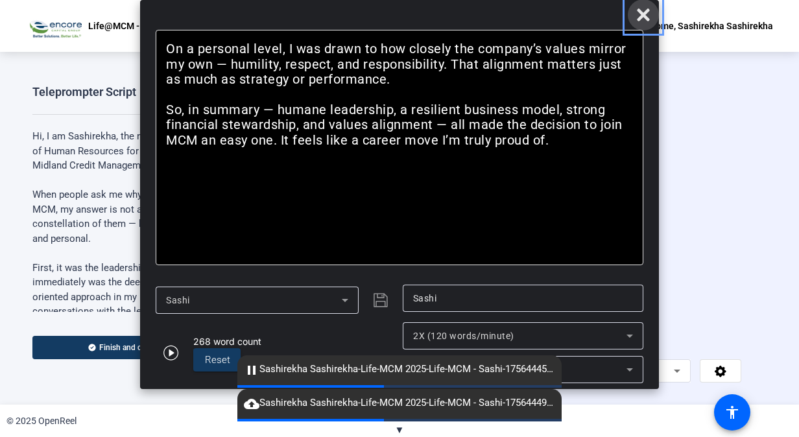
click at [640, 13] on icon "Close" at bounding box center [643, 14] width 12 height 12
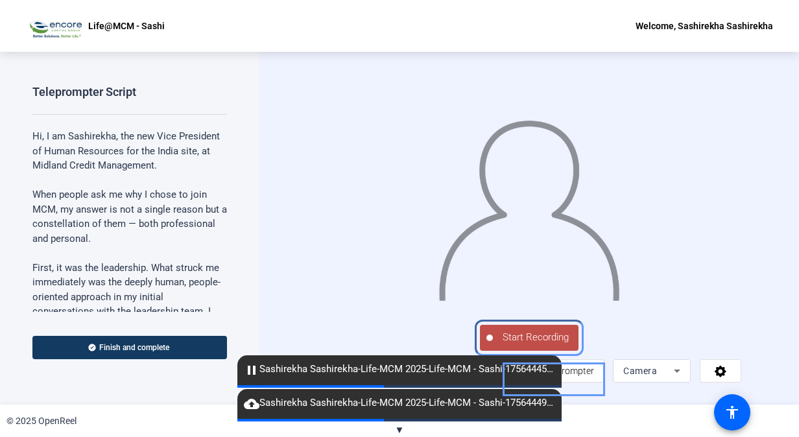
click at [546, 342] on span "Start Recording" at bounding box center [536, 337] width 86 height 15
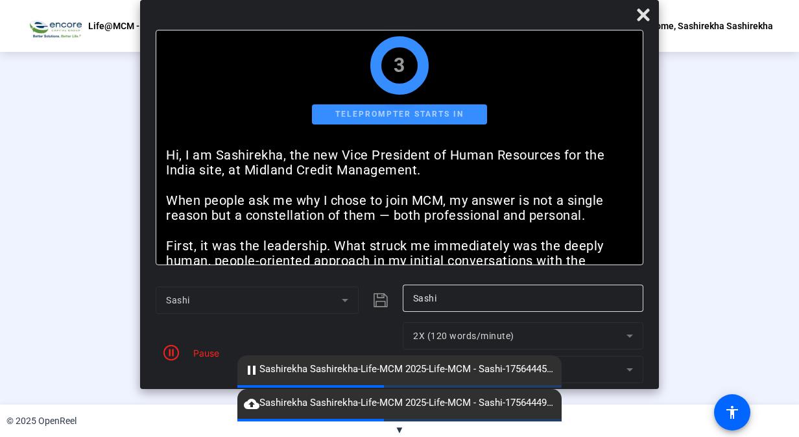
click at [574, 362] on div "Bold Italic Hi, I am Sashirekha, the new Vice President of Human Resources for …" at bounding box center [399, 194] width 519 height 389
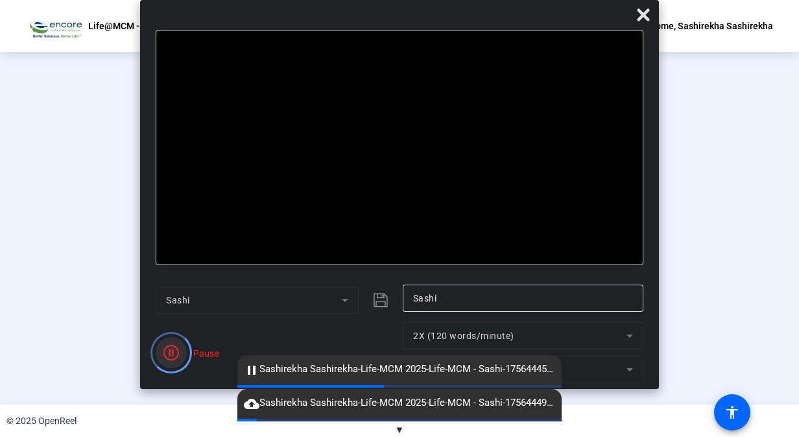
click at [174, 354] on icon "Color" at bounding box center [171, 353] width 16 height 16
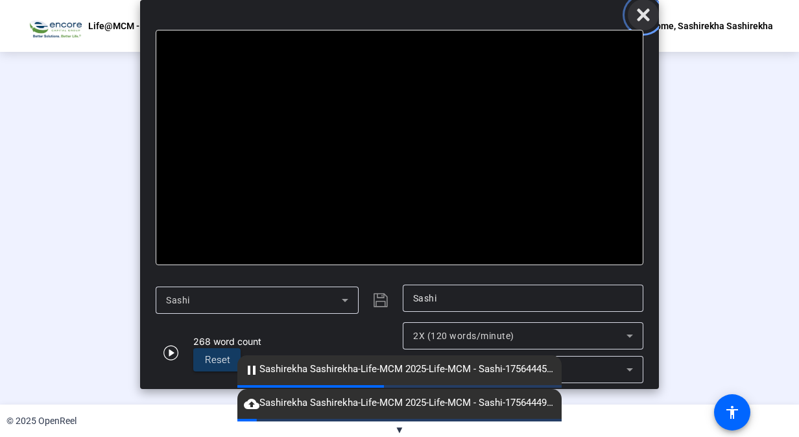
click at [646, 17] on icon "Close" at bounding box center [643, 14] width 12 height 12
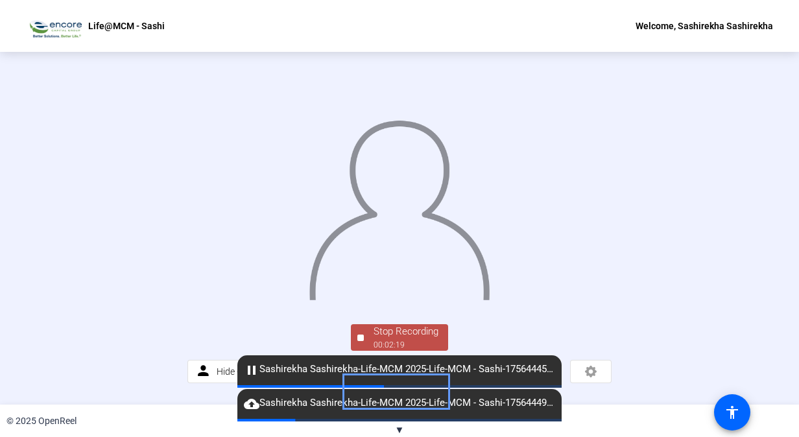
scroll to position [62, 0]
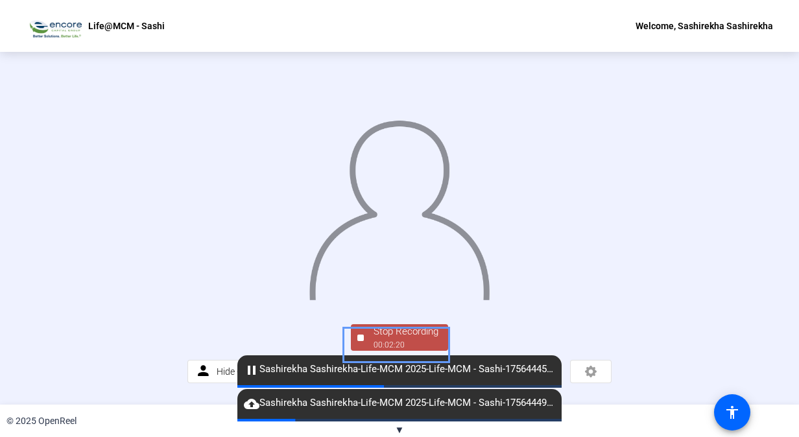
click at [406, 339] on div "Stop Recording" at bounding box center [405, 331] width 65 height 15
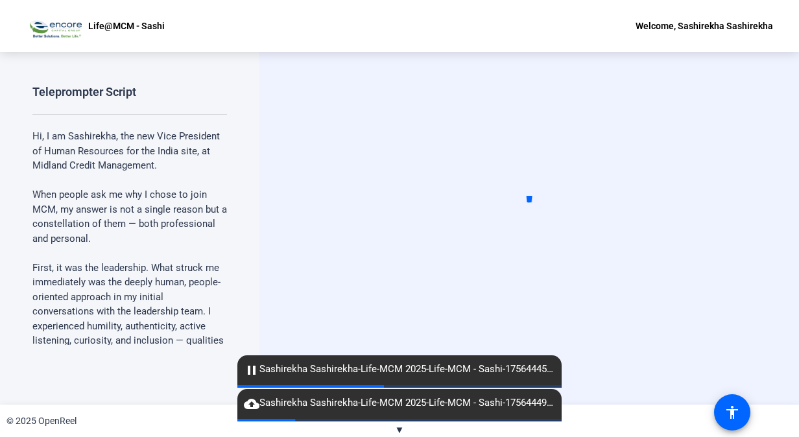
scroll to position [0, 0]
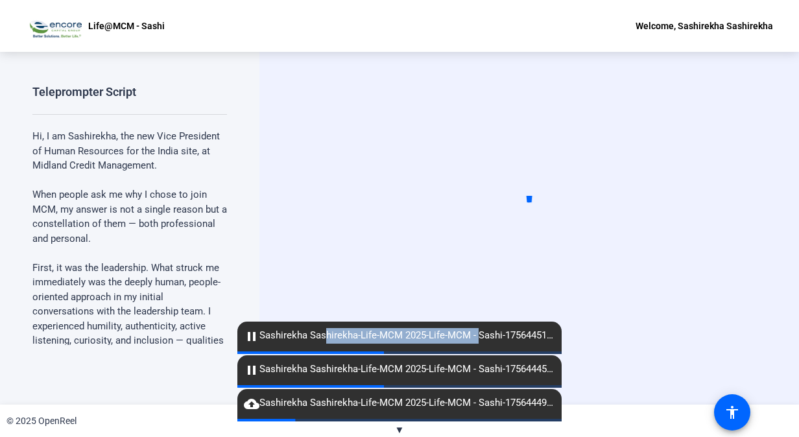
drag, startPoint x: 479, startPoint y: 338, endPoint x: 323, endPoint y: 320, distance: 157.2
click at [323, 320] on openreel-root "Life@MCM - Sashi Welcome, Sashirekha Sashirekha Teleprompter Script Hi, I am Sa…" at bounding box center [399, 218] width 799 height 437
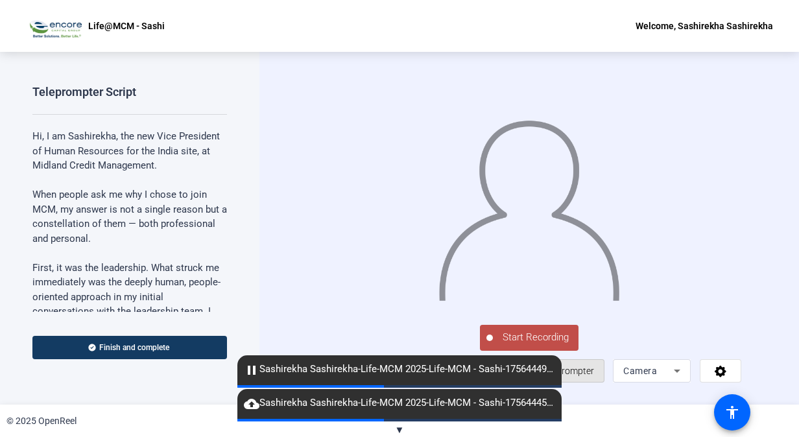
click at [579, 376] on span "Teleprompter" at bounding box center [567, 371] width 53 height 10
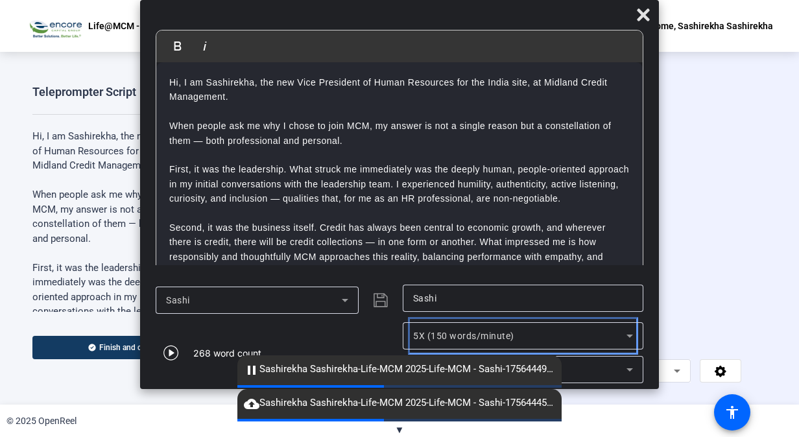
click at [631, 333] on icon at bounding box center [630, 336] width 16 height 16
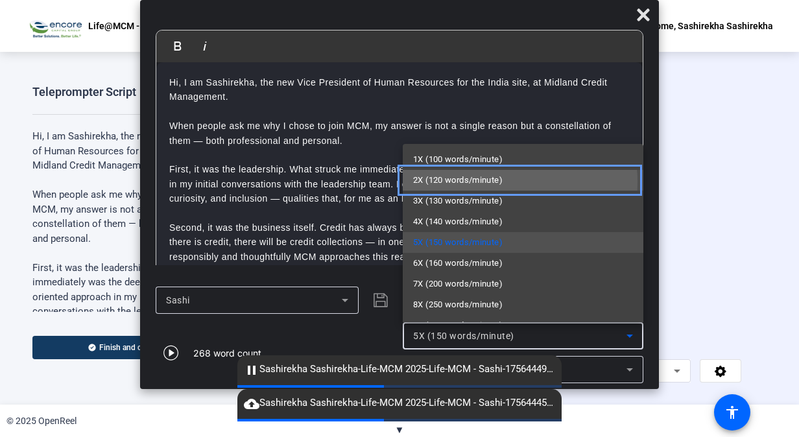
click at [488, 181] on span "2X (120 words/minute)" at bounding box center [457, 180] width 89 height 16
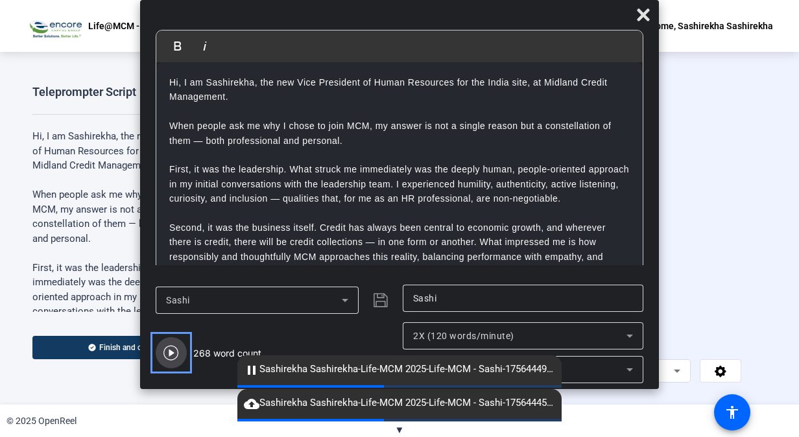
click at [166, 353] on icon "Carousel Slide Picker" at bounding box center [171, 353] width 16 height 16
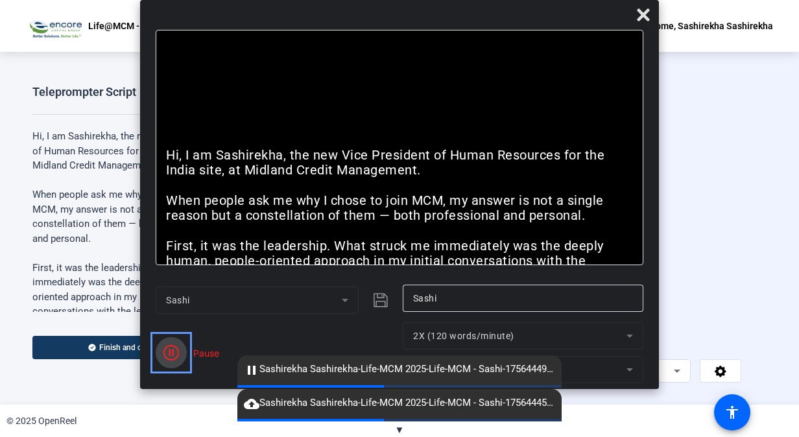
click at [172, 349] on icon "Color" at bounding box center [171, 353] width 16 height 16
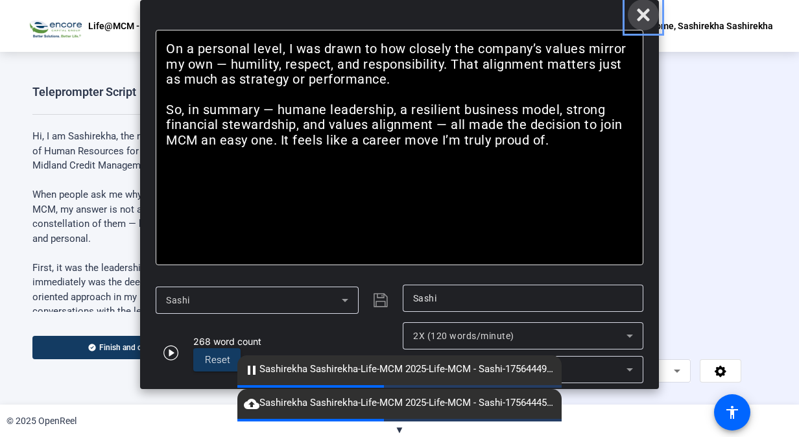
click at [651, 22] on span "Close" at bounding box center [642, 14] width 31 height 31
click at [643, 12] on icon "Close" at bounding box center [643, 15] width 16 height 16
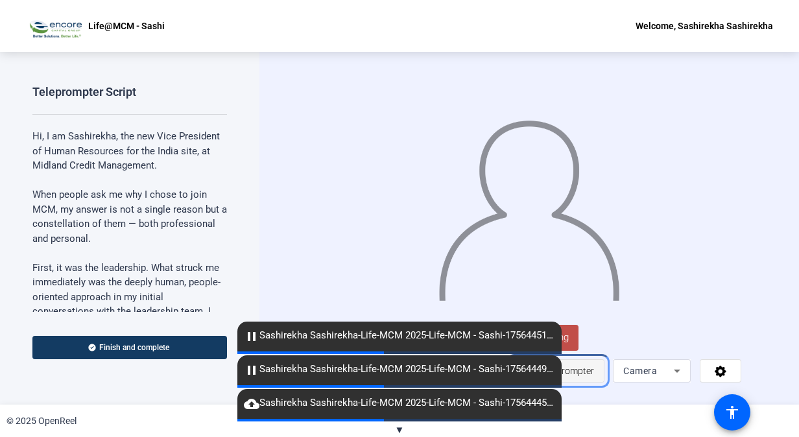
click at [577, 376] on span "Teleprompter" at bounding box center [567, 371] width 53 height 10
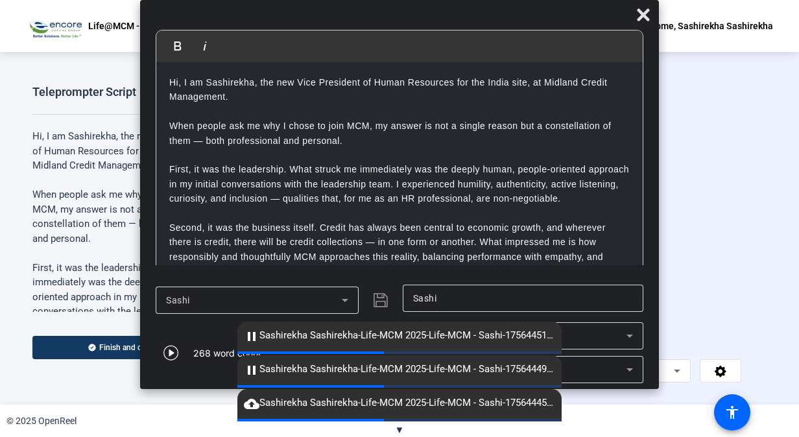
click at [629, 333] on icon at bounding box center [630, 336] width 16 height 16
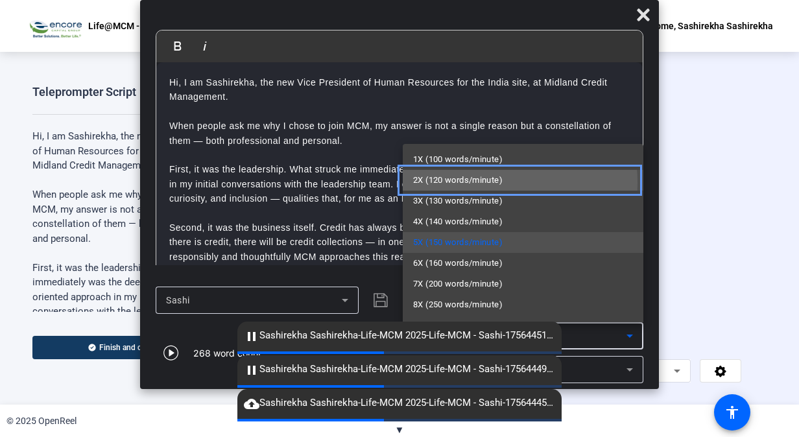
click at [473, 182] on span "2X (120 words/minute)" at bounding box center [457, 180] width 89 height 16
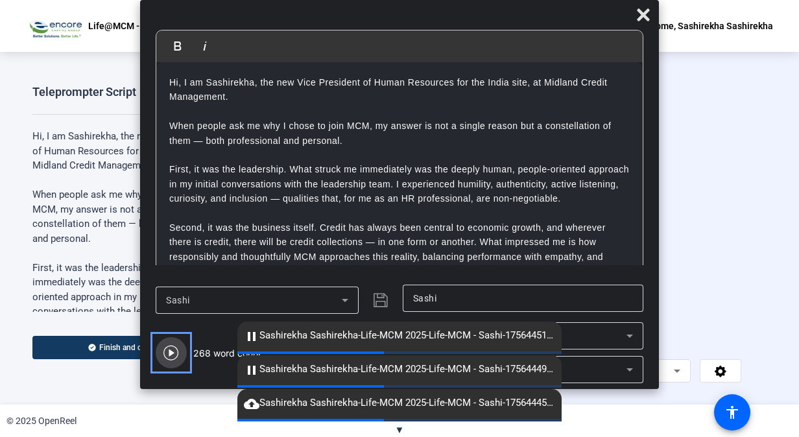
click at [171, 350] on icon "Video" at bounding box center [171, 353] width 16 height 16
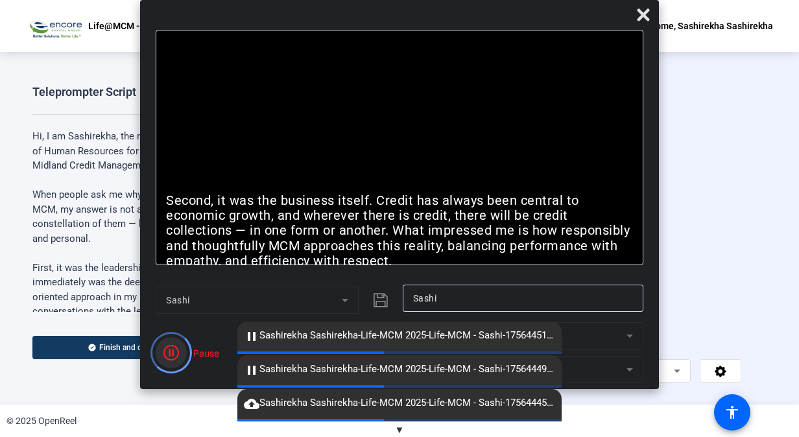
click at [171, 350] on icon "Color" at bounding box center [171, 353] width 16 height 16
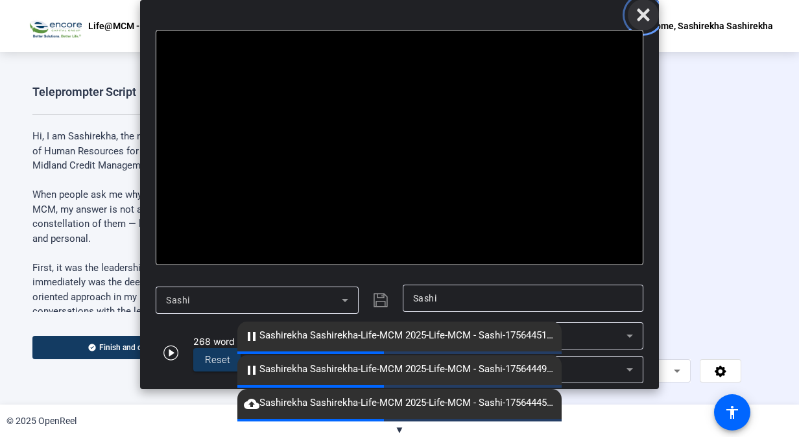
click at [644, 15] on icon "Close" at bounding box center [643, 14] width 12 height 12
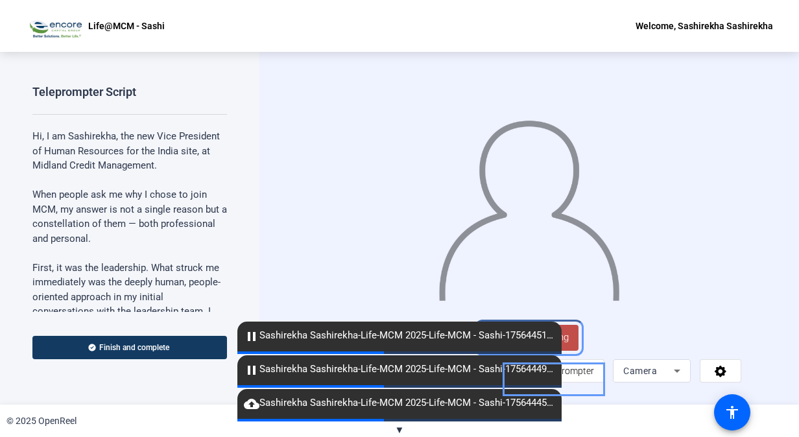
click at [570, 345] on span "Start Recording" at bounding box center [536, 337] width 86 height 15
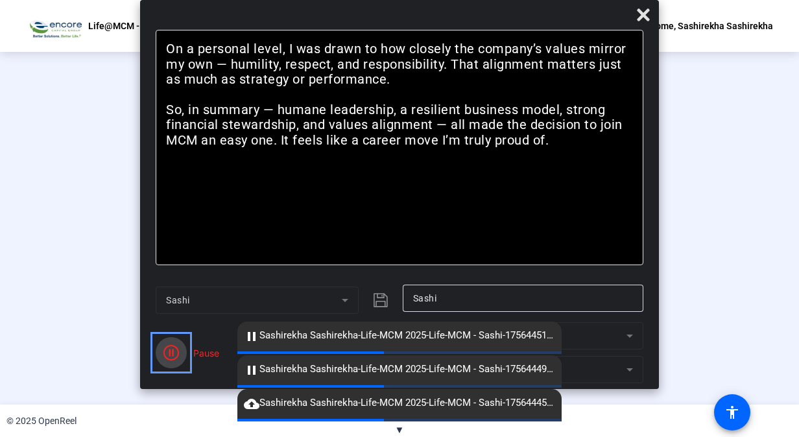
click at [172, 353] on icon "Color" at bounding box center [171, 353] width 16 height 16
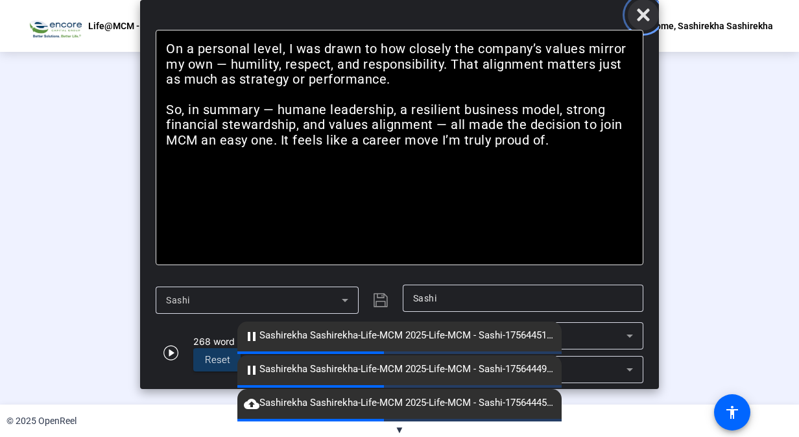
click at [640, 15] on icon "Close" at bounding box center [643, 15] width 16 height 16
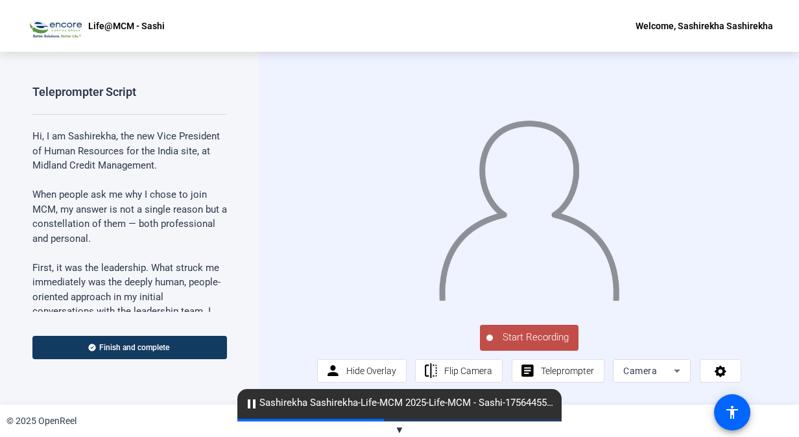
click at [228, 303] on body "Accessibility Screen-Reader Guide, Feedback, and Issue Reporting | New window L…" at bounding box center [399, 218] width 799 height 437
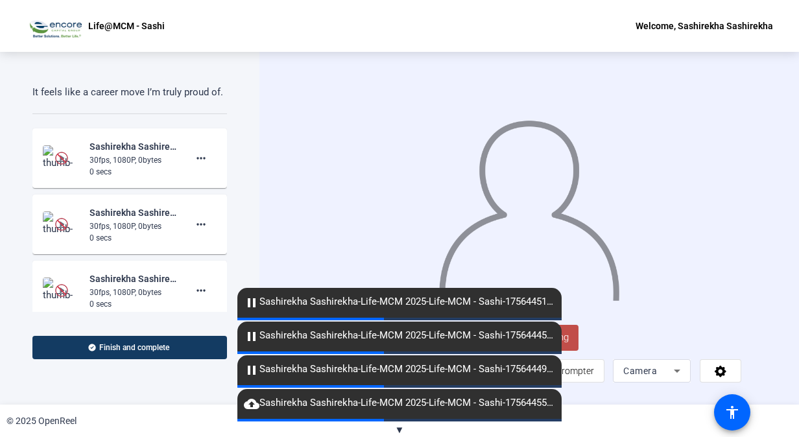
scroll to position [708, 0]
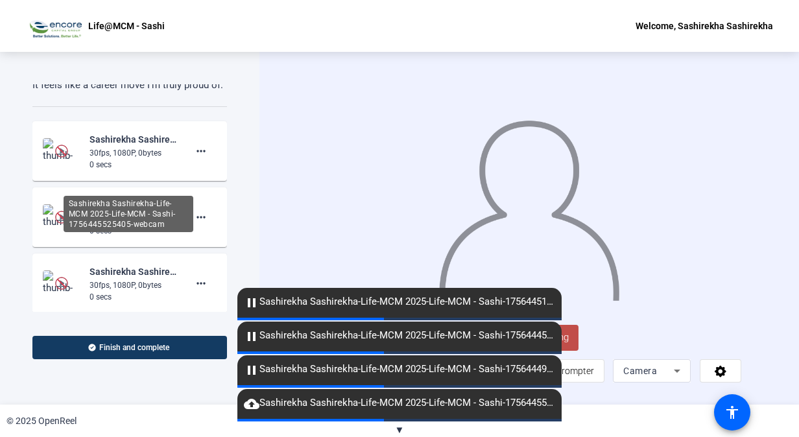
click at [137, 147] on div "Sashirekha Sashirekha-Life-MCM 2025-Life-MCM - Sashi-1756445525405-webcam" at bounding box center [132, 140] width 87 height 16
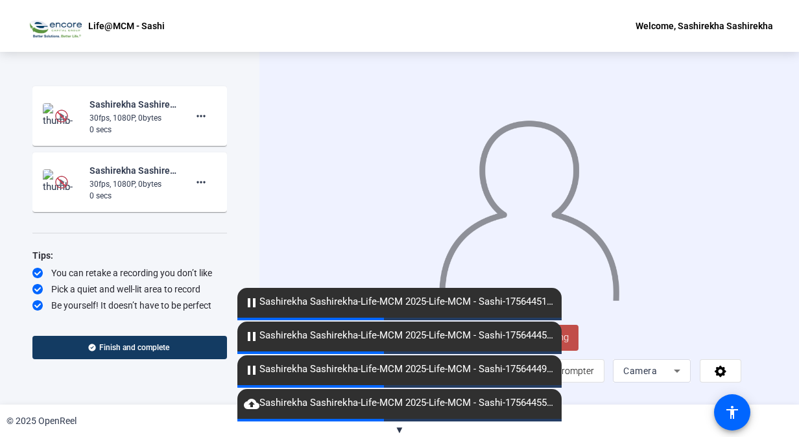
scroll to position [451, 0]
click at [137, 185] on div "30fps, 1080P, 0bytes" at bounding box center [132, 184] width 87 height 12
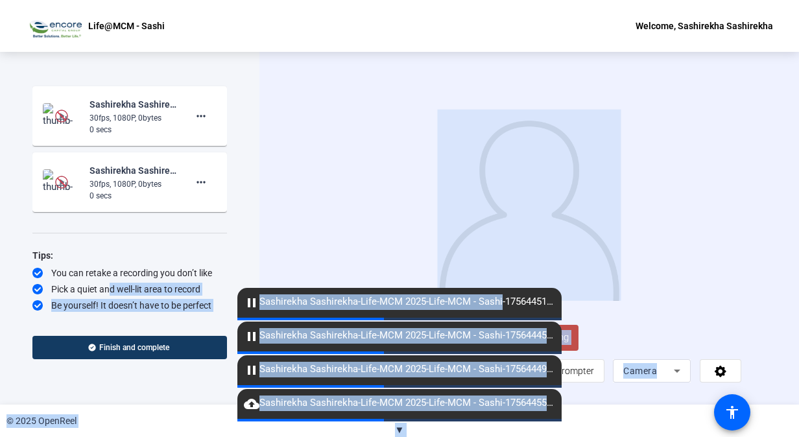
drag, startPoint x: 502, startPoint y: 309, endPoint x: 103, endPoint y: 297, distance: 399.5
click at [103, 297] on openreel-root "Life@MCM - Sashi Welcome, Sashirekha Sashirekha Teleprompter Script Hi, I am Sa…" at bounding box center [399, 218] width 799 height 437
click at [565, 229] on img at bounding box center [529, 205] width 183 height 191
click at [698, 222] on div at bounding box center [529, 193] width 424 height 239
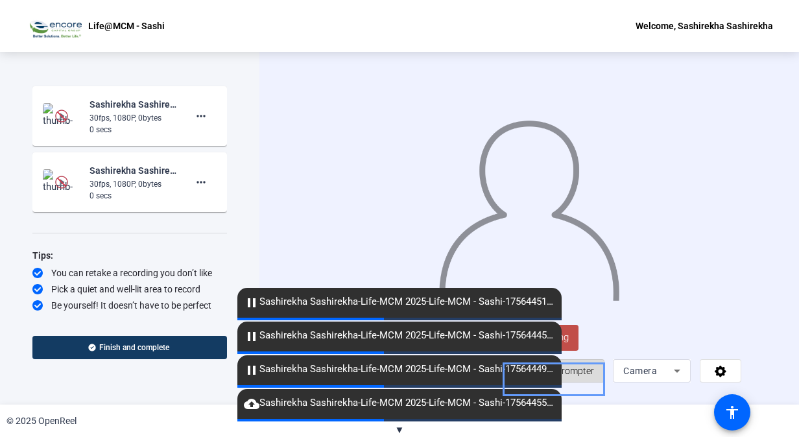
click at [578, 376] on span "Teleprompter" at bounding box center [567, 371] width 53 height 10
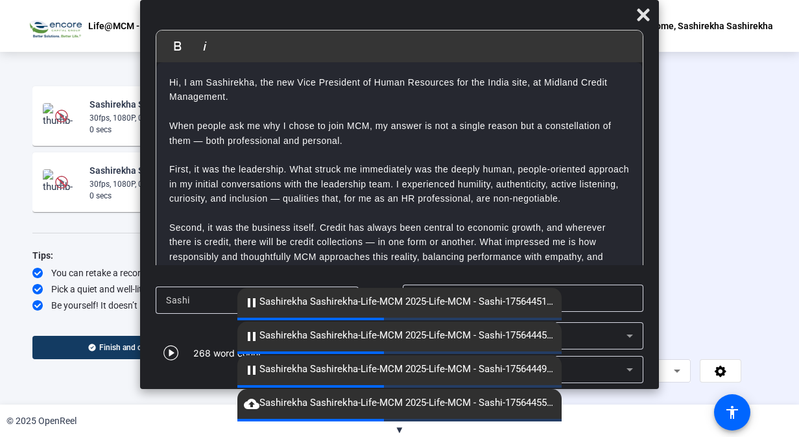
scroll to position [443, 0]
click at [628, 328] on icon at bounding box center [630, 336] width 16 height 16
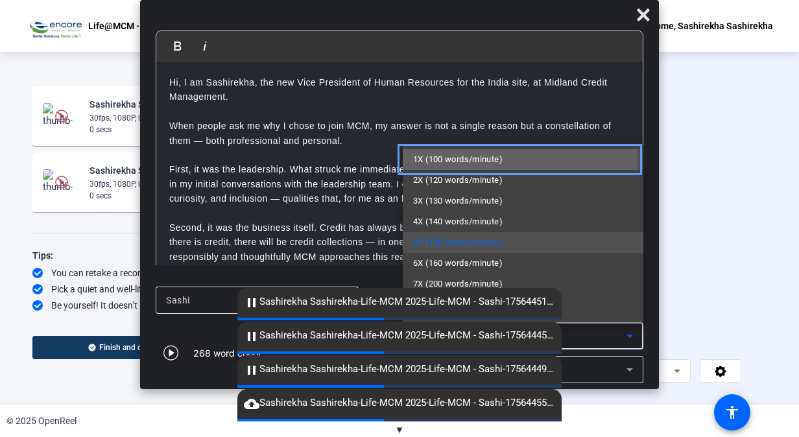
click at [477, 161] on span "1X (100 words/minute)" at bounding box center [457, 160] width 89 height 16
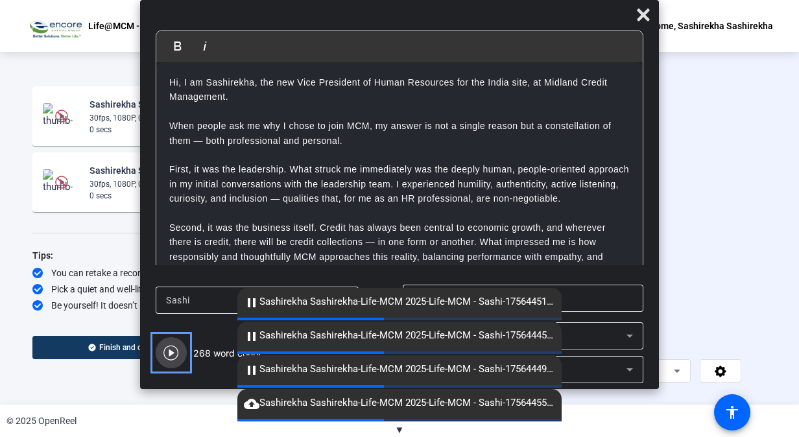
click at [171, 355] on icon "Video" at bounding box center [171, 353] width 16 height 16
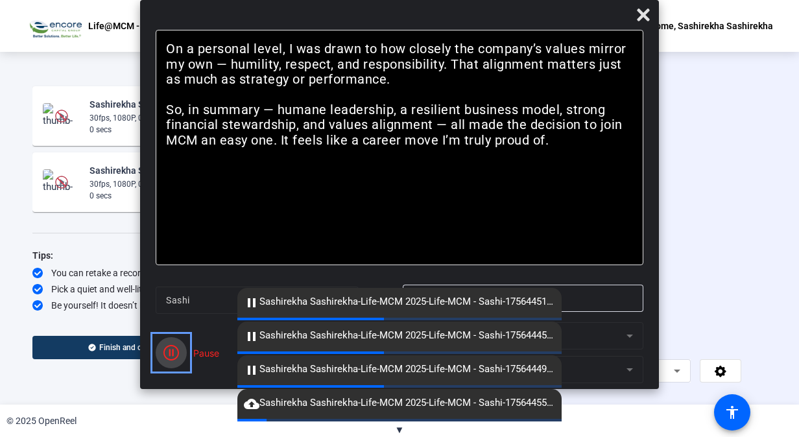
click at [171, 355] on icon "Color" at bounding box center [171, 353] width 16 height 16
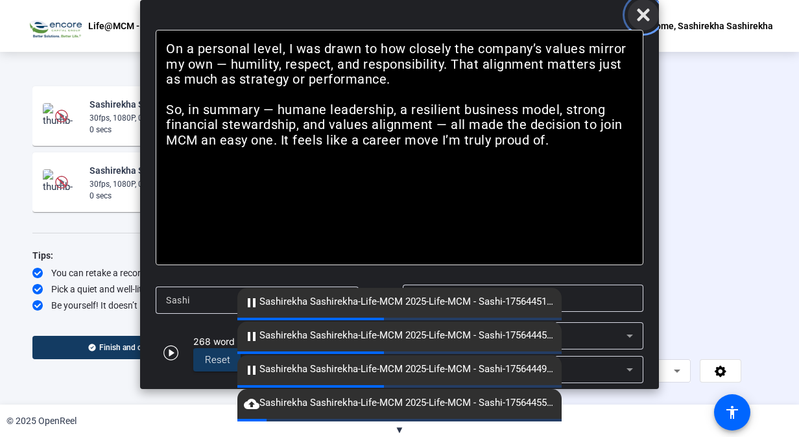
click at [645, 20] on icon "Close" at bounding box center [643, 15] width 16 height 16
